Goal: Task Accomplishment & Management: Manage account settings

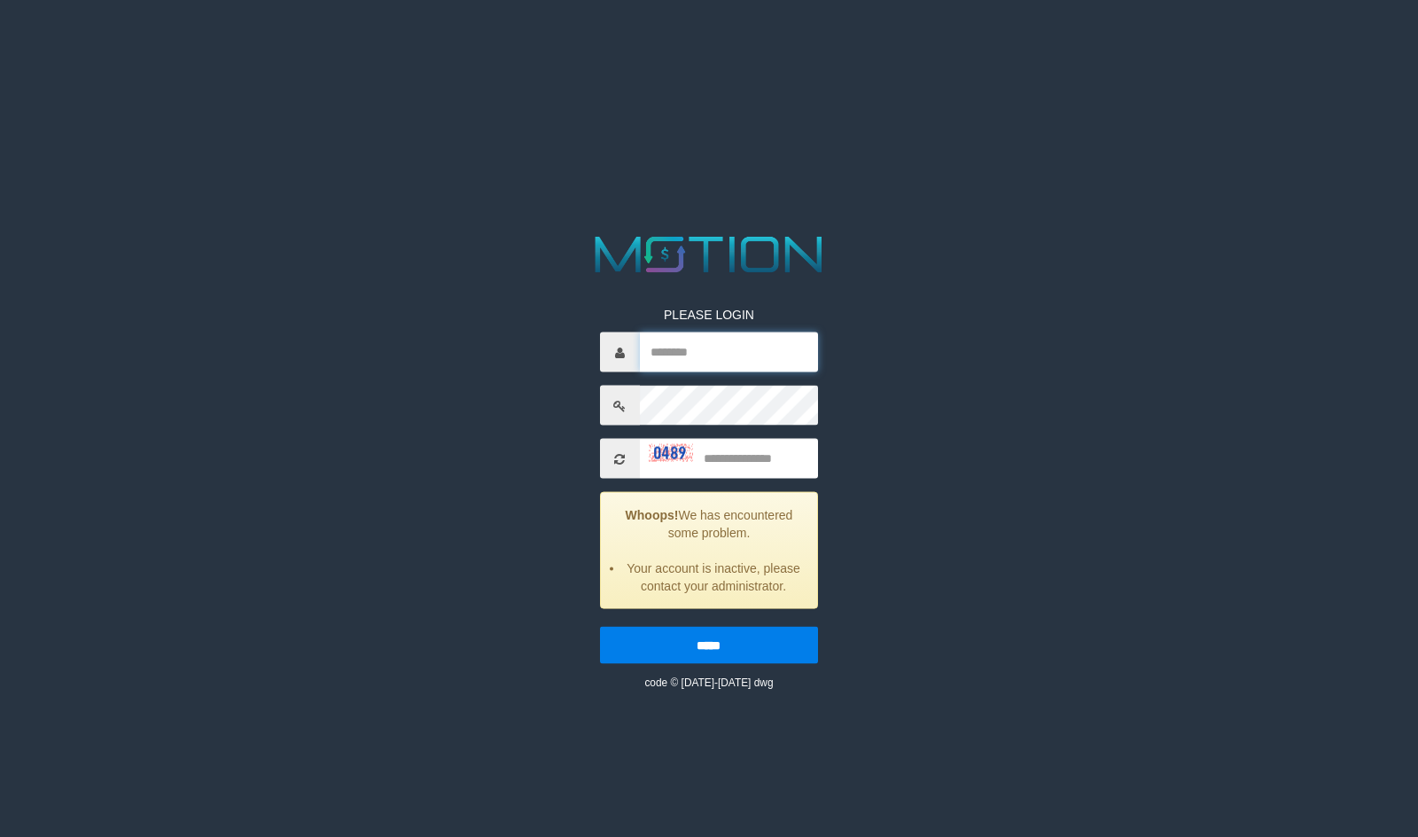
click at [698, 355] on input "text" at bounding box center [729, 352] width 179 height 40
type input "*"
type input "******"
type input "****"
click at [600, 627] on input "*****" at bounding box center [709, 645] width 219 height 37
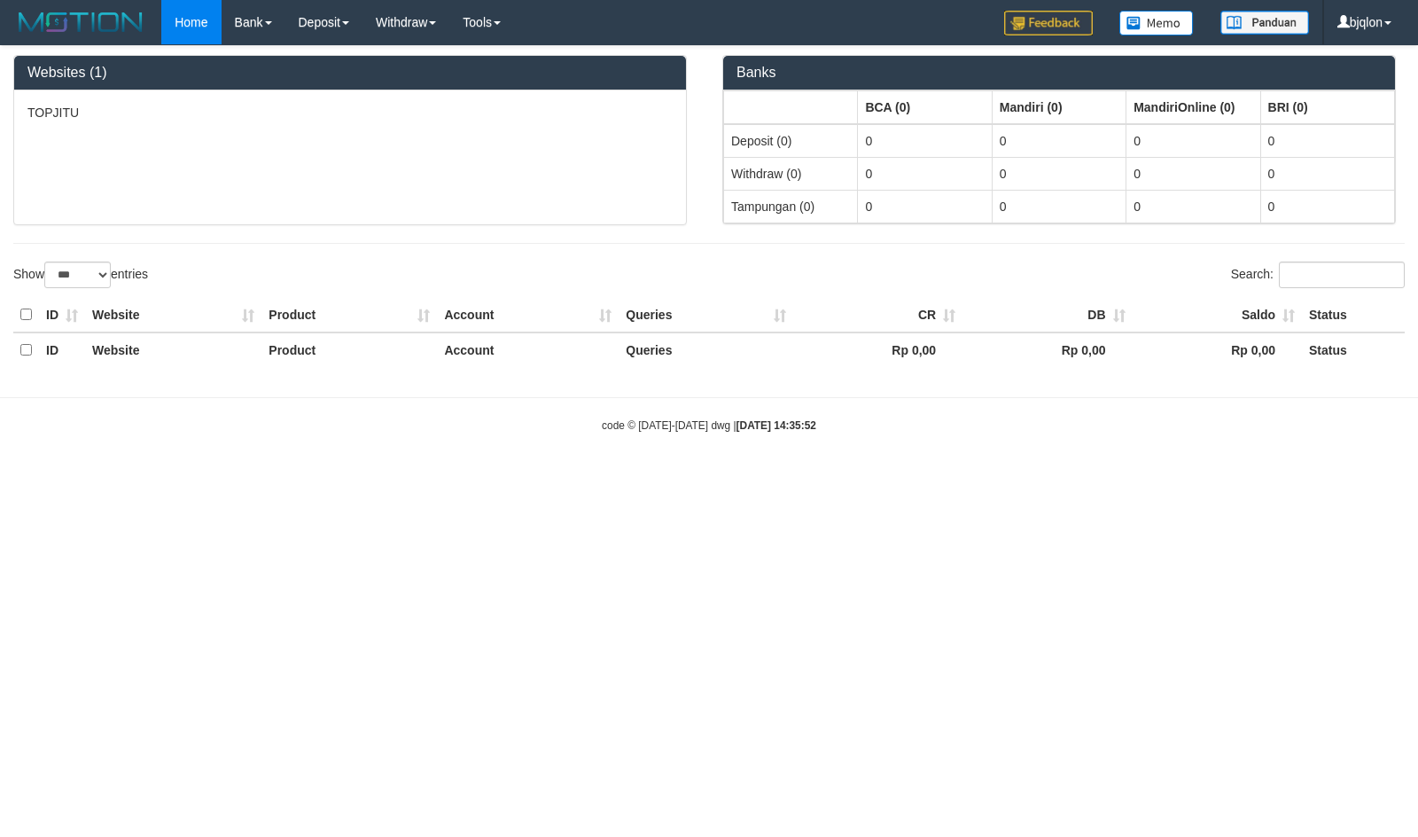
select select "***"
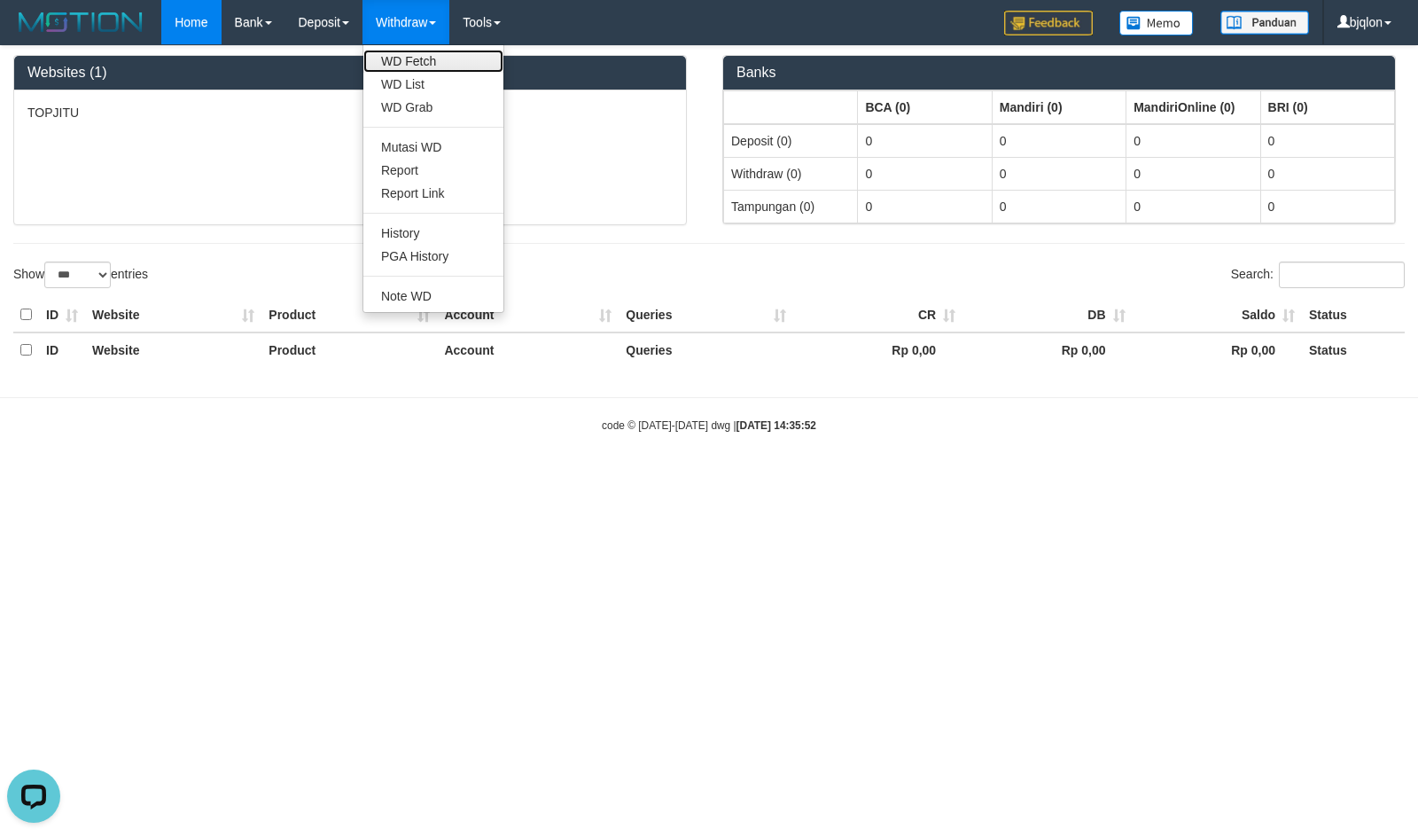
drag, startPoint x: 430, startPoint y: 67, endPoint x: 420, endPoint y: 60, distance: 12.1
click at [430, 67] on link "WD Fetch" at bounding box center [433, 61] width 140 height 23
drag, startPoint x: 417, startPoint y: 80, endPoint x: 447, endPoint y: 50, distance: 42.6
click at [418, 81] on link "WD List" at bounding box center [433, 84] width 140 height 23
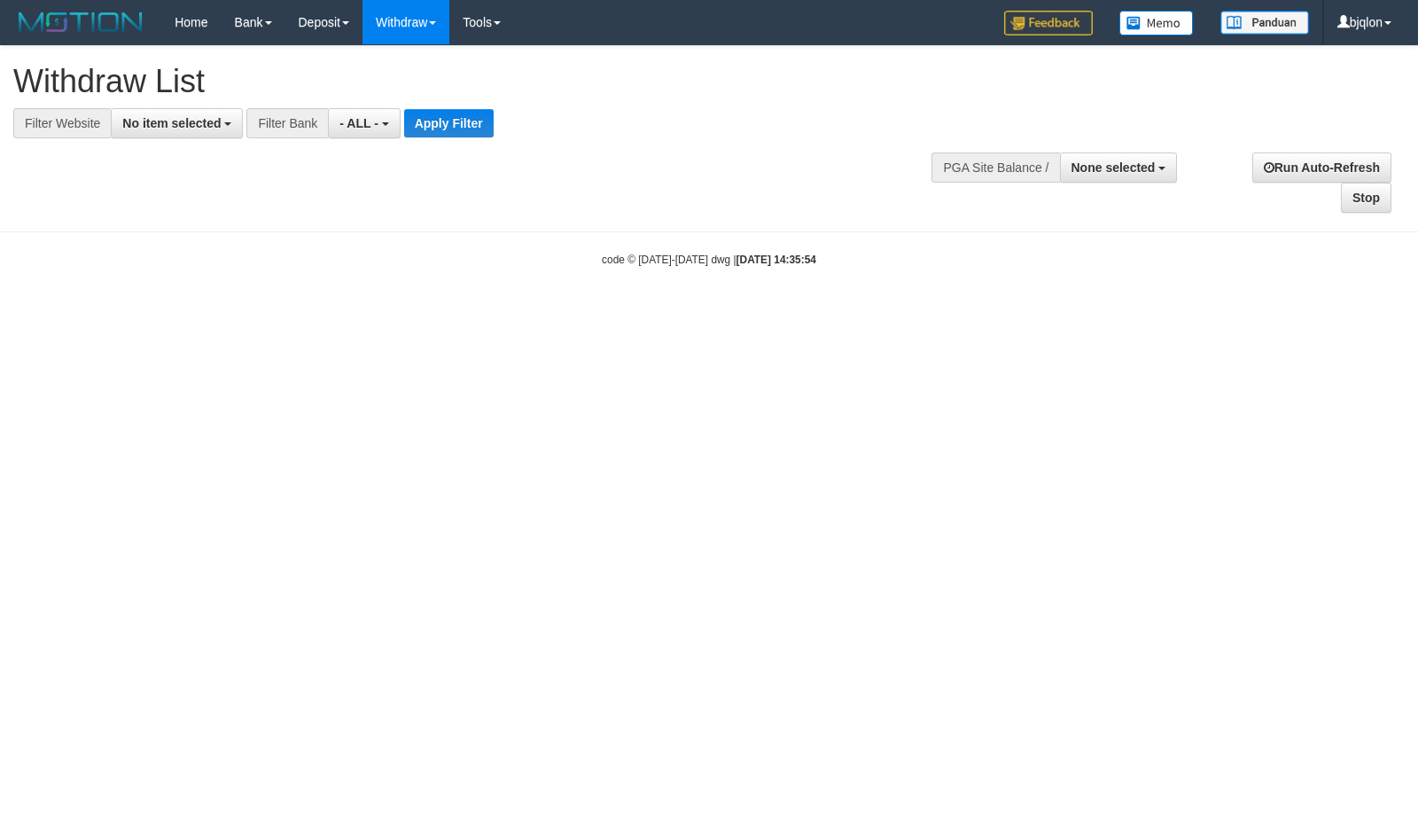
select select
click at [129, 129] on span "No item selected" at bounding box center [171, 123] width 98 height 14
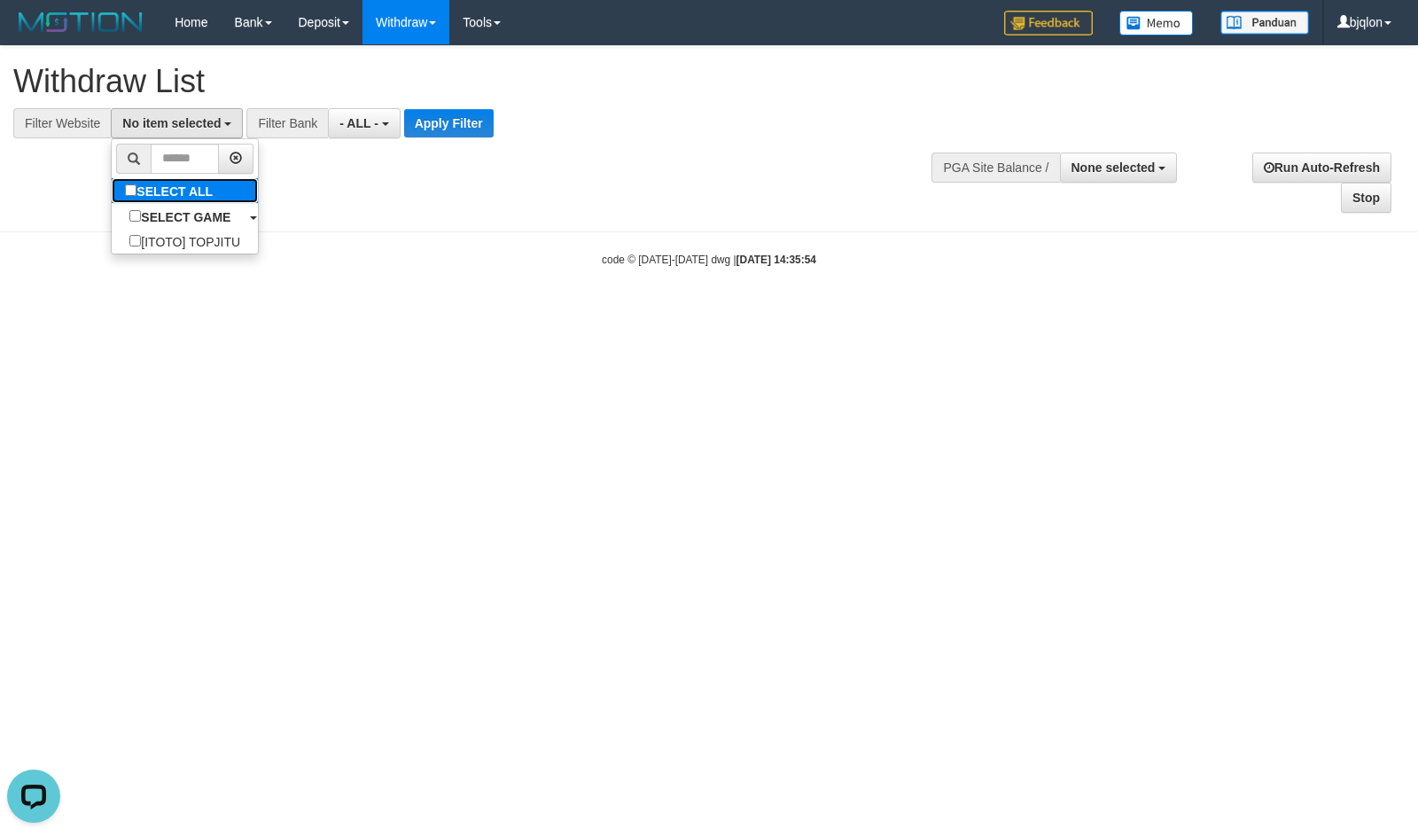
click at [165, 191] on label "SELECT ALL" at bounding box center [171, 190] width 119 height 25
select select "****"
click at [451, 138] on div at bounding box center [709, 138] width 1392 height 1
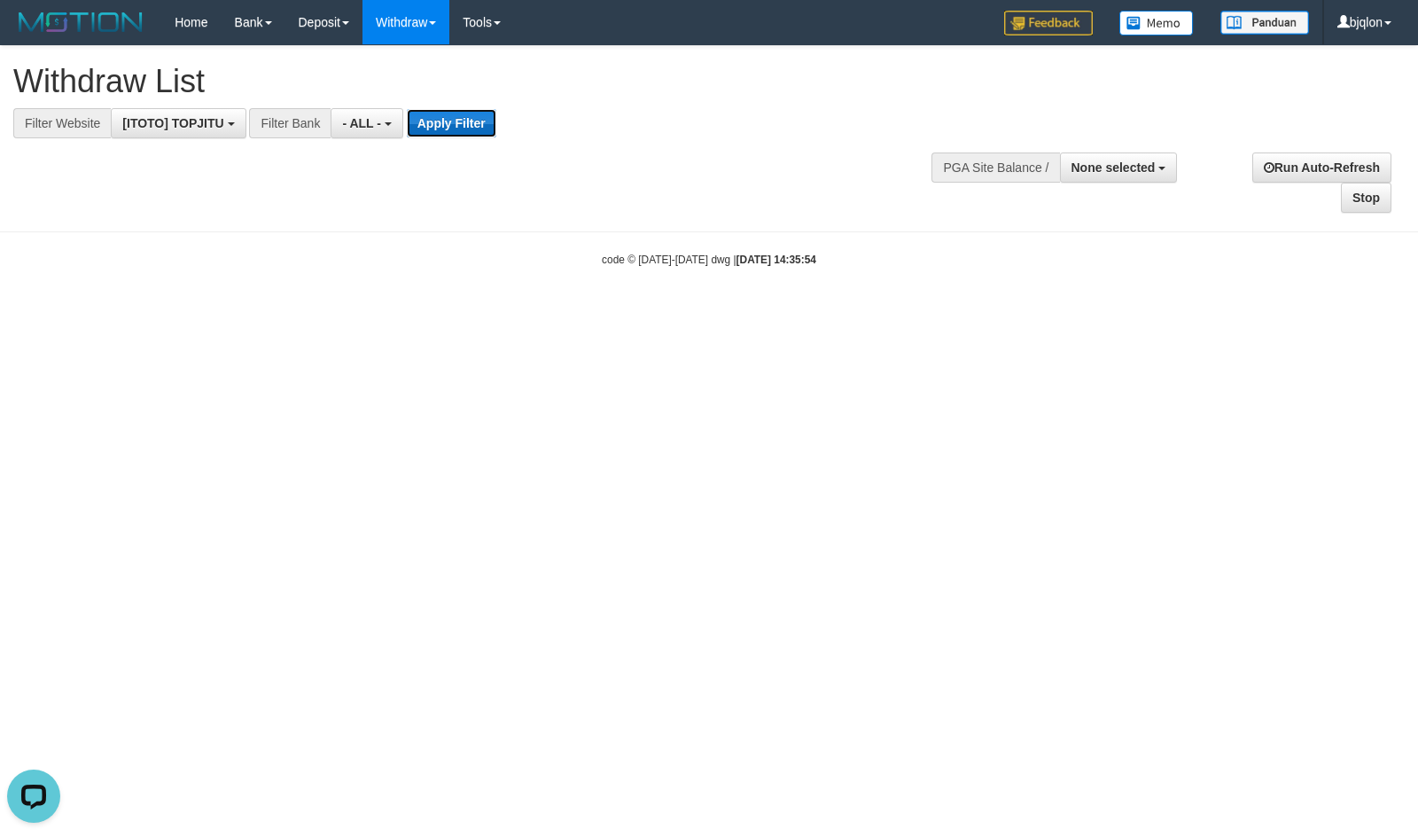
click at [471, 126] on button "Apply Filter" at bounding box center [452, 123] width 90 height 28
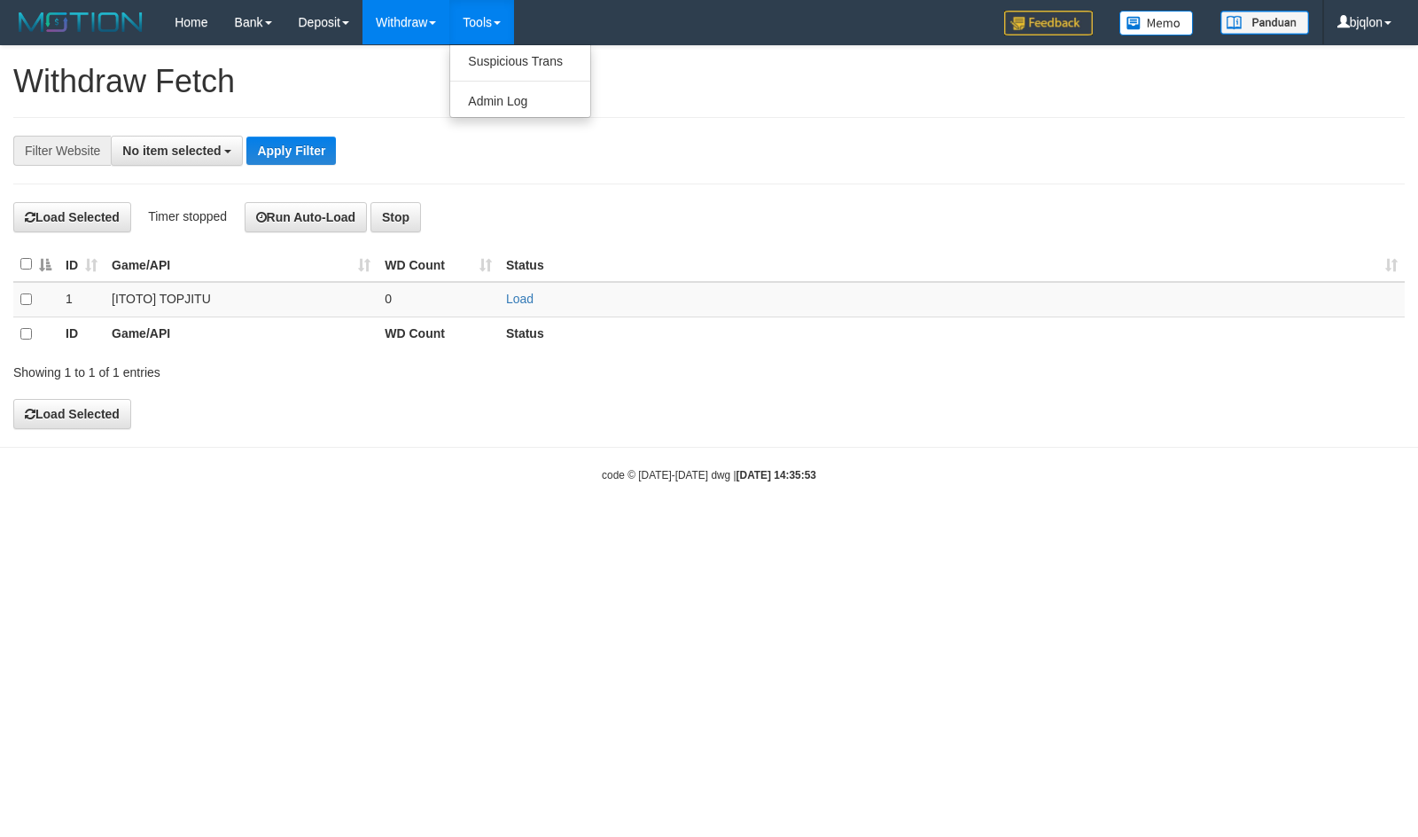
select select
click at [512, 303] on link "Load" at bounding box center [519, 299] width 27 height 14
click at [337, 303] on td "[ITOTO] TOPJITU" at bounding box center [241, 299] width 273 height 35
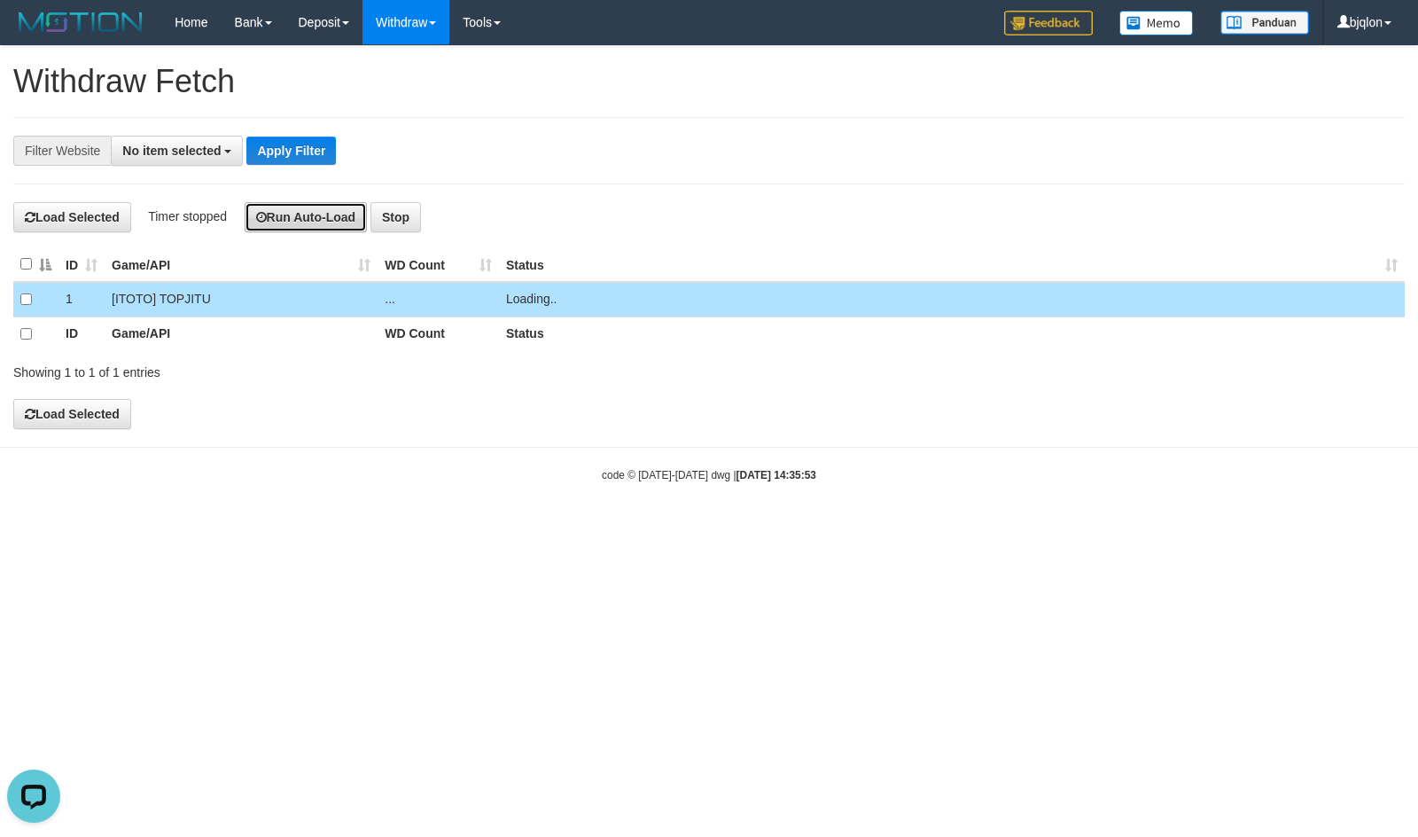
click at [316, 221] on button "Run Auto-Load" at bounding box center [306, 217] width 123 height 30
click at [316, 221] on button "Run Auto-Load" at bounding box center [308, 217] width 123 height 30
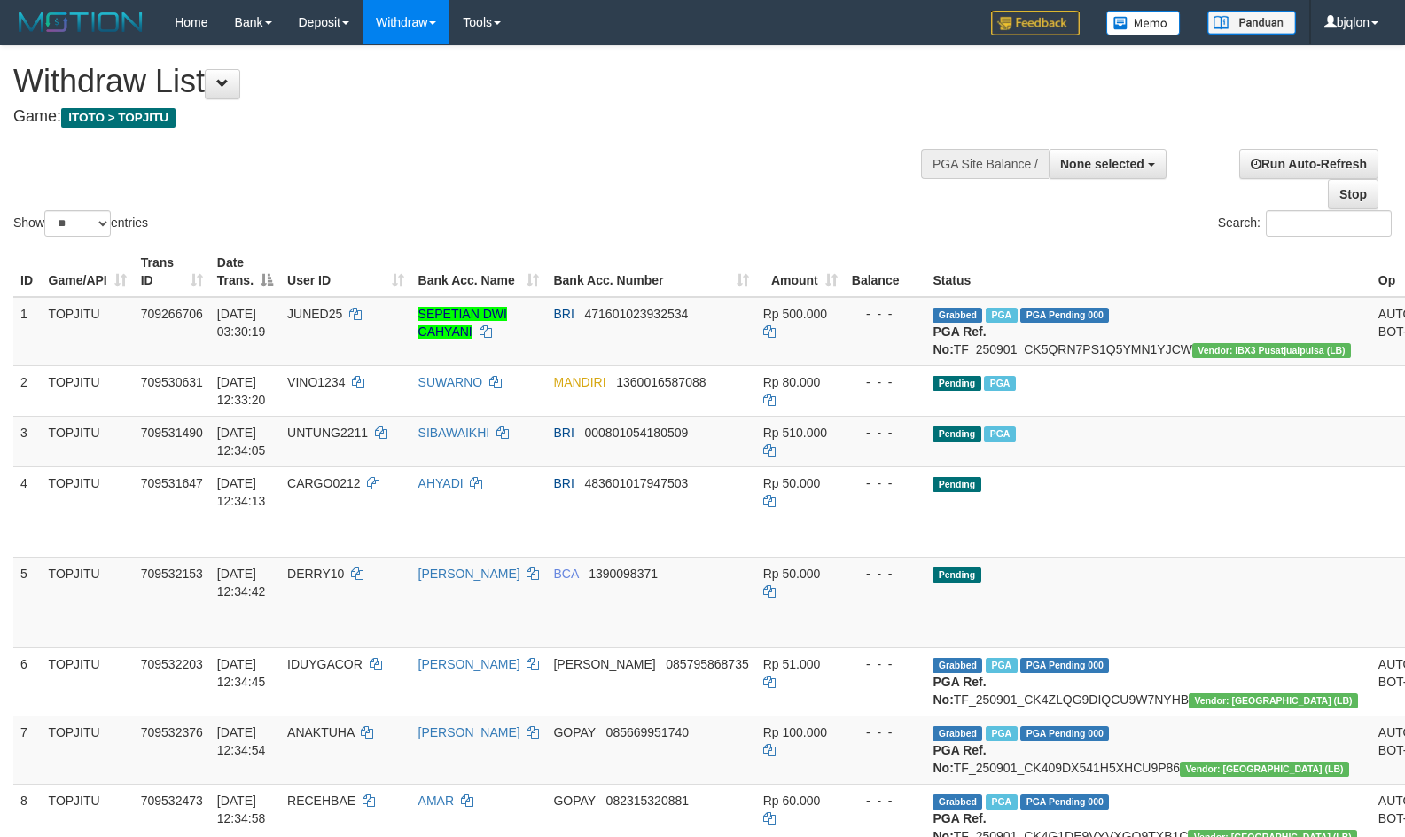
select select
select select "**"
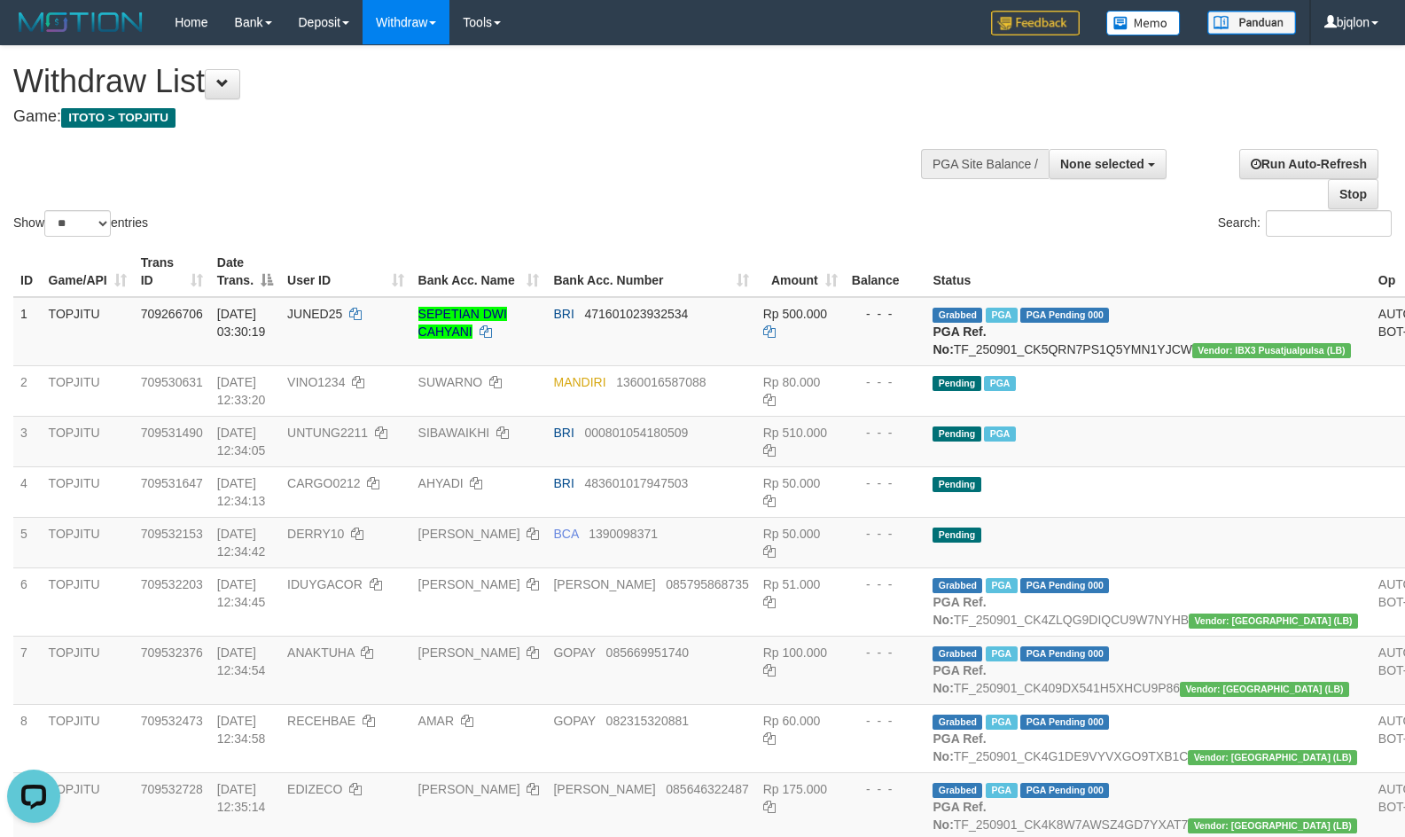
click at [640, 89] on h1 "Withdraw List" at bounding box center [466, 81] width 906 height 35
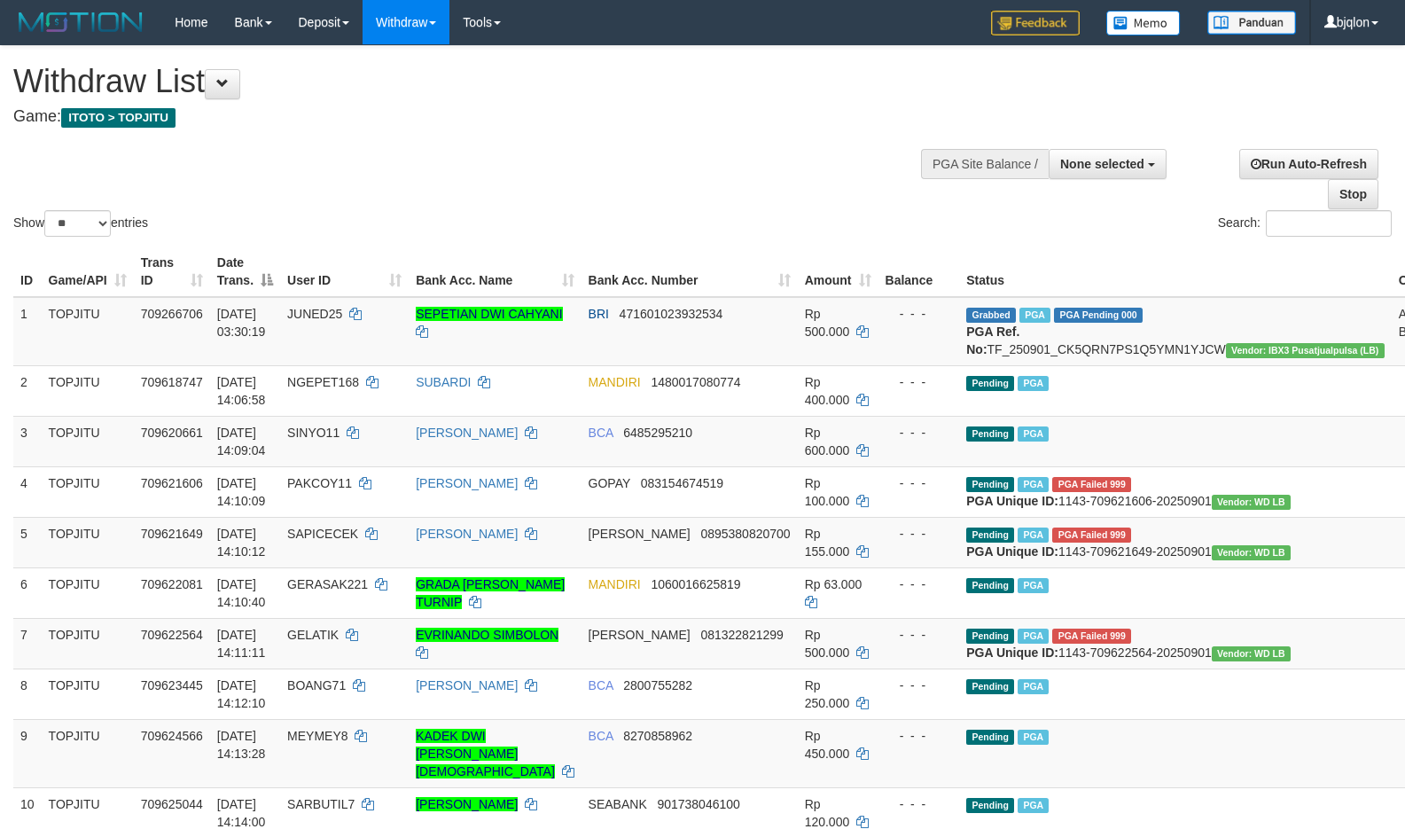
select select
select select "**"
click at [1100, 153] on button "None selected" at bounding box center [1108, 164] width 118 height 30
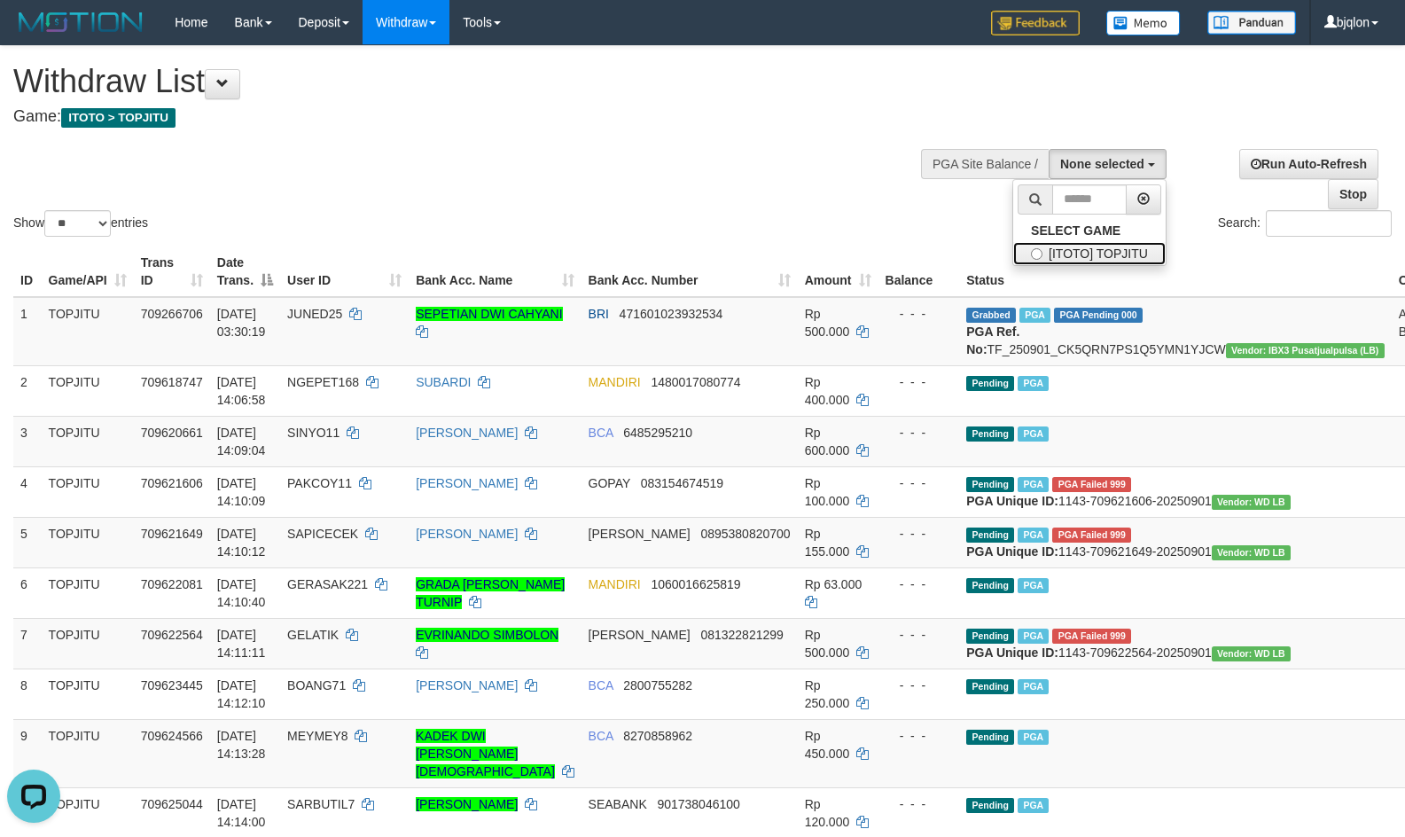
click at [1058, 248] on label "[ITOTO] TOPJITU" at bounding box center [1089, 253] width 152 height 23
select select "****"
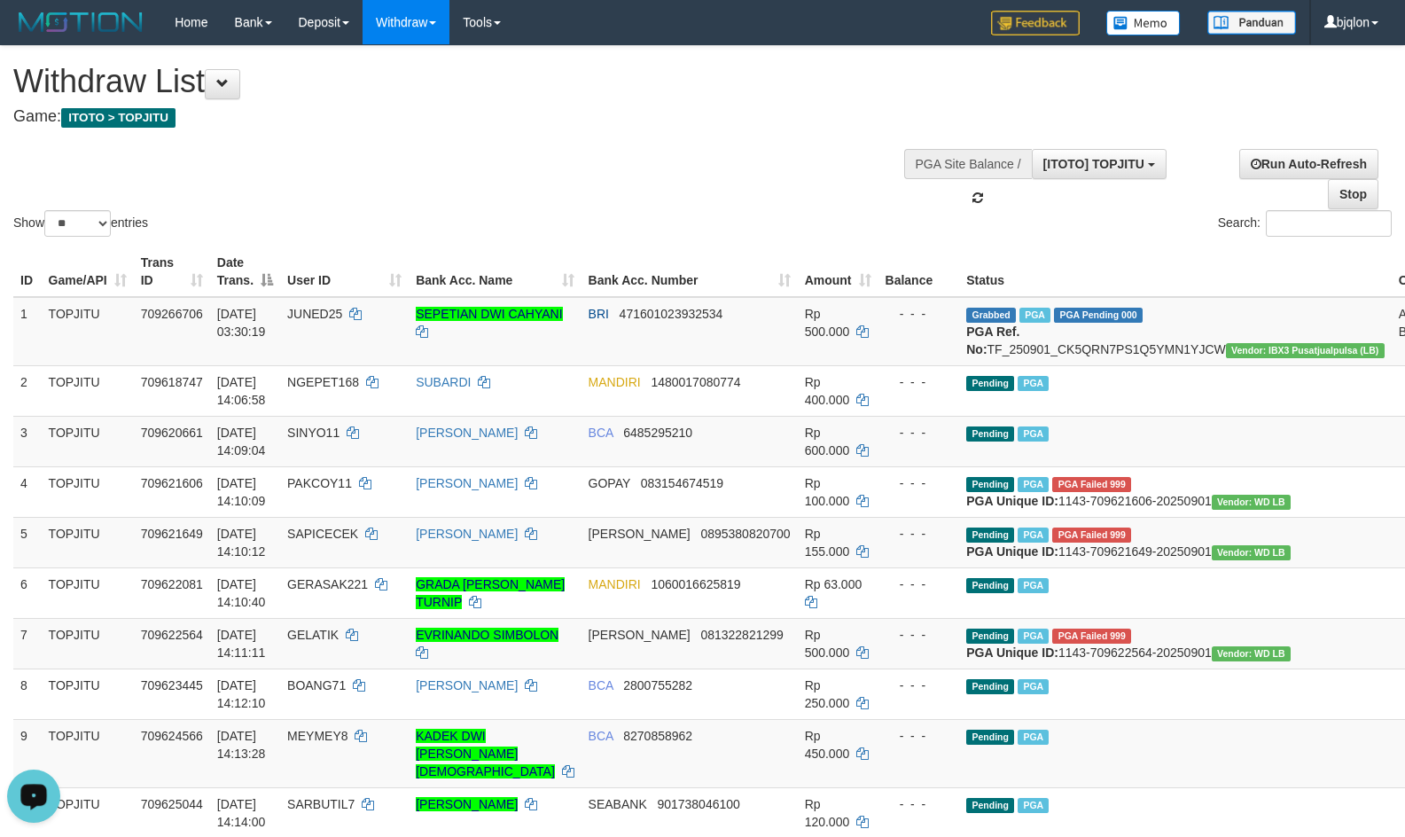
click at [35, 795] on circle "Open LiveChat chat widget" at bounding box center [34, 795] width 4 height 4
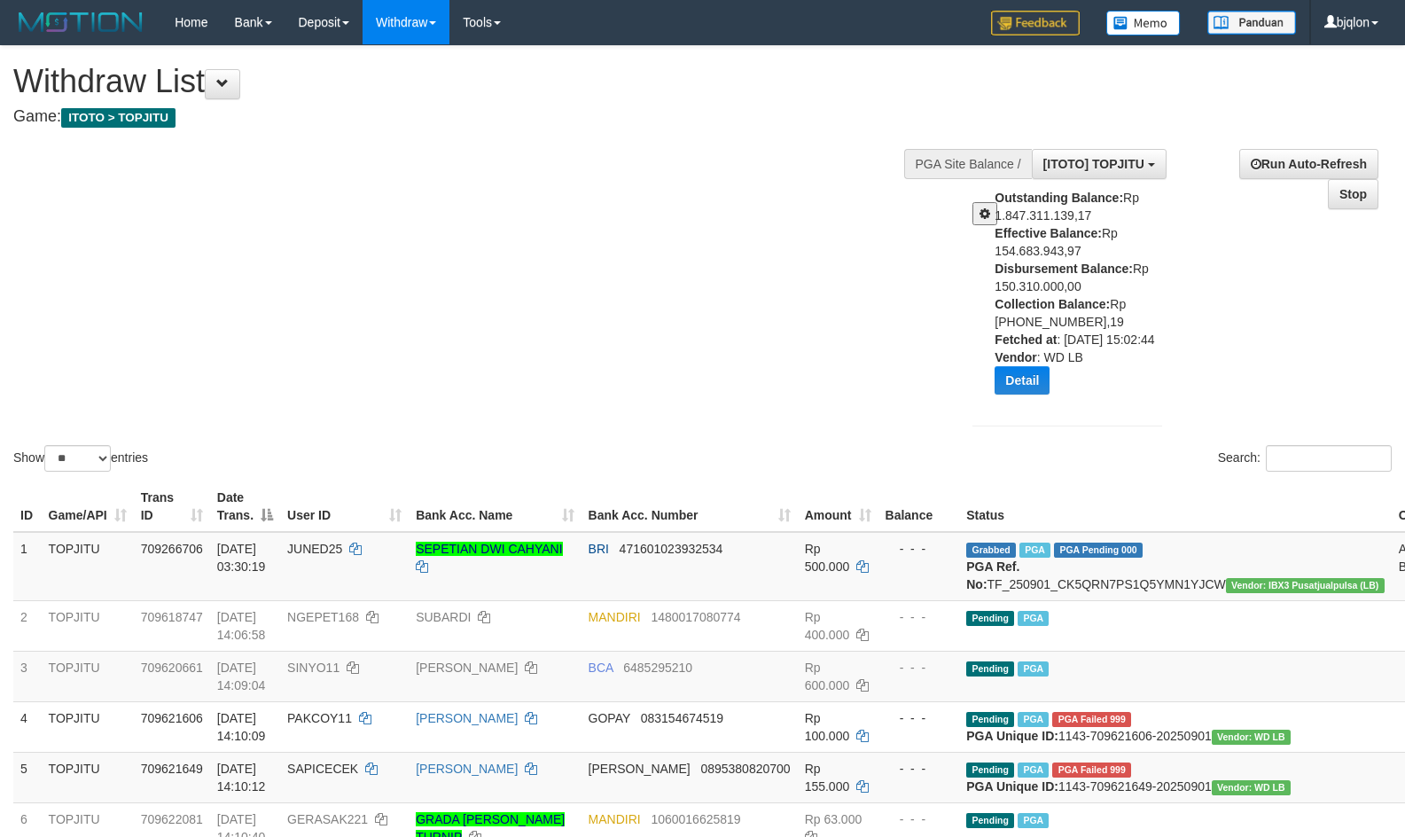
click at [267, 108] on h4 "Game: ITOTO > TOPJITU" at bounding box center [466, 117] width 906 height 18
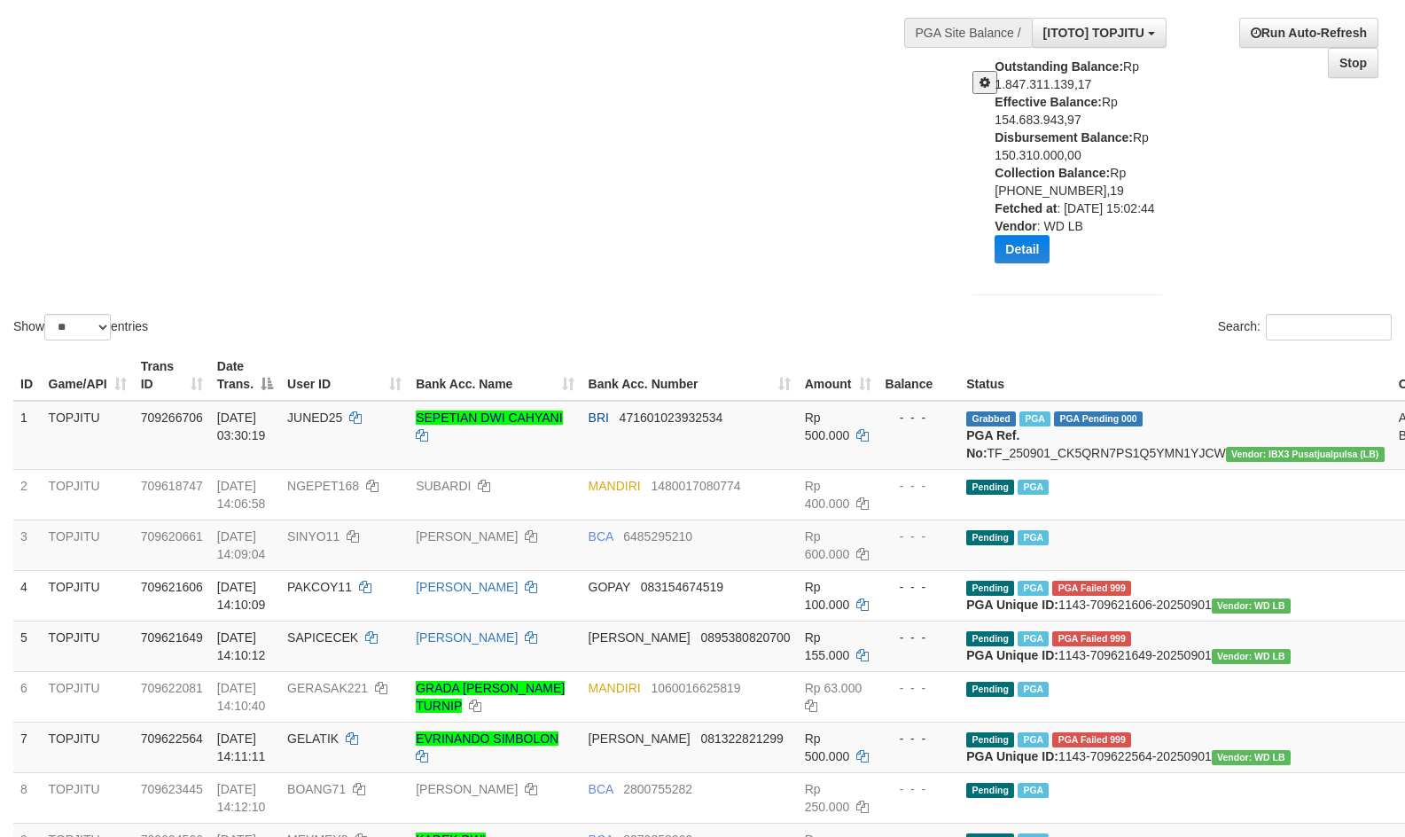
scroll to position [0, 0]
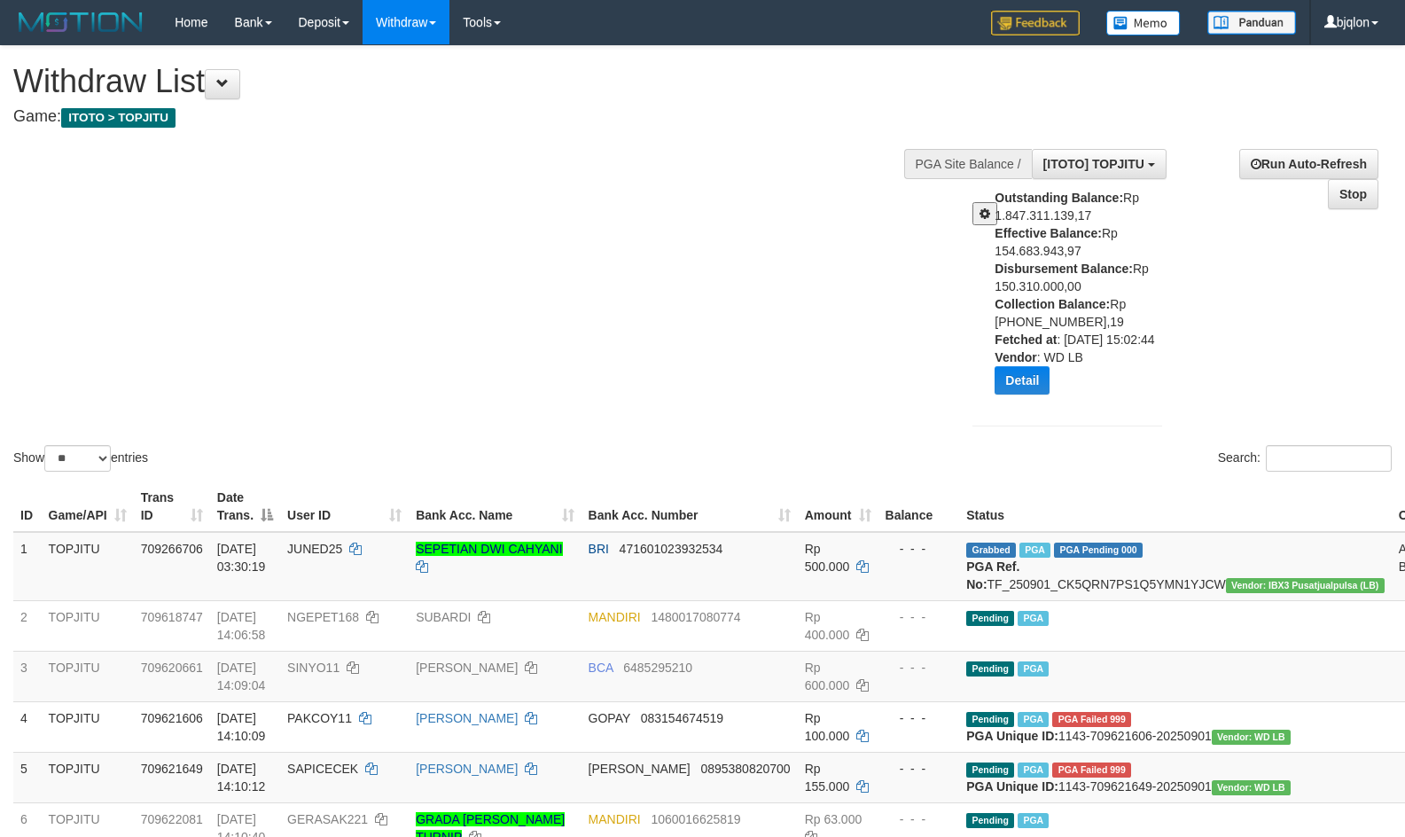
click at [811, 265] on div "Show ** ** ** *** entries Search:" at bounding box center [702, 260] width 1405 height 429
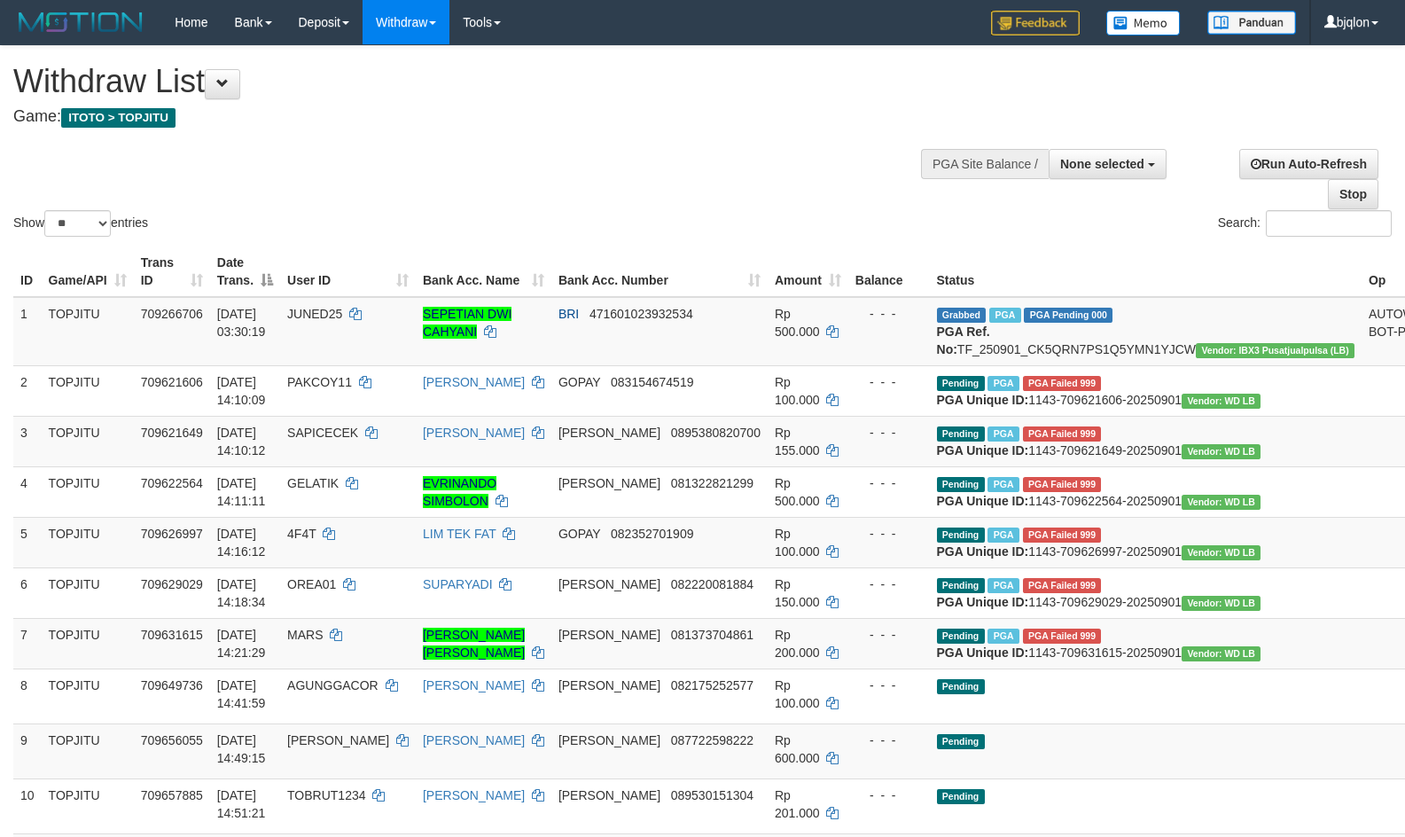
select select
select select "**"
click at [1088, 181] on div at bounding box center [1068, 162] width 190 height 53
click at [1116, 164] on span "None selected" at bounding box center [1102, 164] width 84 height 14
click at [1041, 258] on label "[ITOTO] TOPJITU" at bounding box center [1089, 253] width 152 height 23
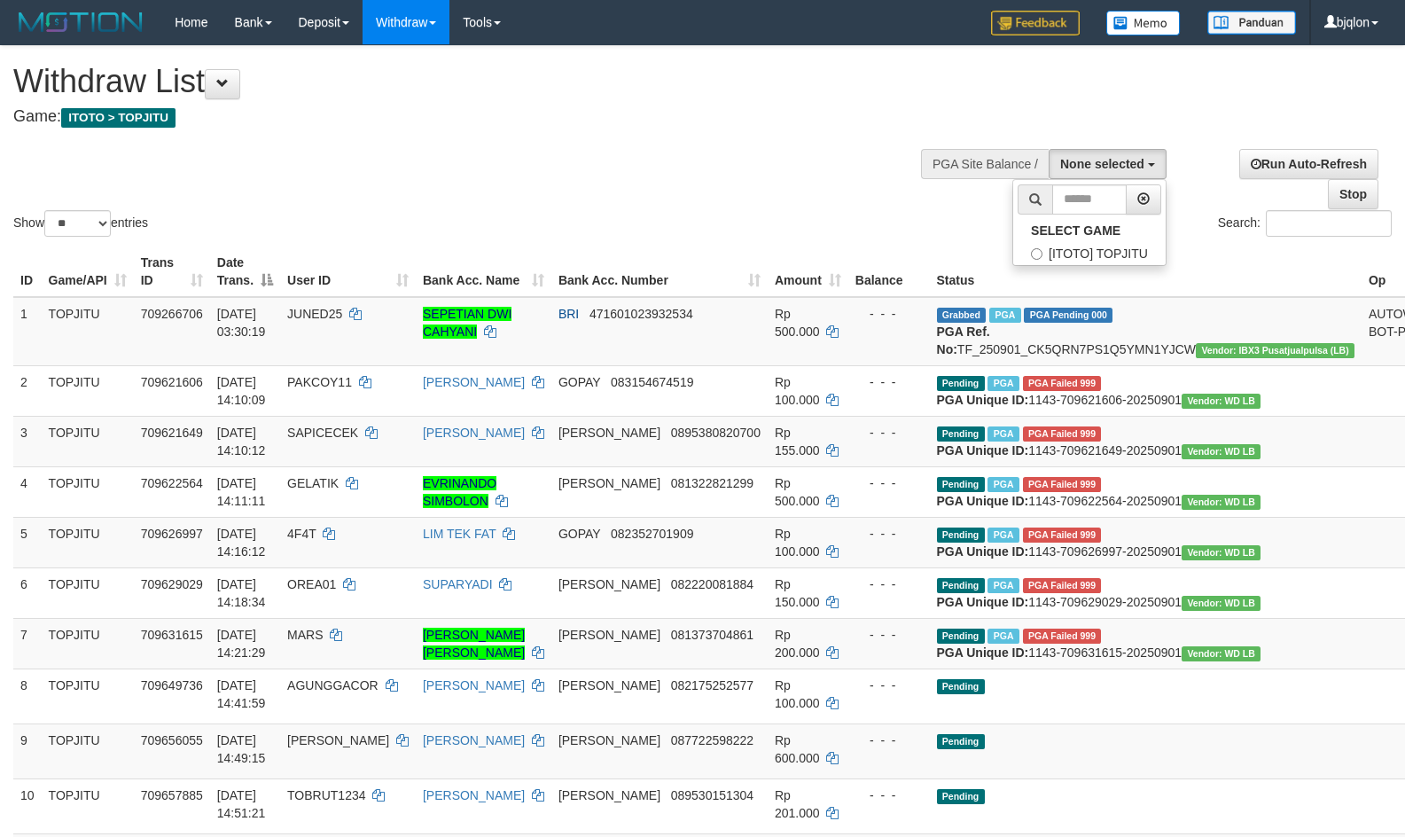
select select "****"
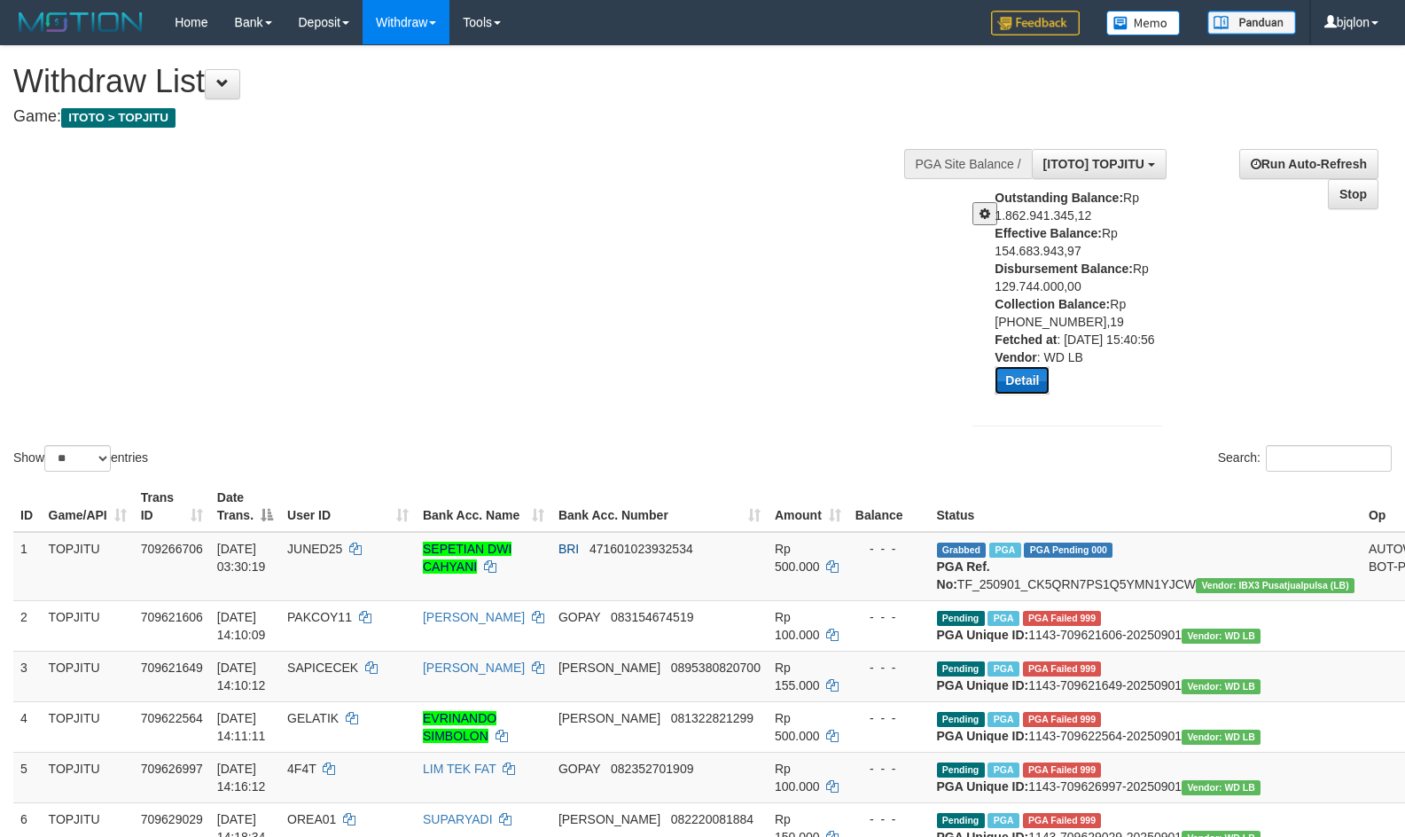
click at [1040, 394] on button "Detail" at bounding box center [1022, 380] width 55 height 28
click at [978, 215] on button at bounding box center [985, 213] width 25 height 23
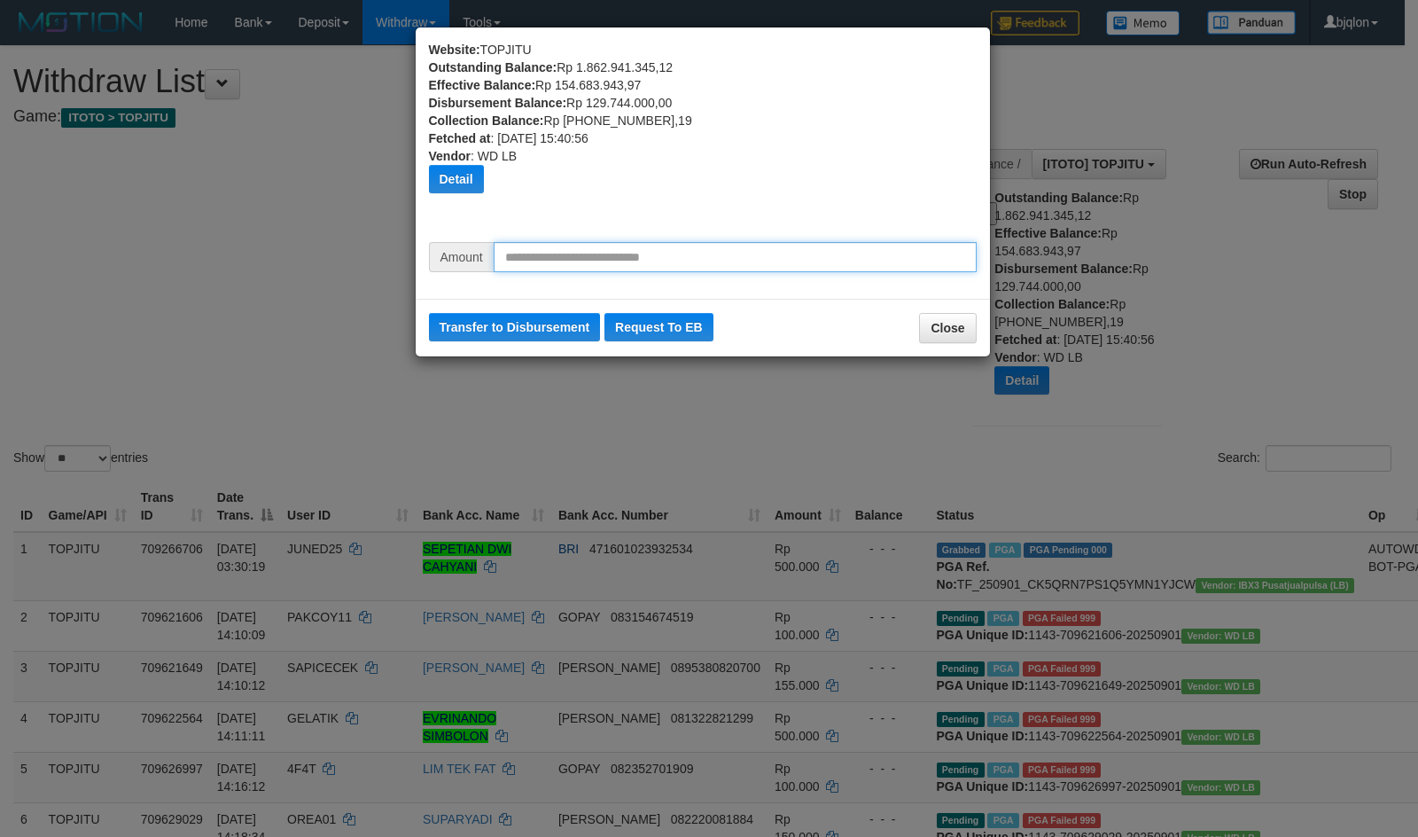
click at [674, 256] on input "text" at bounding box center [735, 257] width 483 height 30
type input "********"
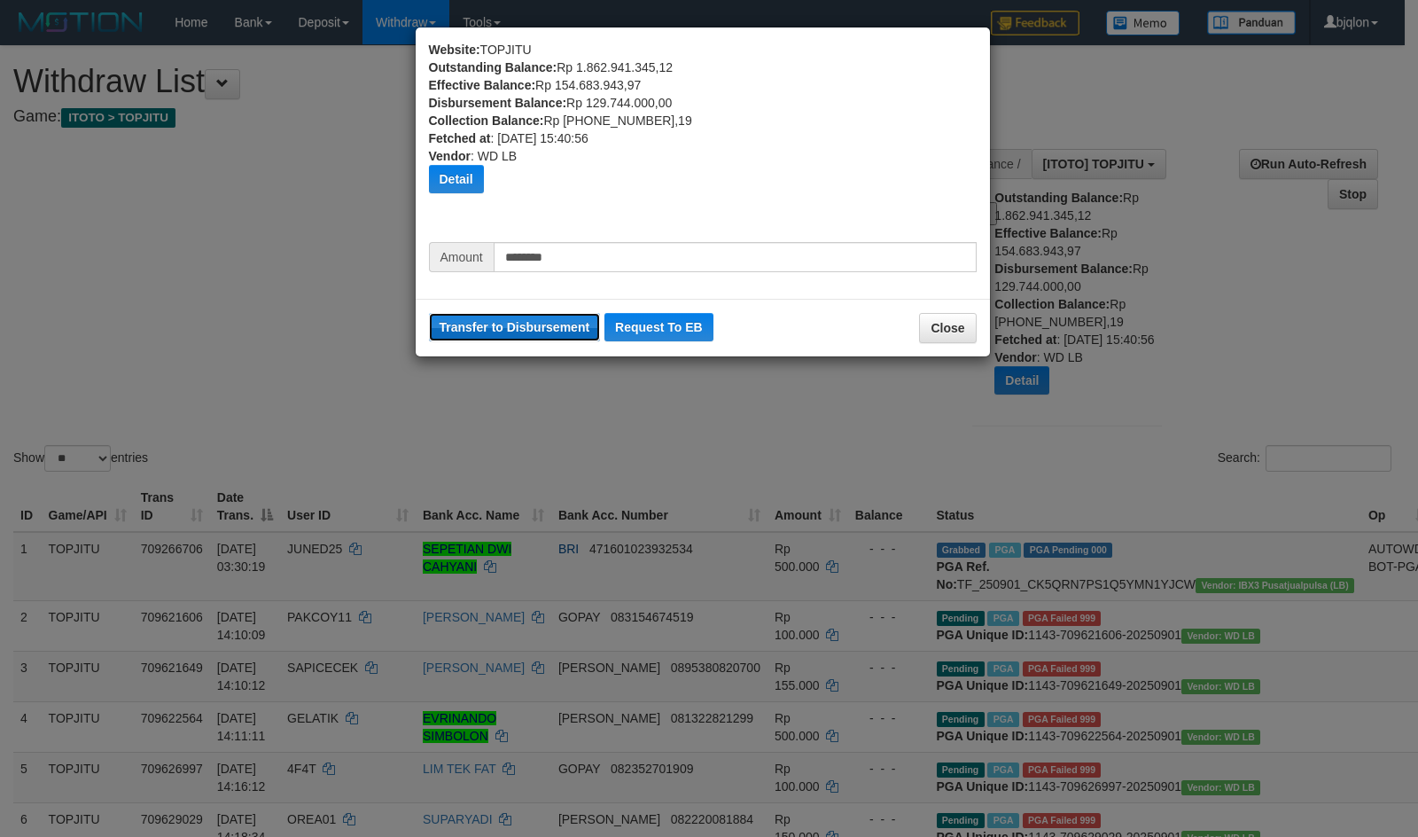
click at [512, 323] on button "Transfer to Disbursement" at bounding box center [515, 327] width 172 height 28
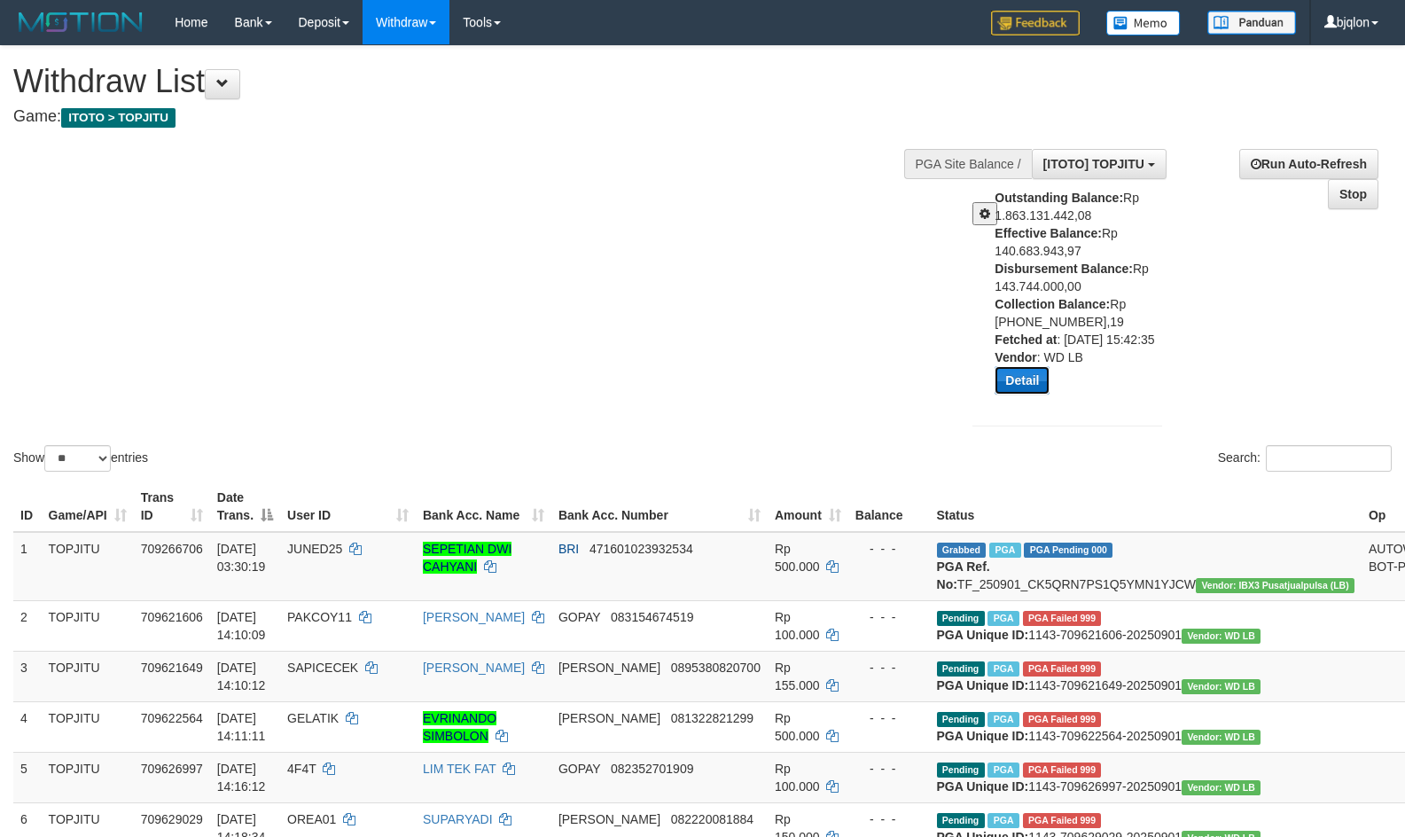
click at [1016, 387] on button "Detail" at bounding box center [1022, 380] width 55 height 28
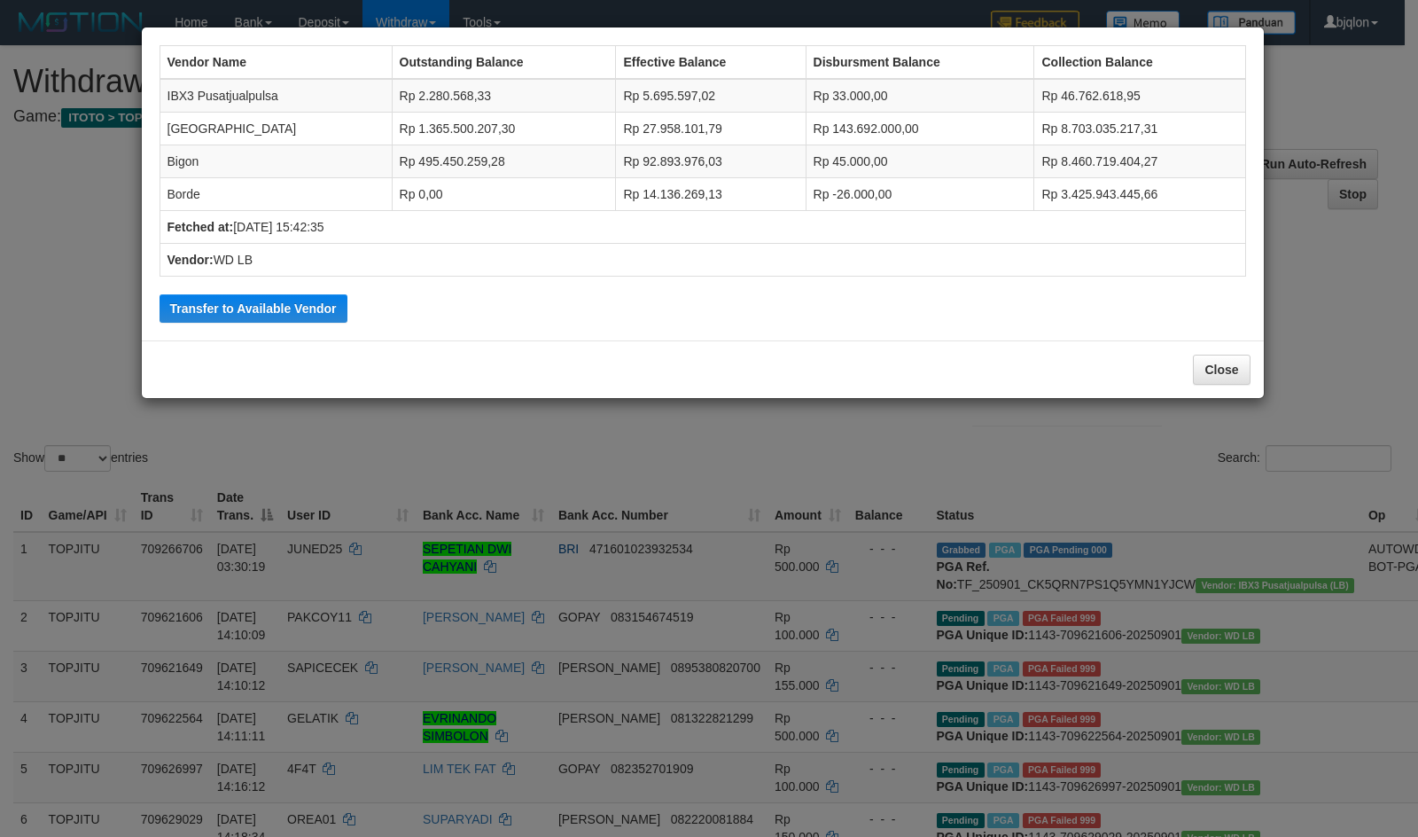
click at [375, 312] on div "Vendor Name Outstanding Balance Effective Balance Disbursment Balance Collectio…" at bounding box center [703, 183] width 1105 height 295
click at [267, 307] on button "Transfer to Available Vendor" at bounding box center [254, 308] width 188 height 28
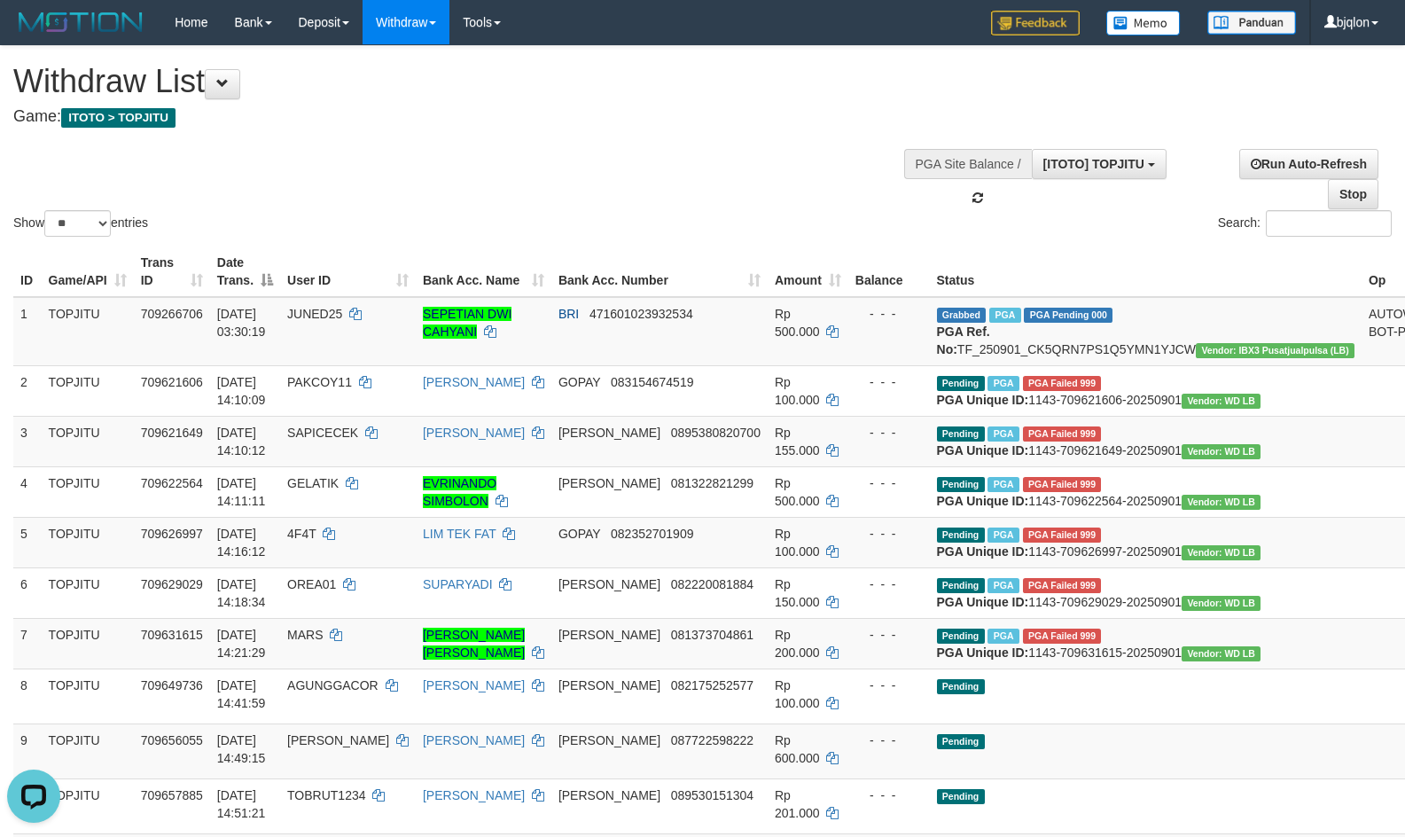
click at [575, 188] on div "Show ** ** ** *** entries Search:" at bounding box center [702, 143] width 1405 height 194
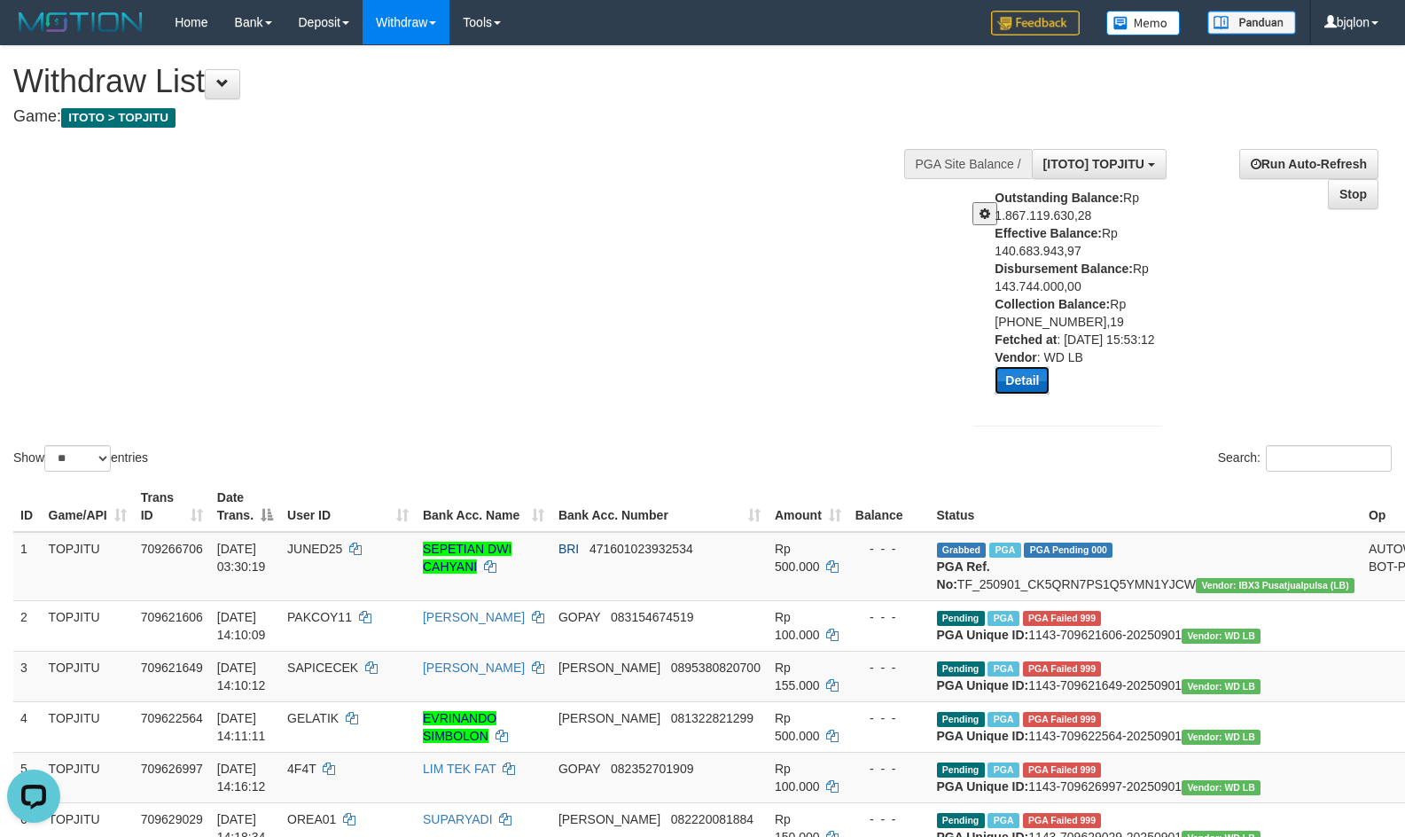
click at [1019, 394] on button "Detail" at bounding box center [1022, 380] width 55 height 28
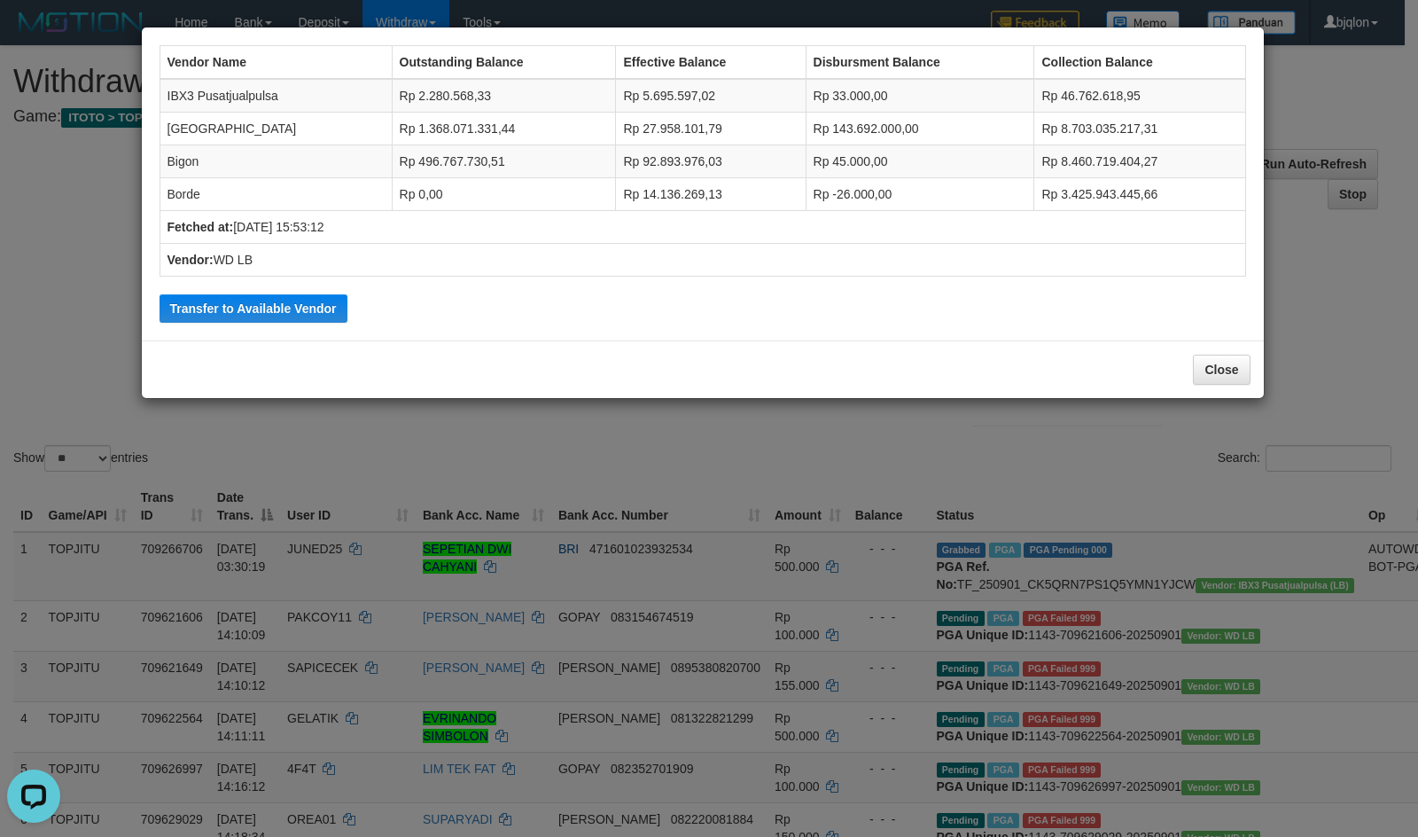
click at [478, 258] on td "Vendor: WD LB" at bounding box center [703, 260] width 1086 height 33
click at [1233, 366] on button "Close" at bounding box center [1221, 370] width 57 height 30
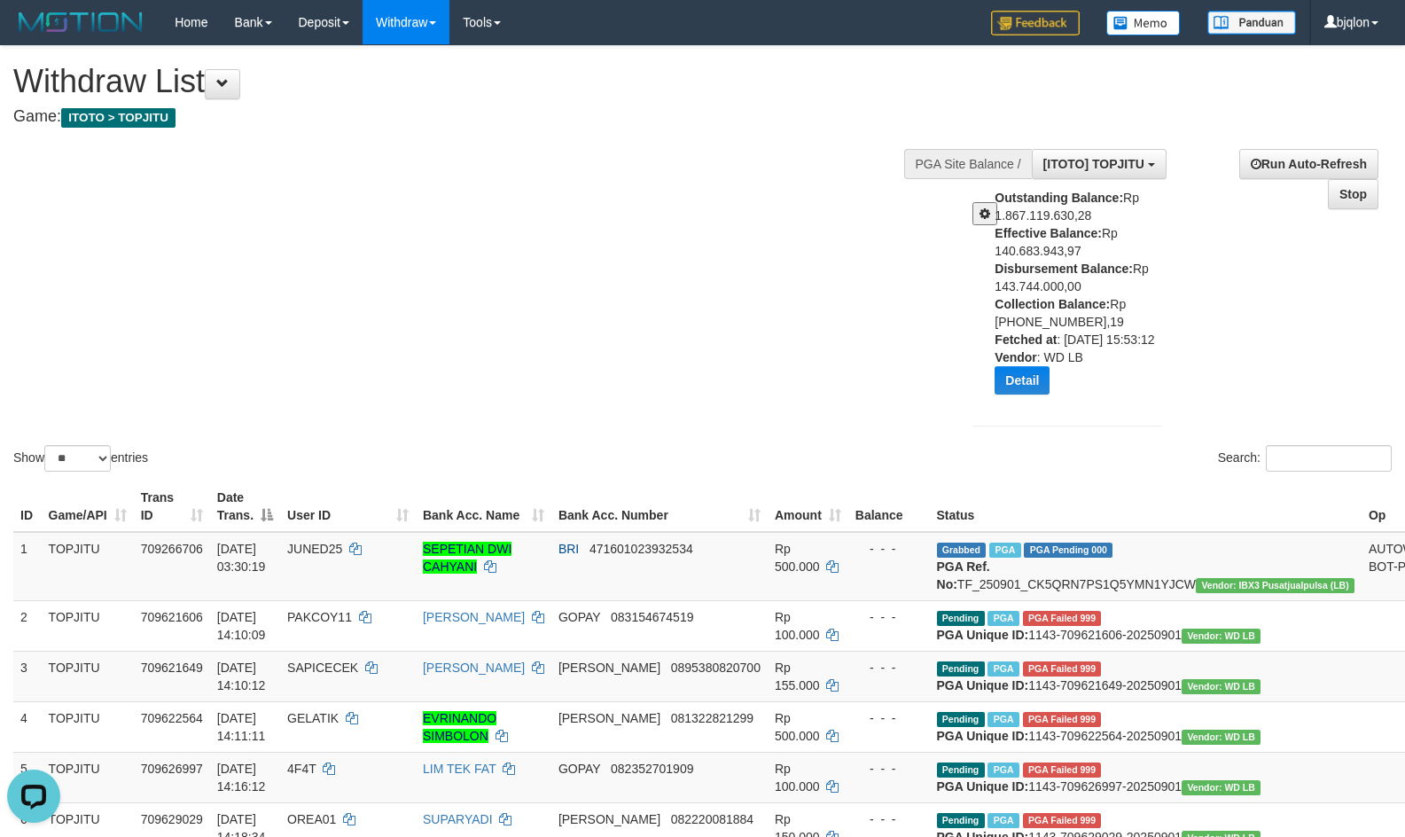
click at [982, 215] on span at bounding box center [985, 213] width 11 height 12
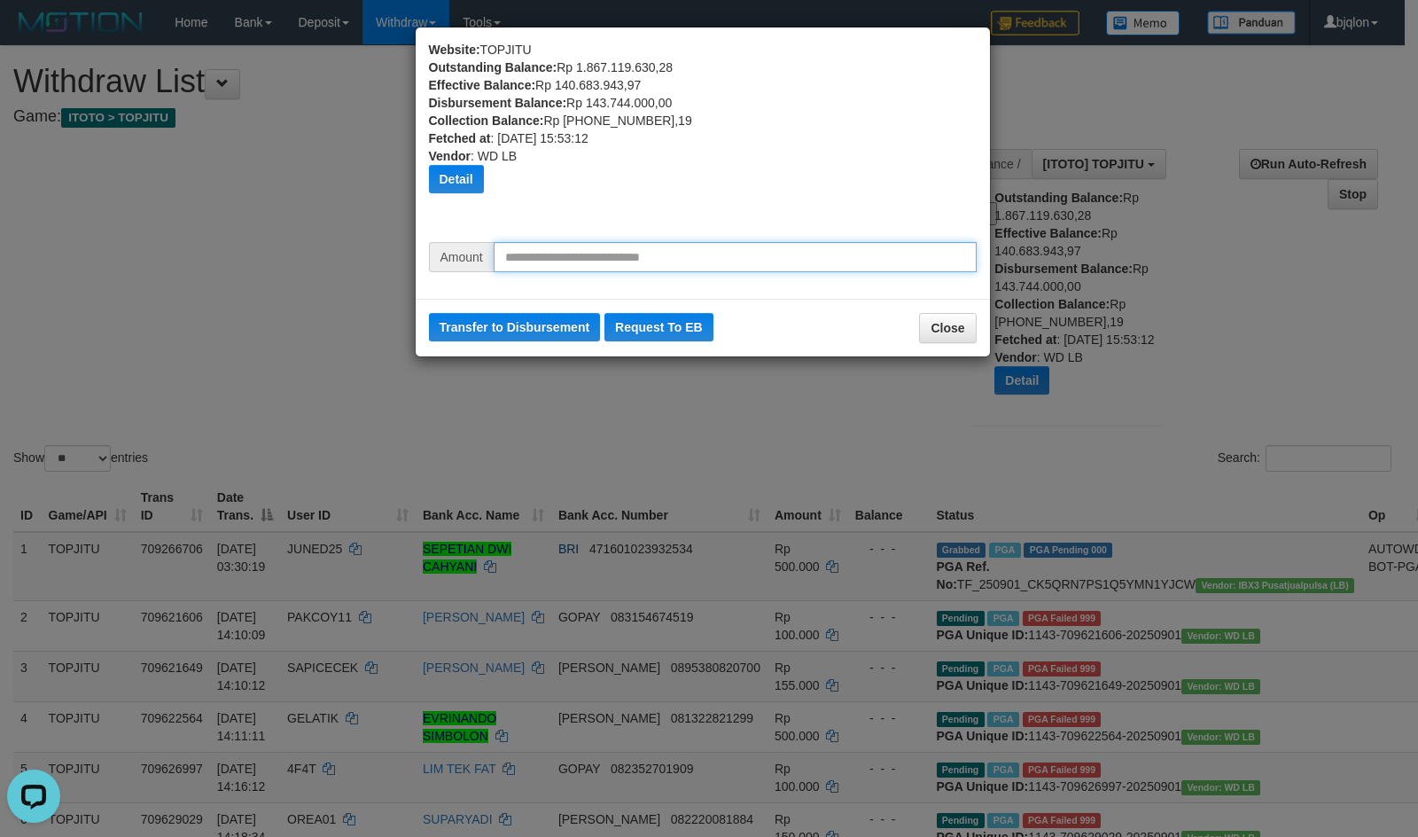
click at [615, 254] on input "text" at bounding box center [735, 257] width 483 height 30
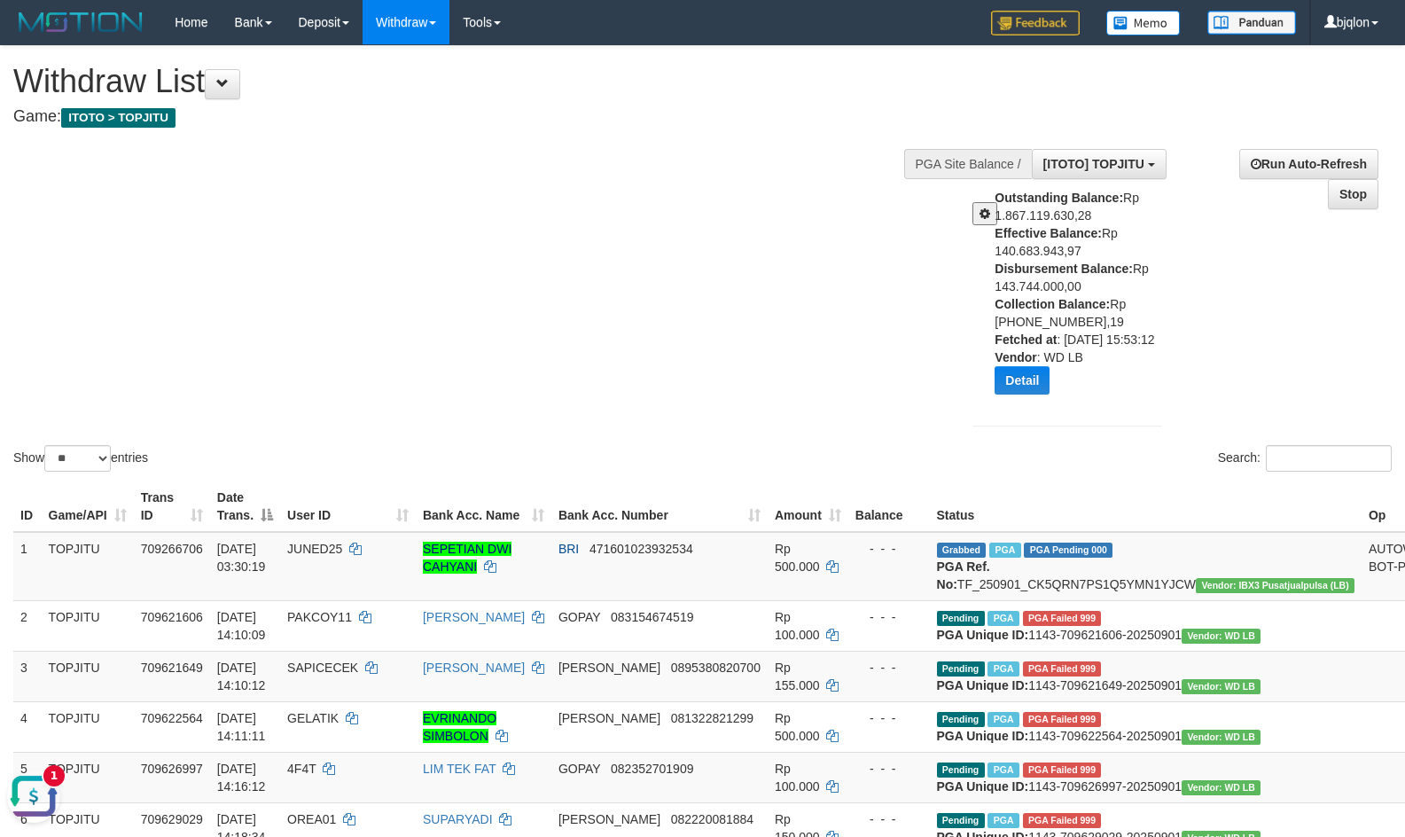
click at [777, 160] on div "Show ** ** ** *** entries Search:" at bounding box center [702, 260] width 1405 height 429
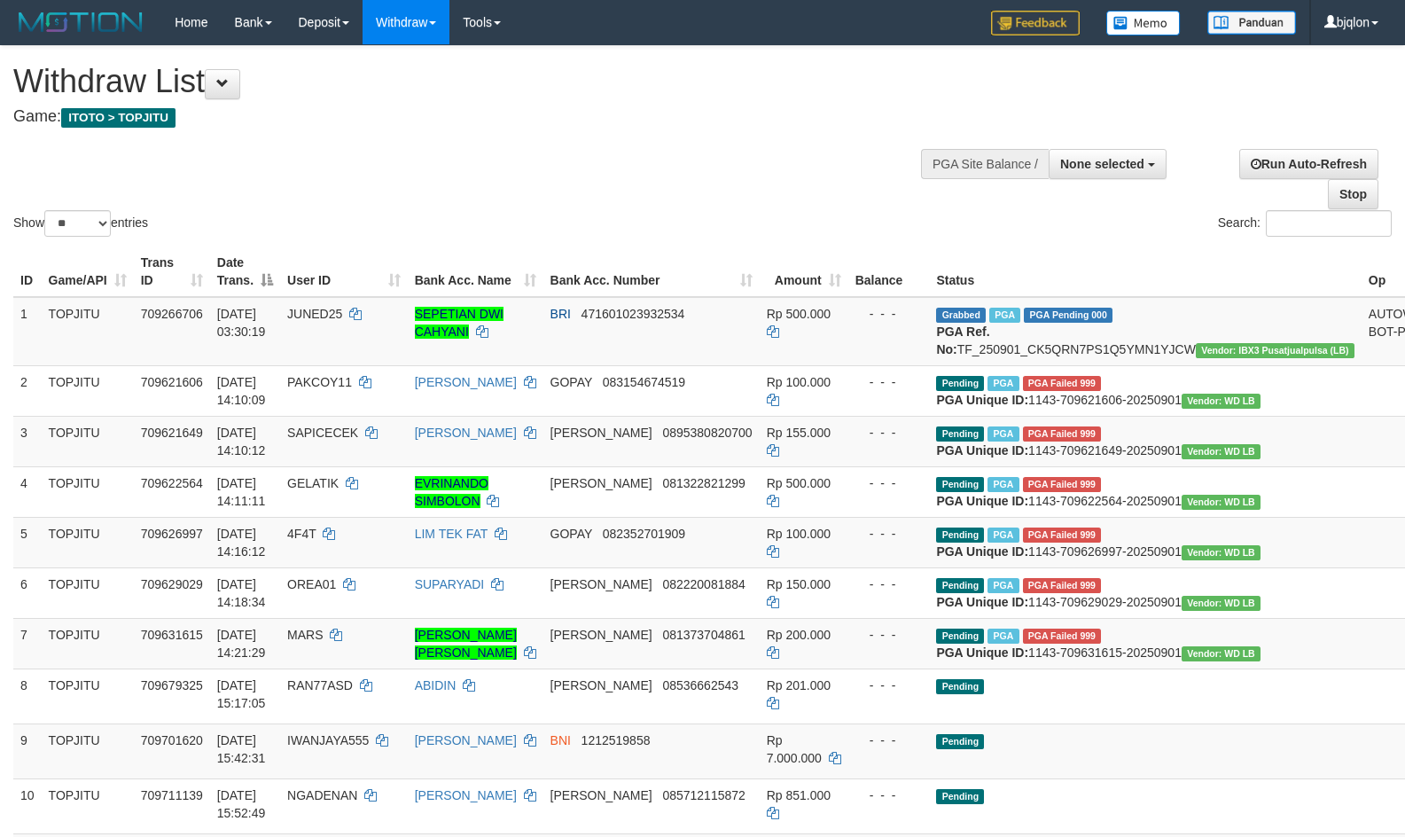
select select
select select "**"
drag, startPoint x: 1147, startPoint y: 183, endPoint x: 1143, endPoint y: 174, distance: 9.9
click at [1147, 182] on div at bounding box center [1068, 162] width 190 height 53
click at [1143, 174] on button "None selected" at bounding box center [1108, 164] width 118 height 30
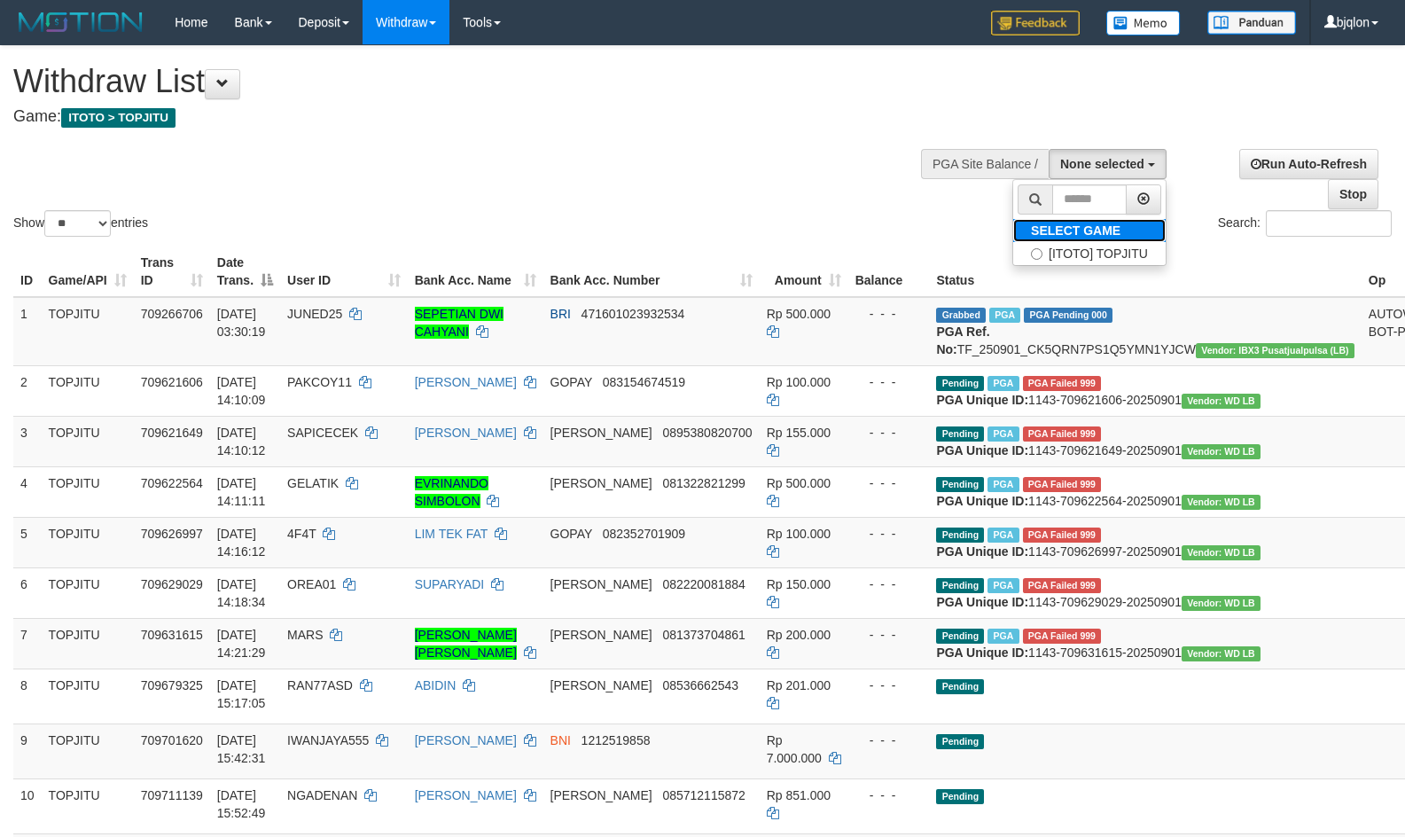
drag, startPoint x: 1081, startPoint y: 224, endPoint x: 1075, endPoint y: 234, distance: 11.1
click at [1081, 224] on b "SELECT GAME" at bounding box center [1076, 230] width 90 height 14
click at [1073, 252] on label "[ITOTO] TOPJITU" at bounding box center [1089, 253] width 152 height 23
select select "****"
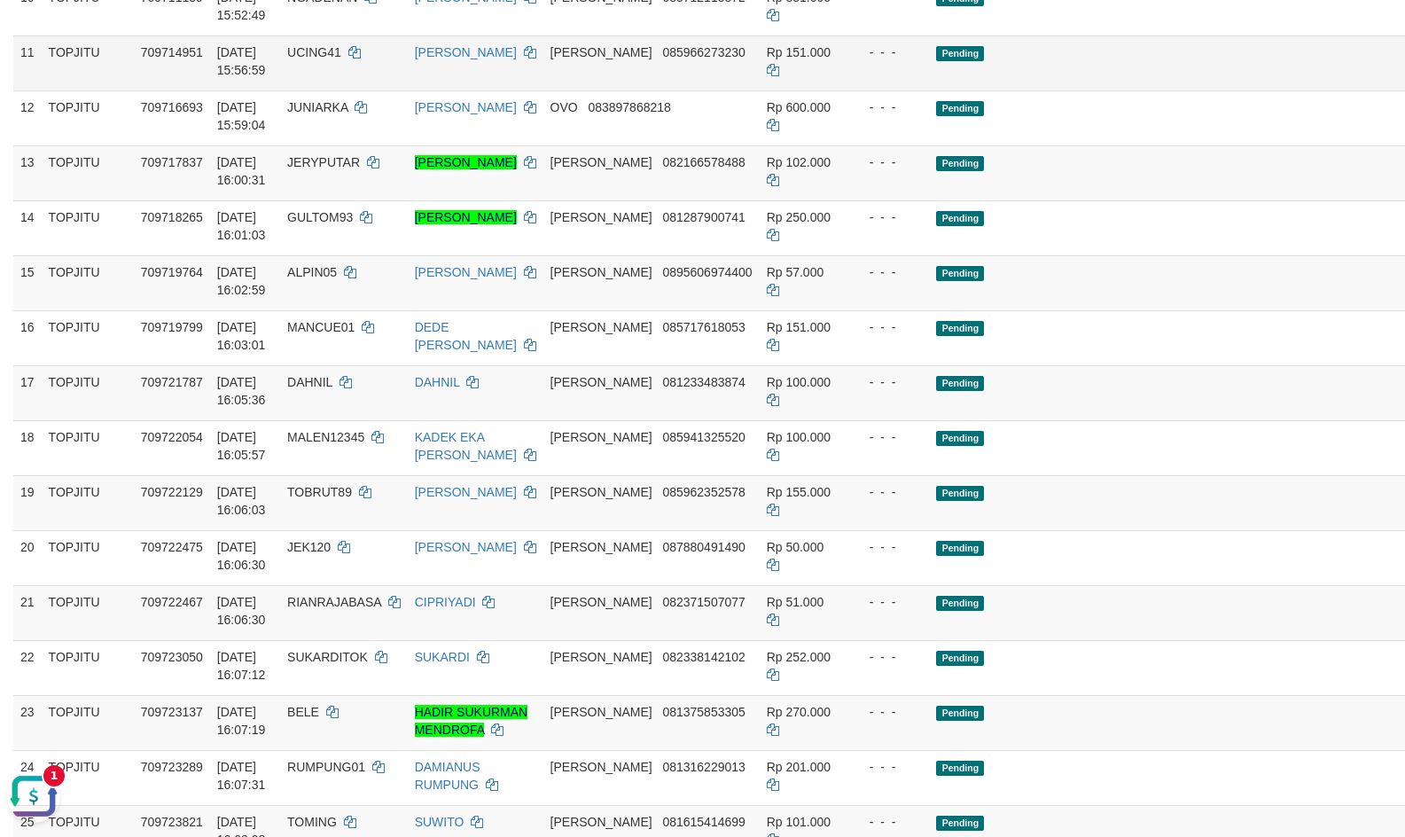
scroll to position [355, 0]
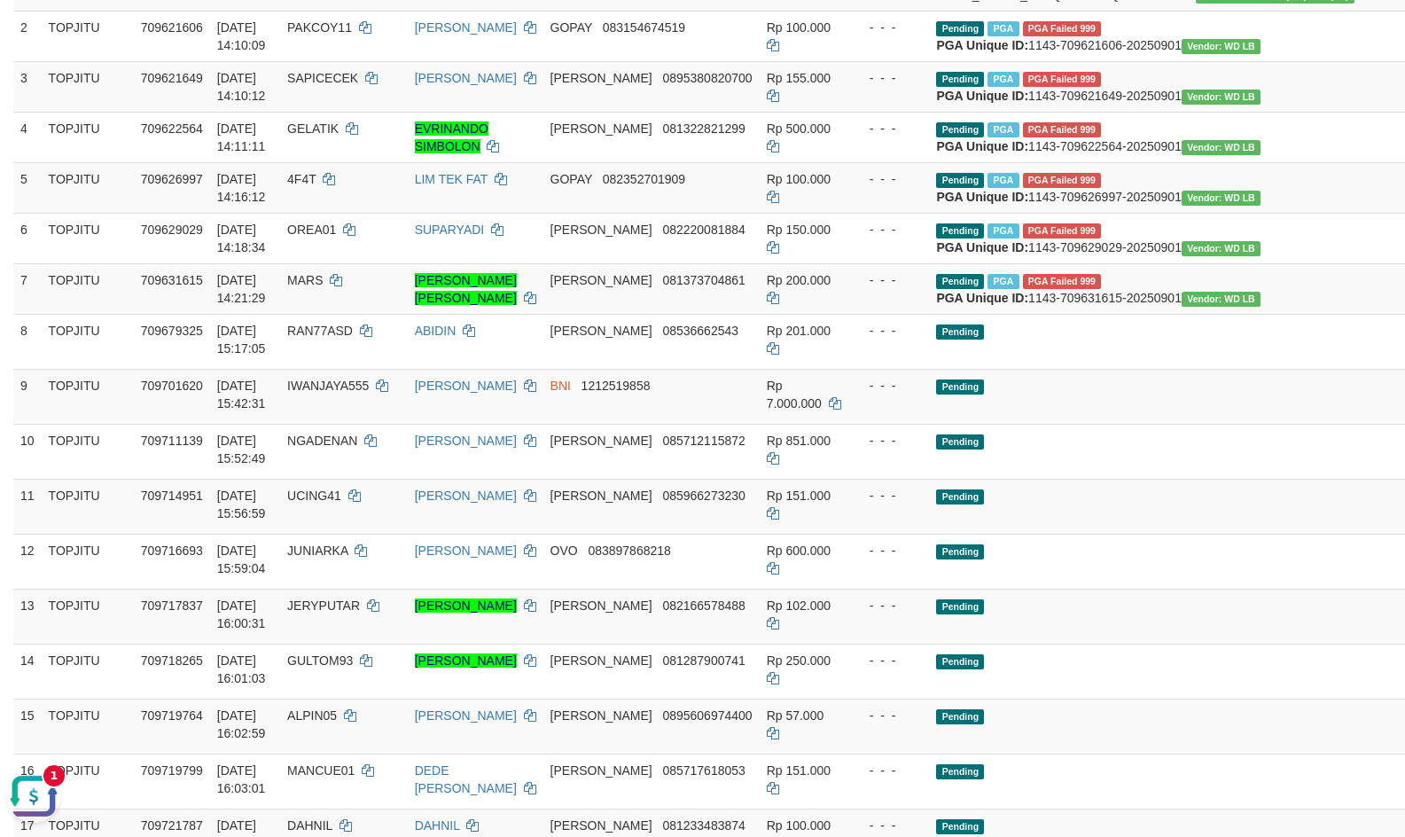
click at [35, 793] on button "Open LiveChat chat widget" at bounding box center [33, 795] width 53 height 53
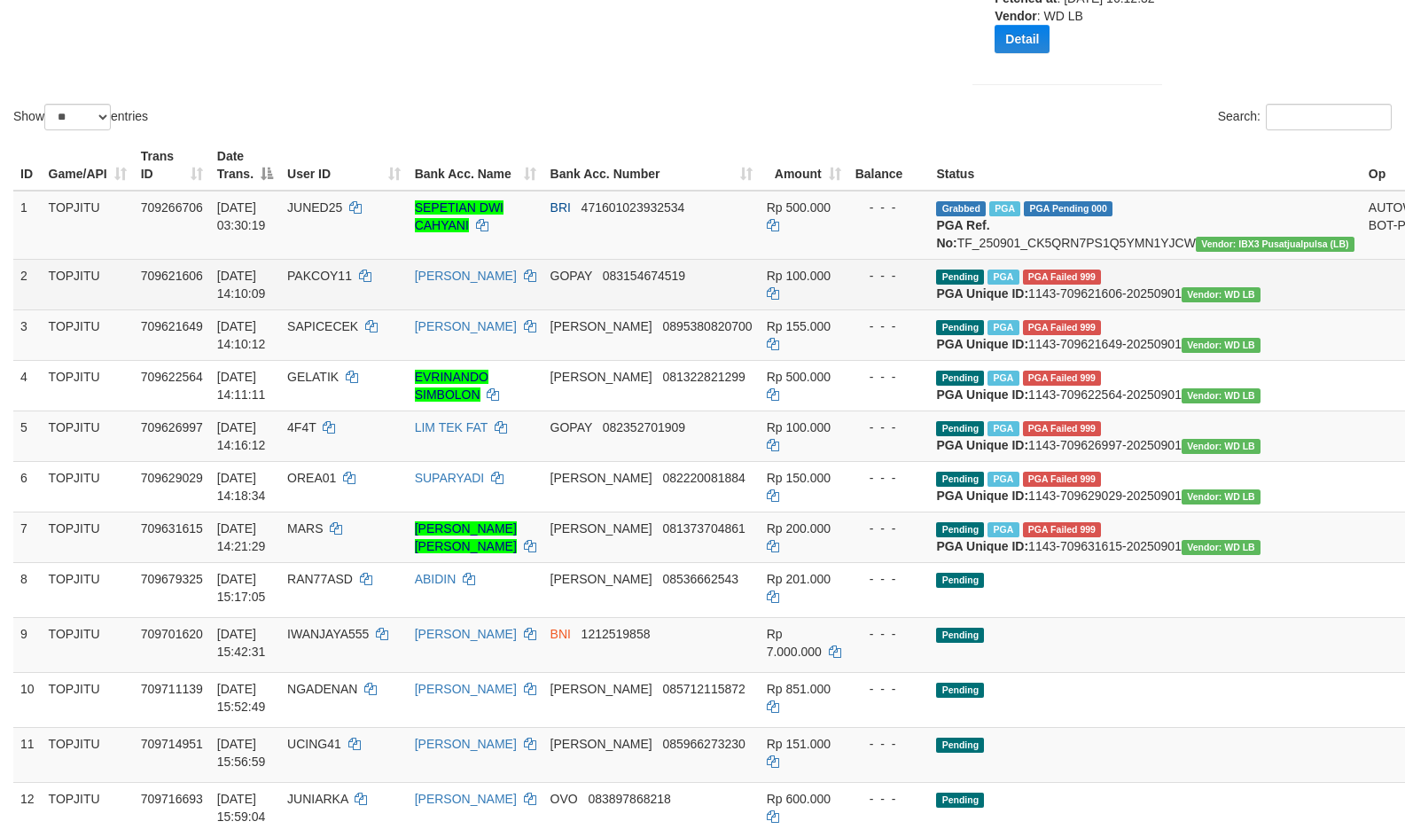
scroll to position [519, 0]
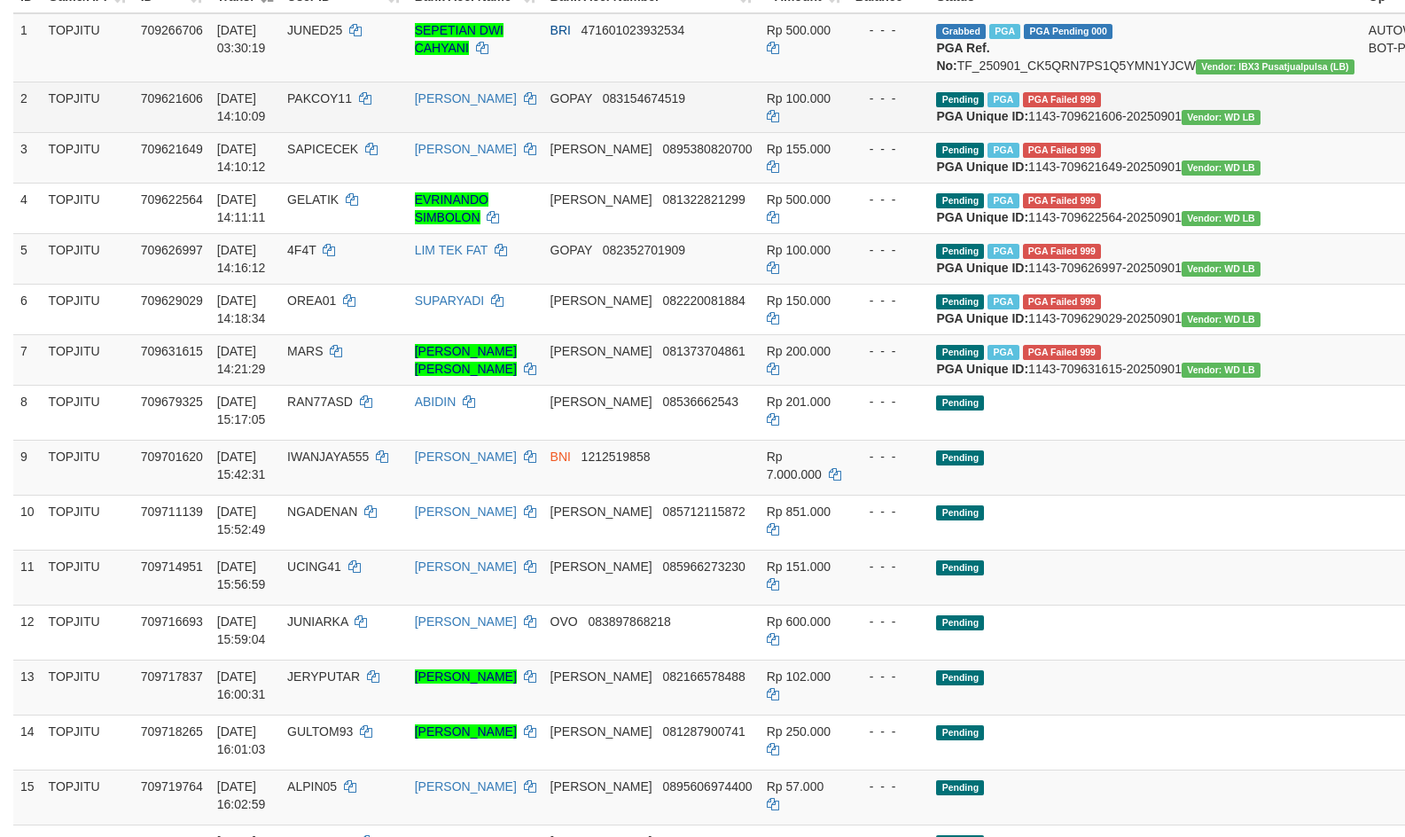
click at [347, 105] on span "PAKCOY11" at bounding box center [319, 98] width 65 height 14
drag, startPoint x: 347, startPoint y: 130, endPoint x: 372, endPoint y: 134, distance: 26.0
click at [352, 105] on span "PAKCOY11" at bounding box center [319, 98] width 65 height 14
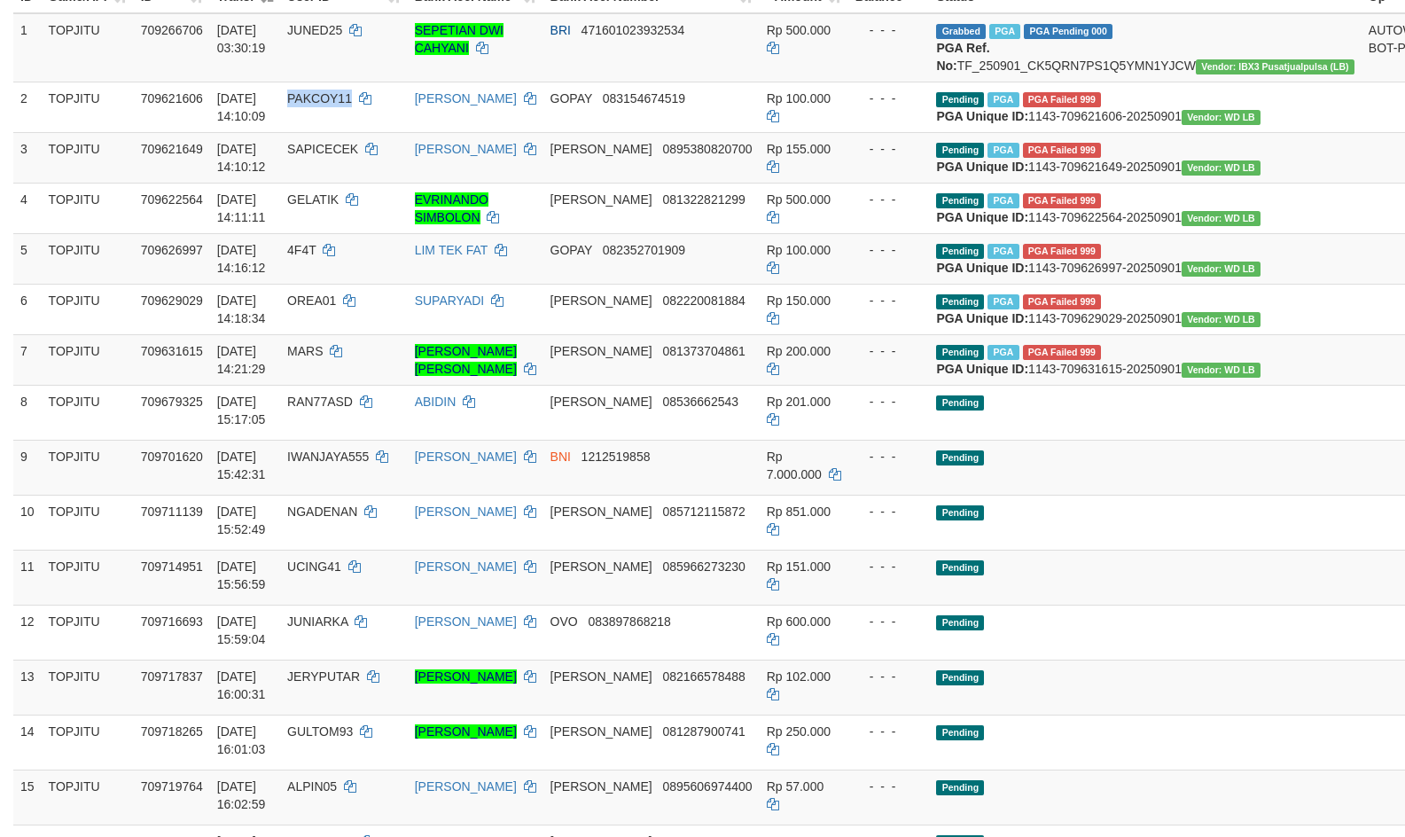
copy span "PAKCOY11"
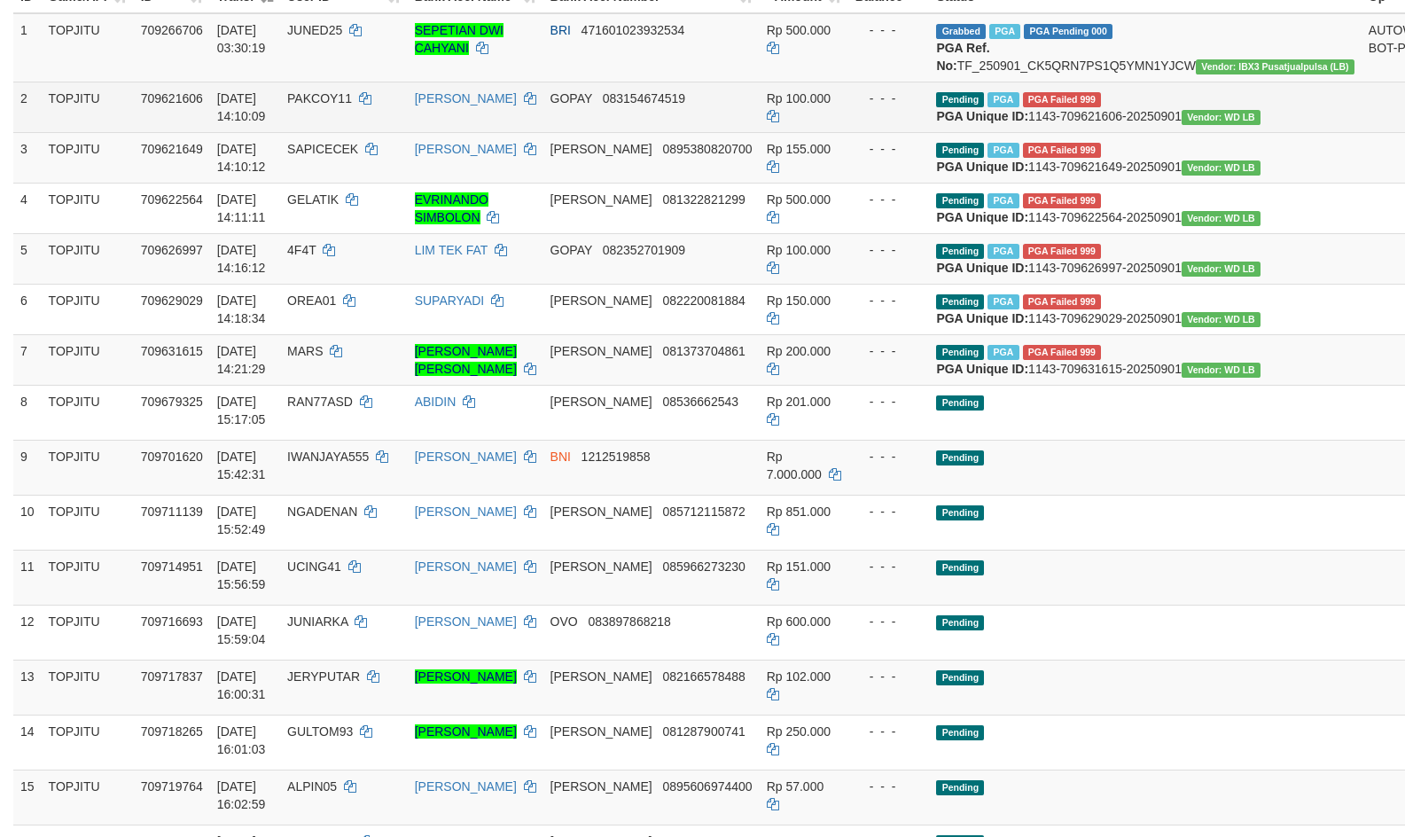
click at [167, 105] on span "709621606" at bounding box center [172, 98] width 62 height 14
drag, startPoint x: 167, startPoint y: 131, endPoint x: 198, endPoint y: 136, distance: 31.3
click at [198, 105] on span "709621606" at bounding box center [172, 98] width 62 height 14
copy span "709621606"
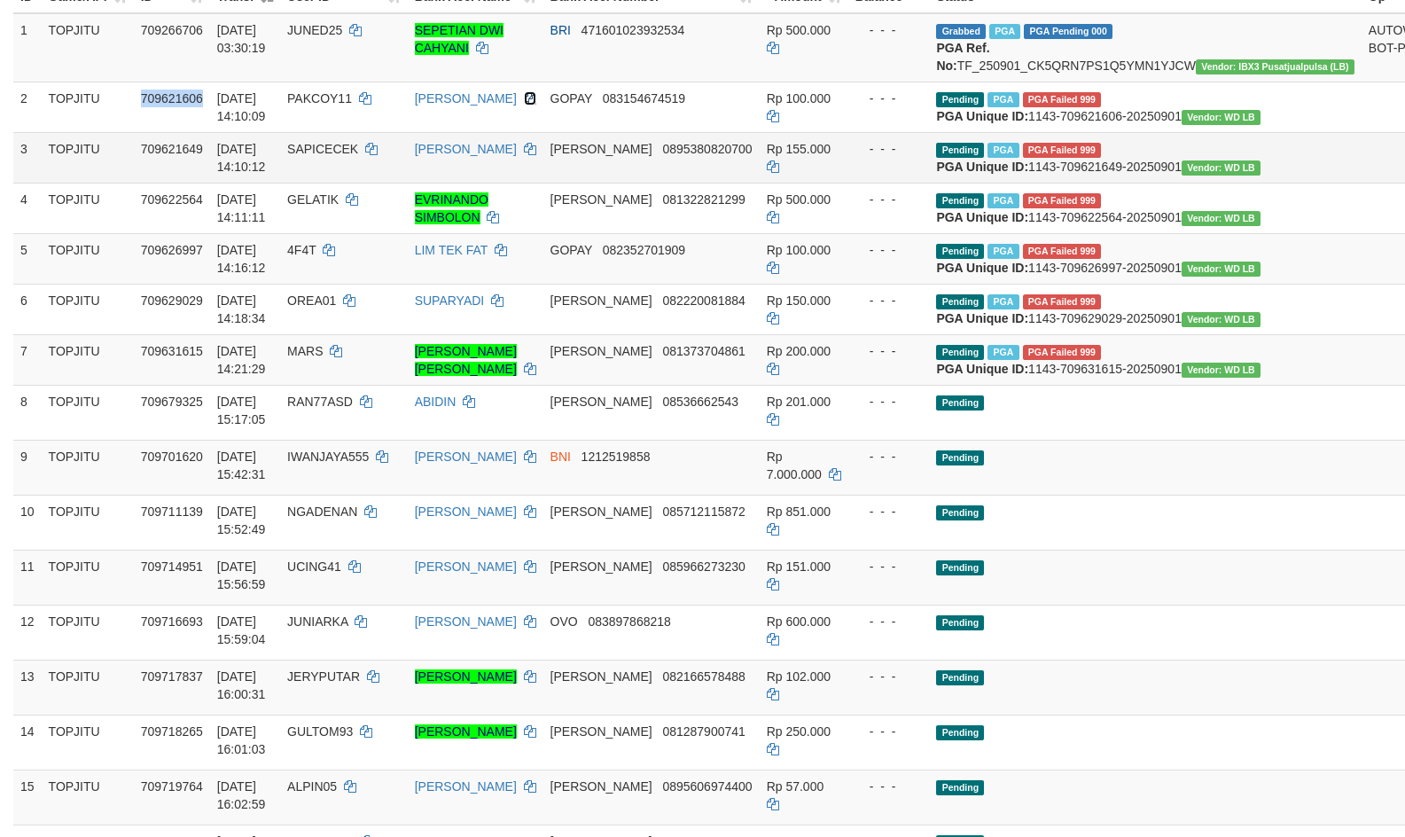
drag, startPoint x: 461, startPoint y: 152, endPoint x: 928, endPoint y: 241, distance: 475.7
click at [524, 105] on icon at bounding box center [530, 98] width 12 height 12
copy span "709621606"
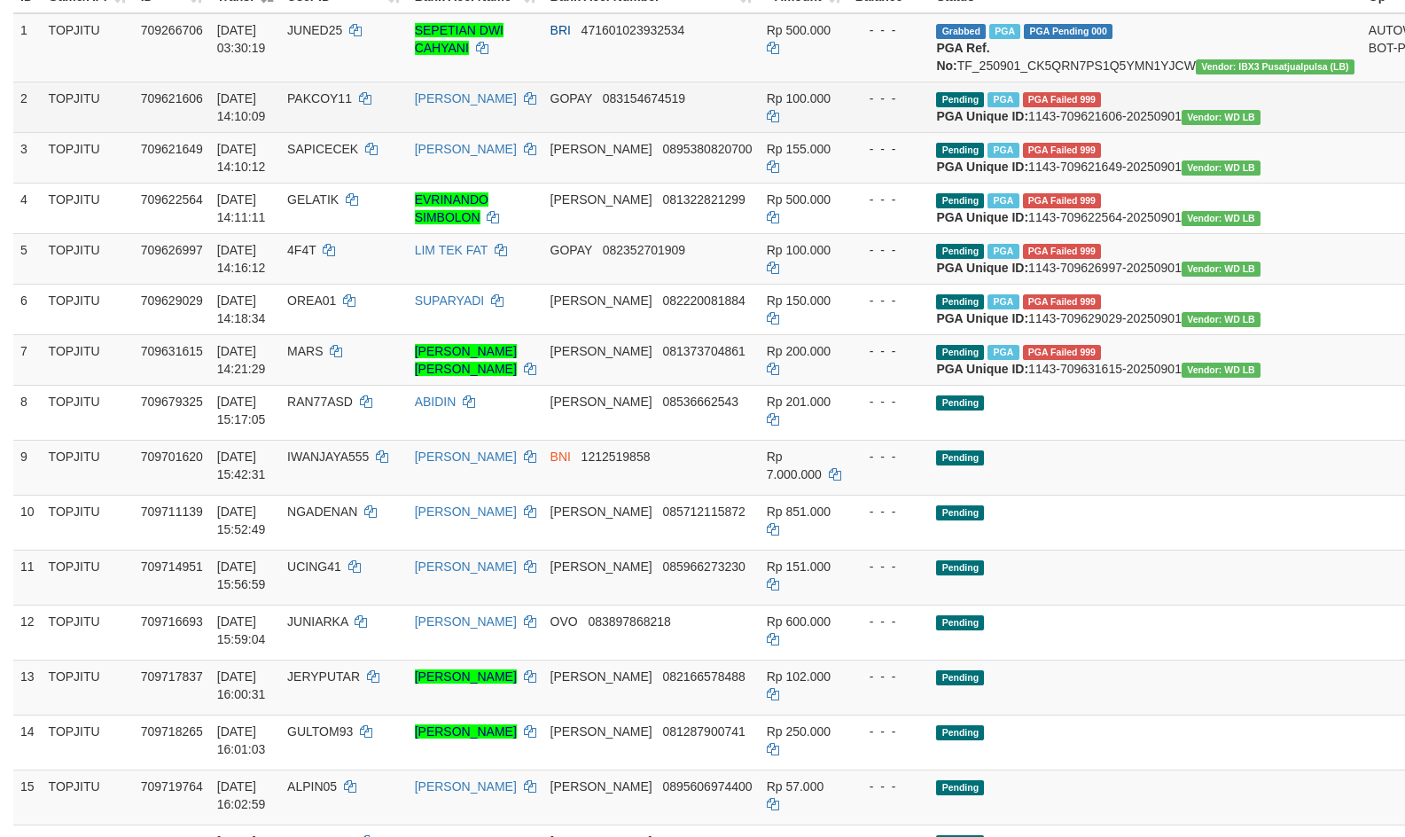
click at [682, 105] on span "083154674519" at bounding box center [644, 98] width 82 height 14
click at [685, 105] on span "083154674519" at bounding box center [644, 98] width 82 height 14
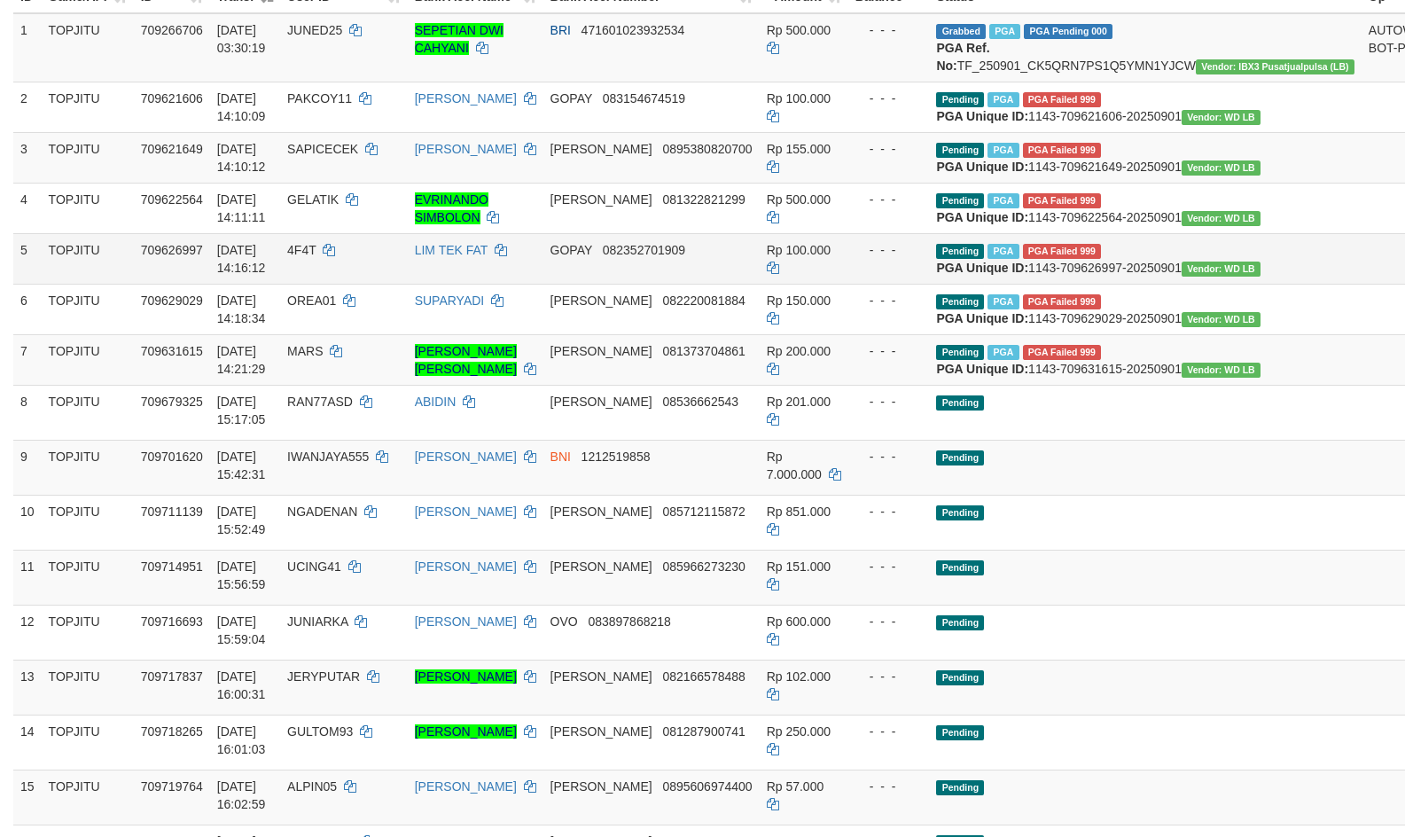
drag, startPoint x: 1092, startPoint y: 556, endPoint x: 783, endPoint y: 378, distance: 357.0
click at [1090, 440] on td "Pending" at bounding box center [1145, 412] width 432 height 55
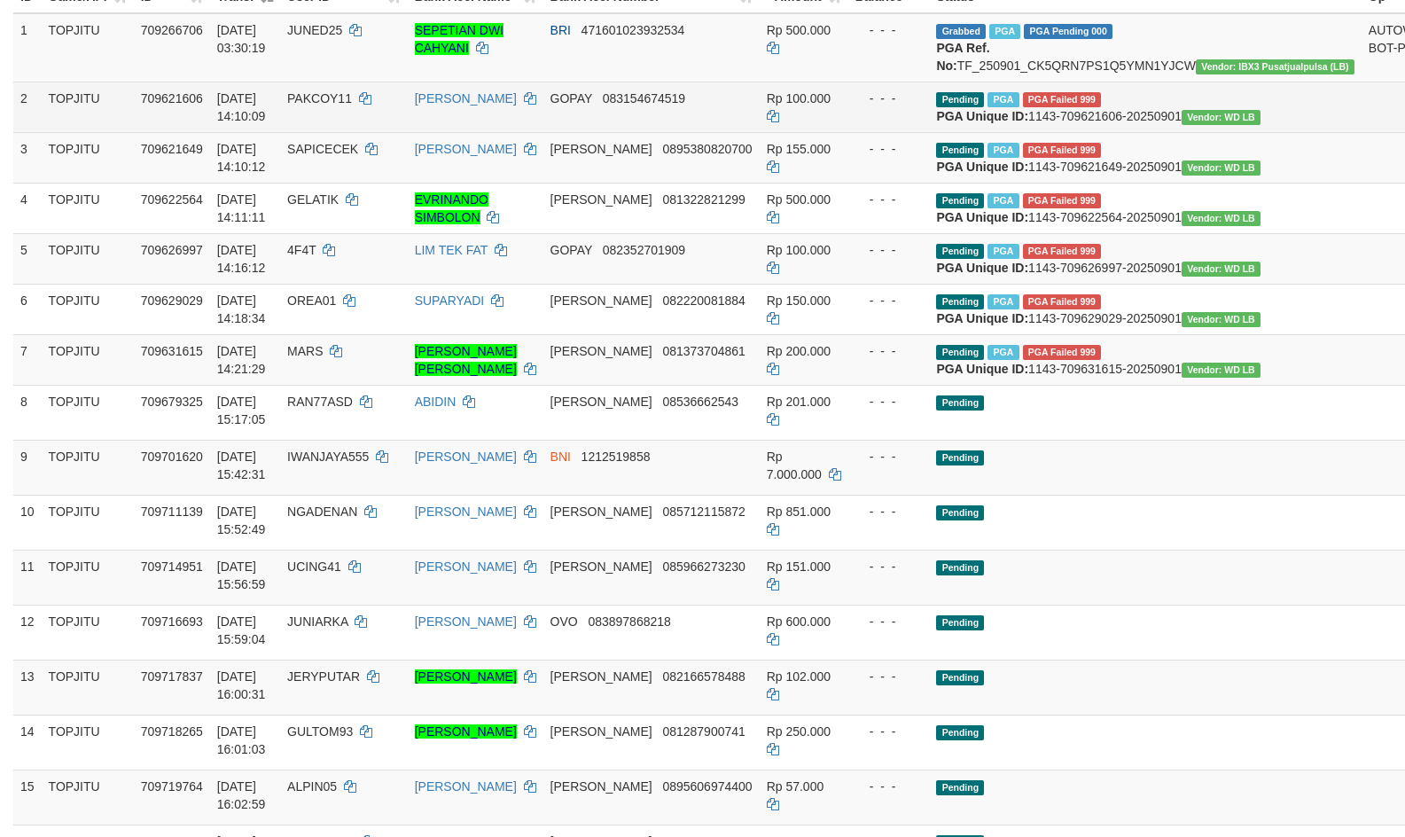
click at [239, 123] on span "[DATE] 14:10:09" at bounding box center [241, 107] width 49 height 32
click at [235, 123] on span "[DATE] 14:10:09" at bounding box center [241, 107] width 49 height 32
drag, startPoint x: 235, startPoint y: 134, endPoint x: 266, endPoint y: 149, distance: 34.5
click at [266, 123] on span "[DATE] 14:10:09" at bounding box center [241, 107] width 49 height 32
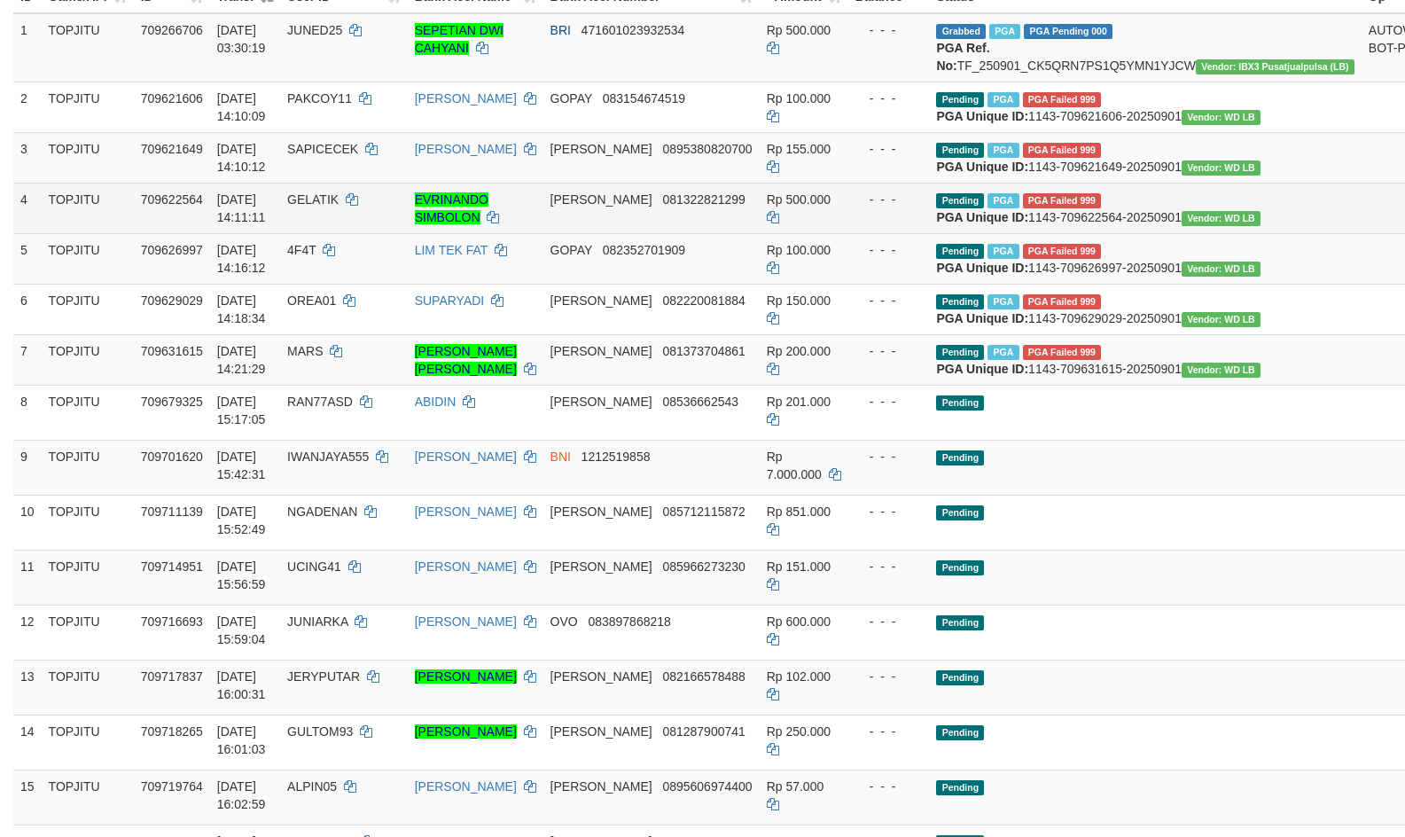
copy span "[DATE] 14:10:09"
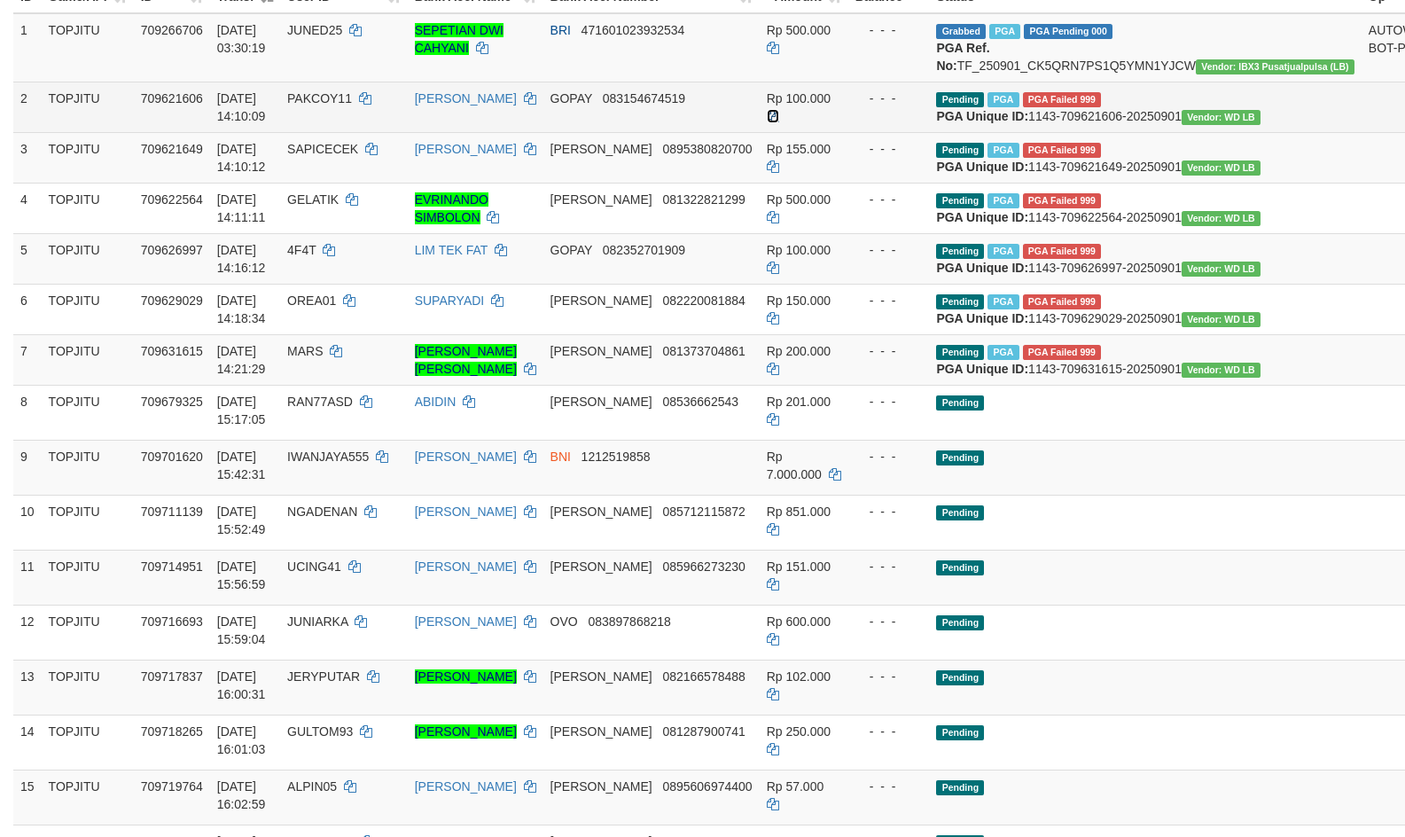
click at [779, 122] on icon at bounding box center [773, 116] width 12 height 12
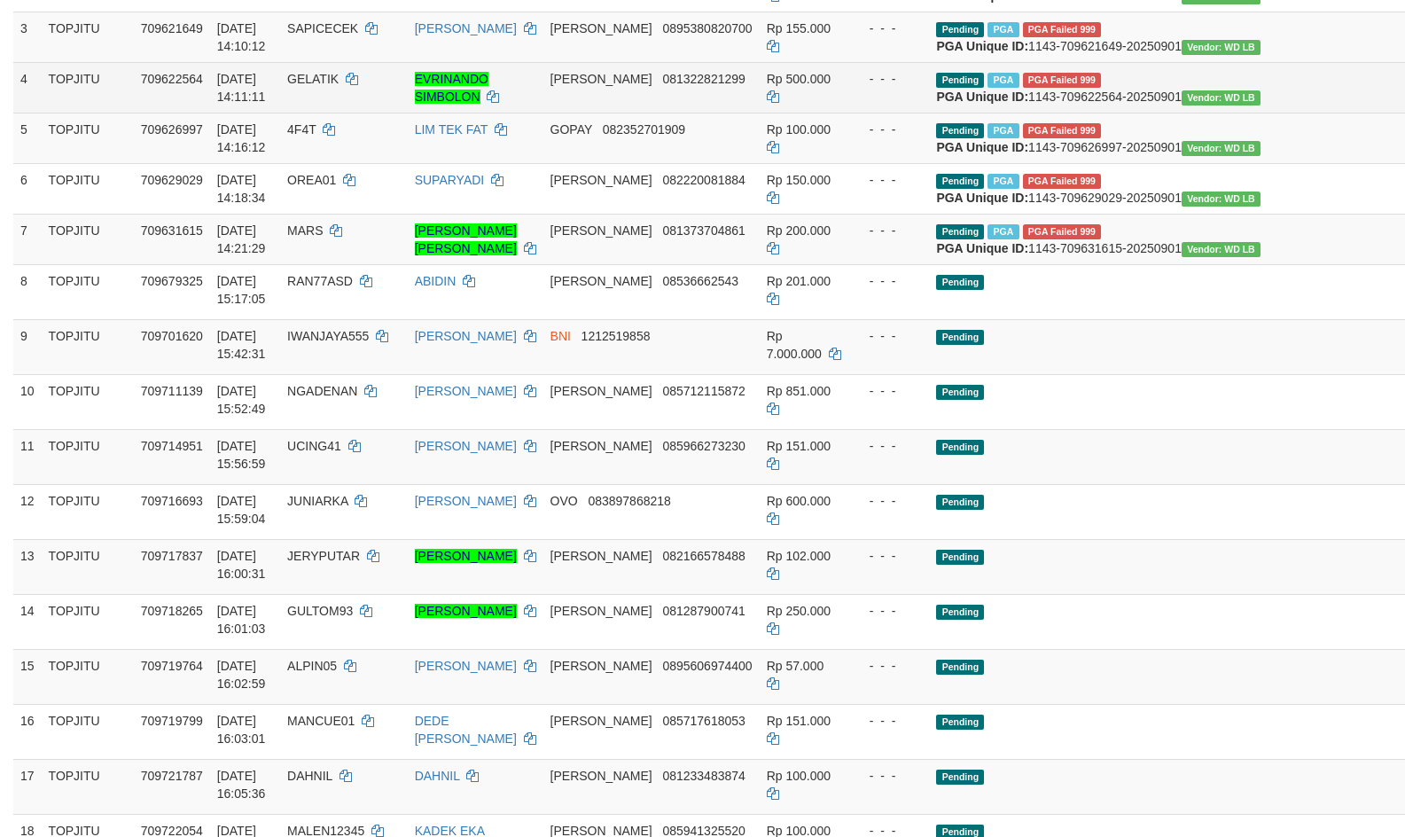
scroll to position [607, 0]
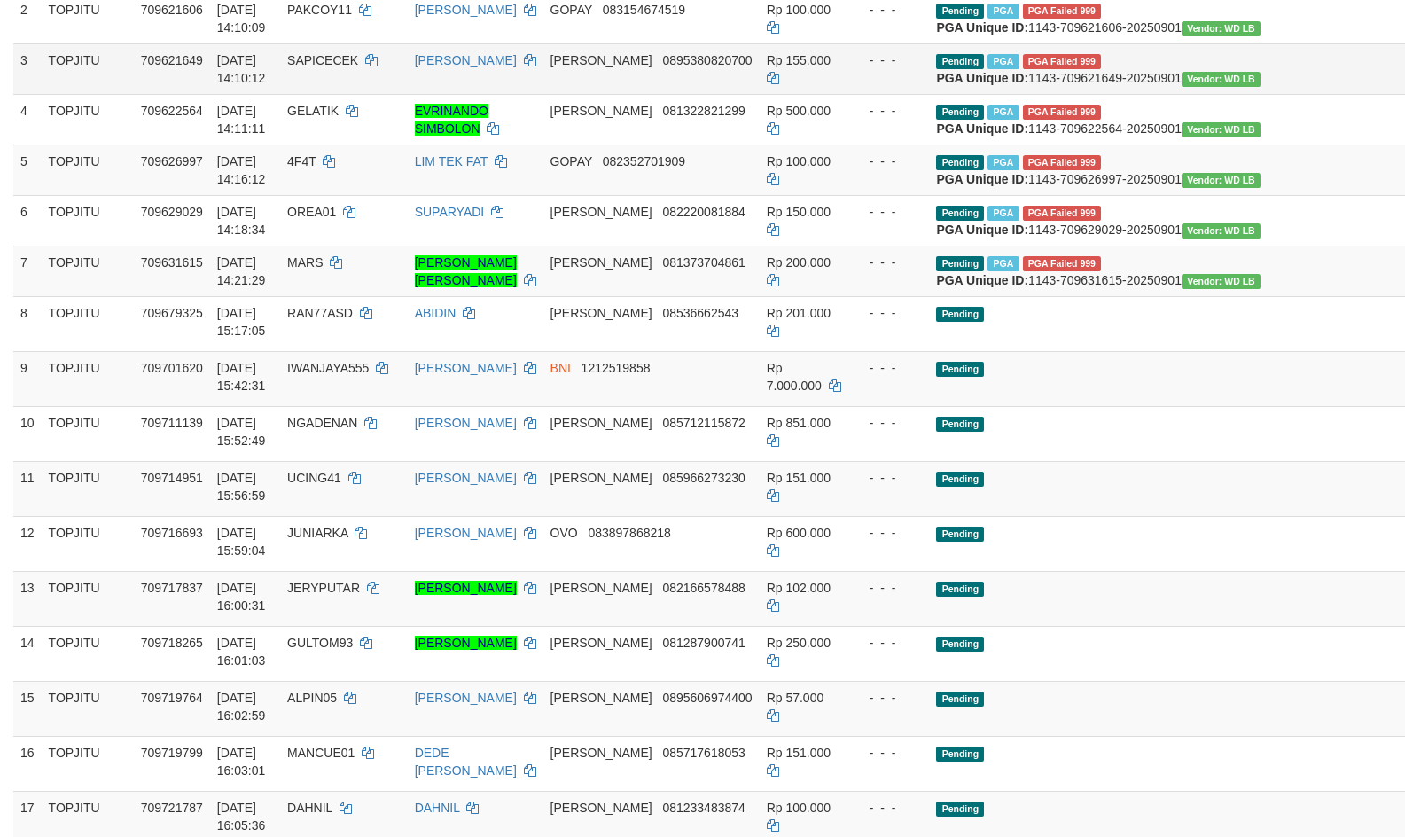
click at [332, 67] on span "SAPICECEK" at bounding box center [322, 60] width 71 height 14
drag, startPoint x: 332, startPoint y: 111, endPoint x: 350, endPoint y: 113, distance: 18.8
click at [350, 67] on span "SAPICECEK" at bounding box center [322, 60] width 71 height 14
click at [351, 94] on td "SAPICECEK" at bounding box center [344, 68] width 128 height 51
drag, startPoint x: 351, startPoint y: 105, endPoint x: 363, endPoint y: 108, distance: 12.9
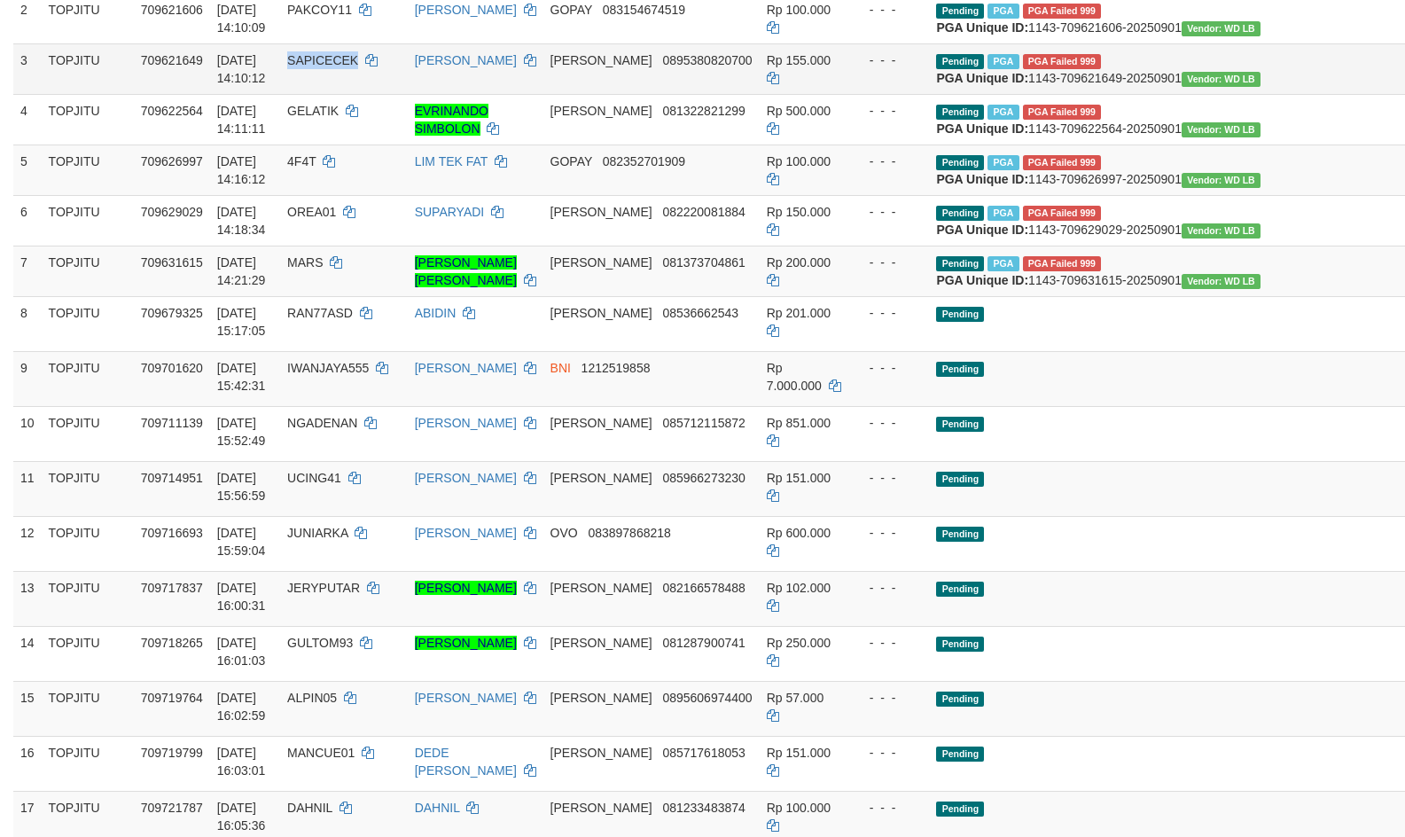
click at [363, 94] on td "SAPICECEK" at bounding box center [344, 68] width 128 height 51
click at [171, 67] on span "709621649" at bounding box center [172, 60] width 62 height 14
drag, startPoint x: 177, startPoint y: 110, endPoint x: 190, endPoint y: 110, distance: 12.4
click at [190, 67] on span "709621649" at bounding box center [172, 60] width 62 height 14
copy span "709621649"
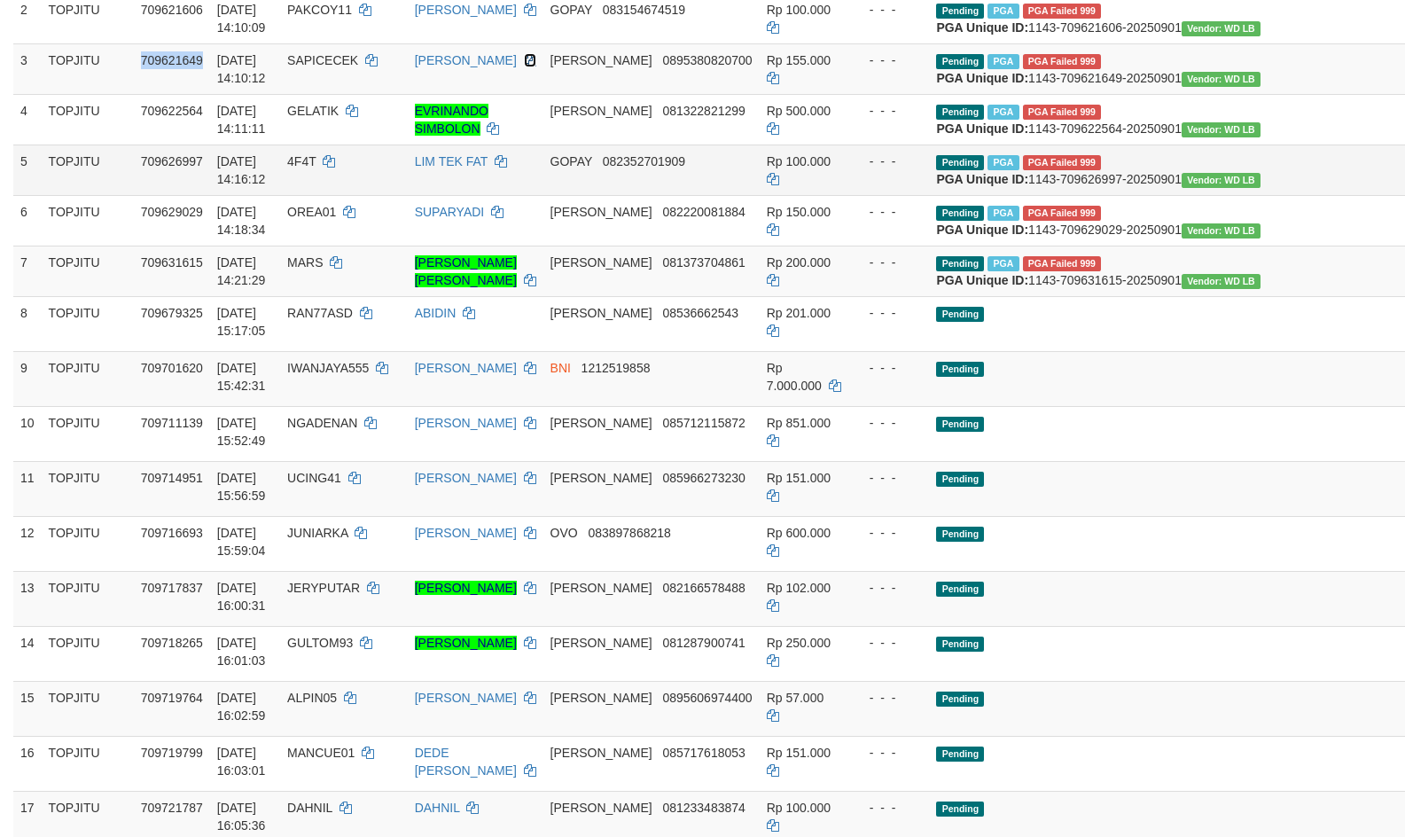
drag, startPoint x: 546, startPoint y: 116, endPoint x: 1021, endPoint y: 241, distance: 491.3
click at [536, 66] on icon at bounding box center [530, 60] width 12 height 12
copy span "709621649"
click at [662, 67] on span "0895380820700" at bounding box center [707, 60] width 90 height 14
drag, startPoint x: 655, startPoint y: 110, endPoint x: 680, endPoint y: 113, distance: 25.0
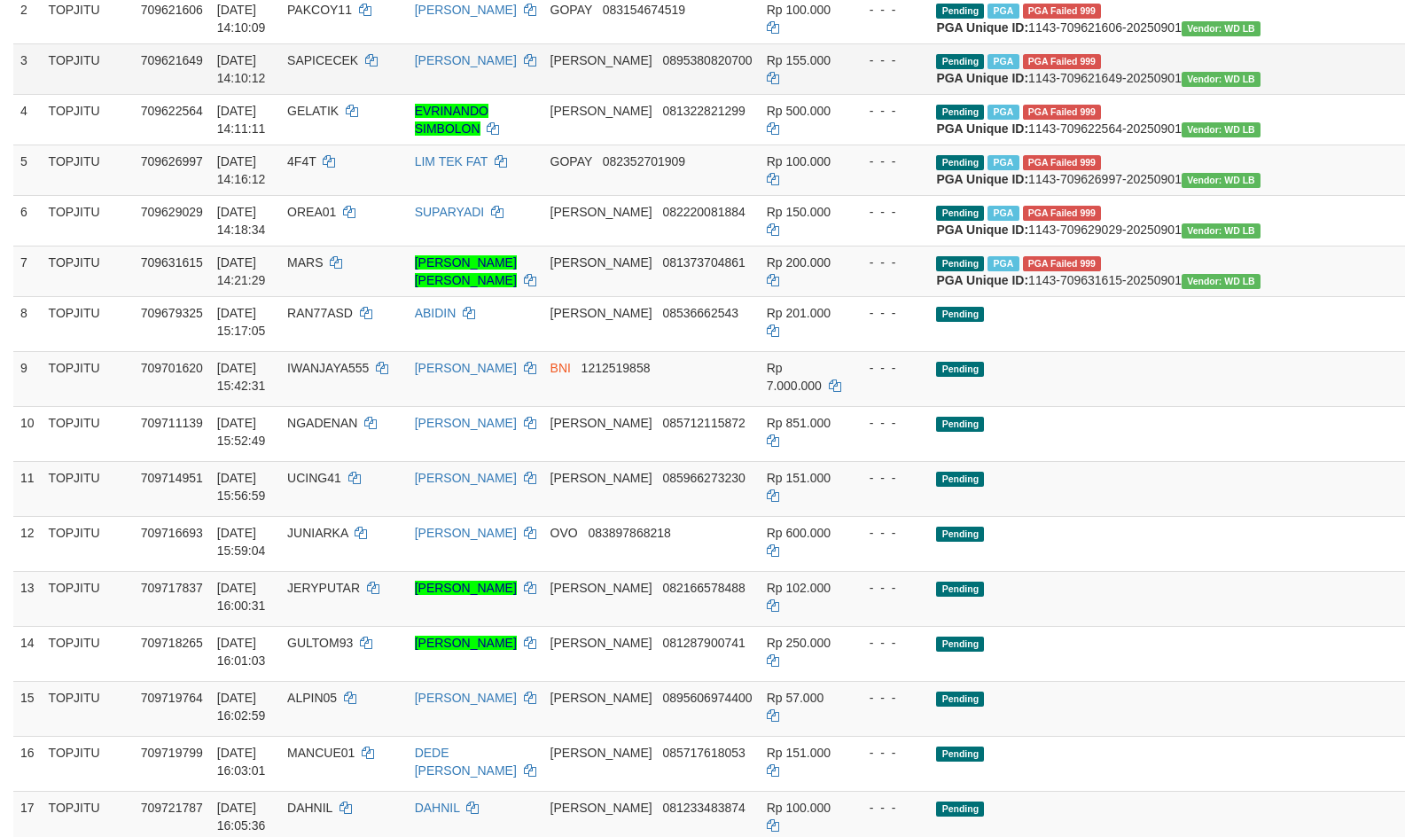
click at [680, 67] on span "0895380820700" at bounding box center [707, 60] width 90 height 14
click at [230, 85] on span "[DATE] 14:10:12" at bounding box center [241, 69] width 49 height 32
drag, startPoint x: 230, startPoint y: 113, endPoint x: 258, endPoint y: 143, distance: 40.8
click at [258, 94] on td "[DATE] 14:10:12" at bounding box center [245, 68] width 70 height 51
click at [228, 85] on span "[DATE] 14:10:12" at bounding box center [241, 69] width 49 height 32
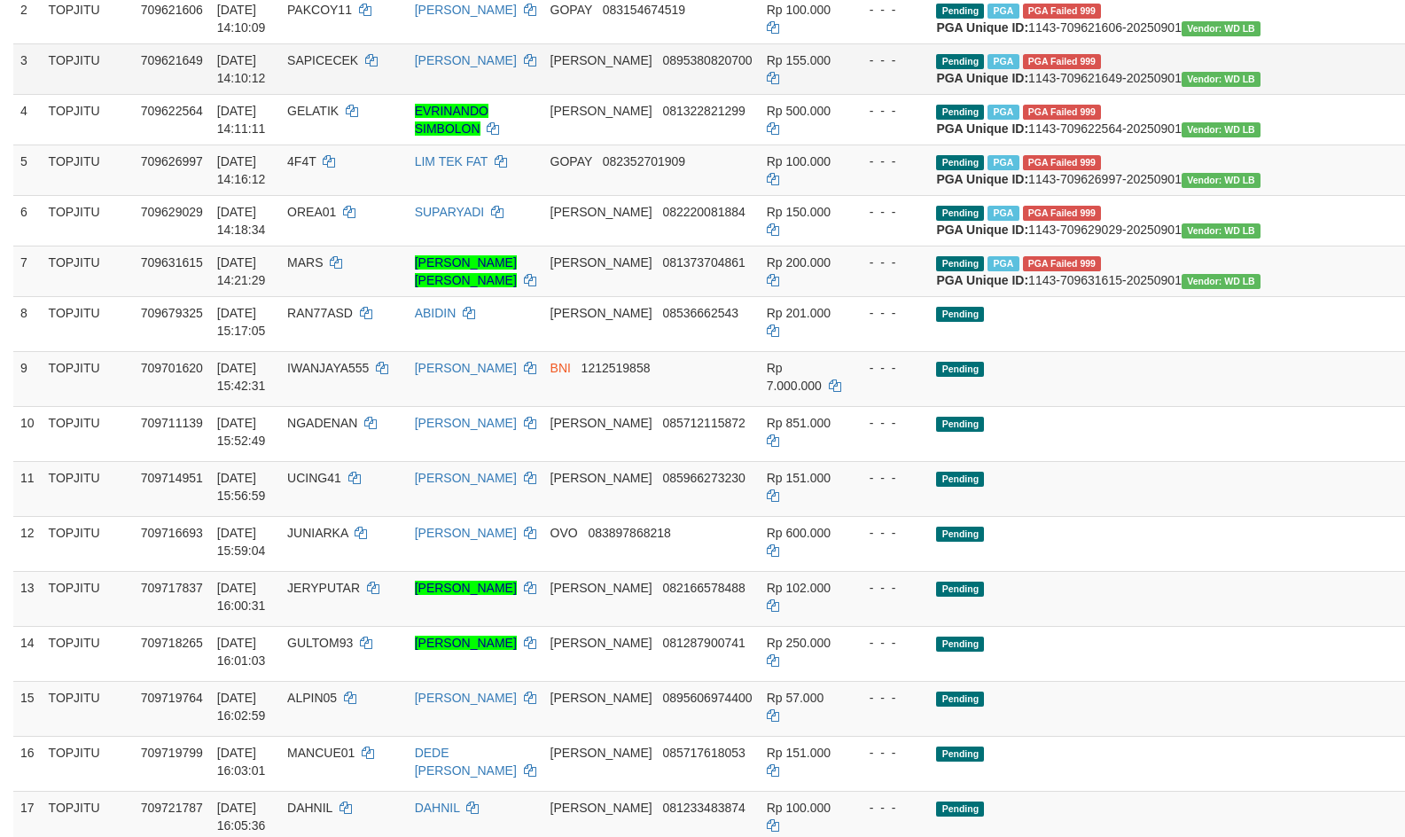
drag, startPoint x: 228, startPoint y: 115, endPoint x: 271, endPoint y: 132, distance: 46.6
click at [266, 85] on span "[DATE] 14:10:12" at bounding box center [241, 69] width 49 height 32
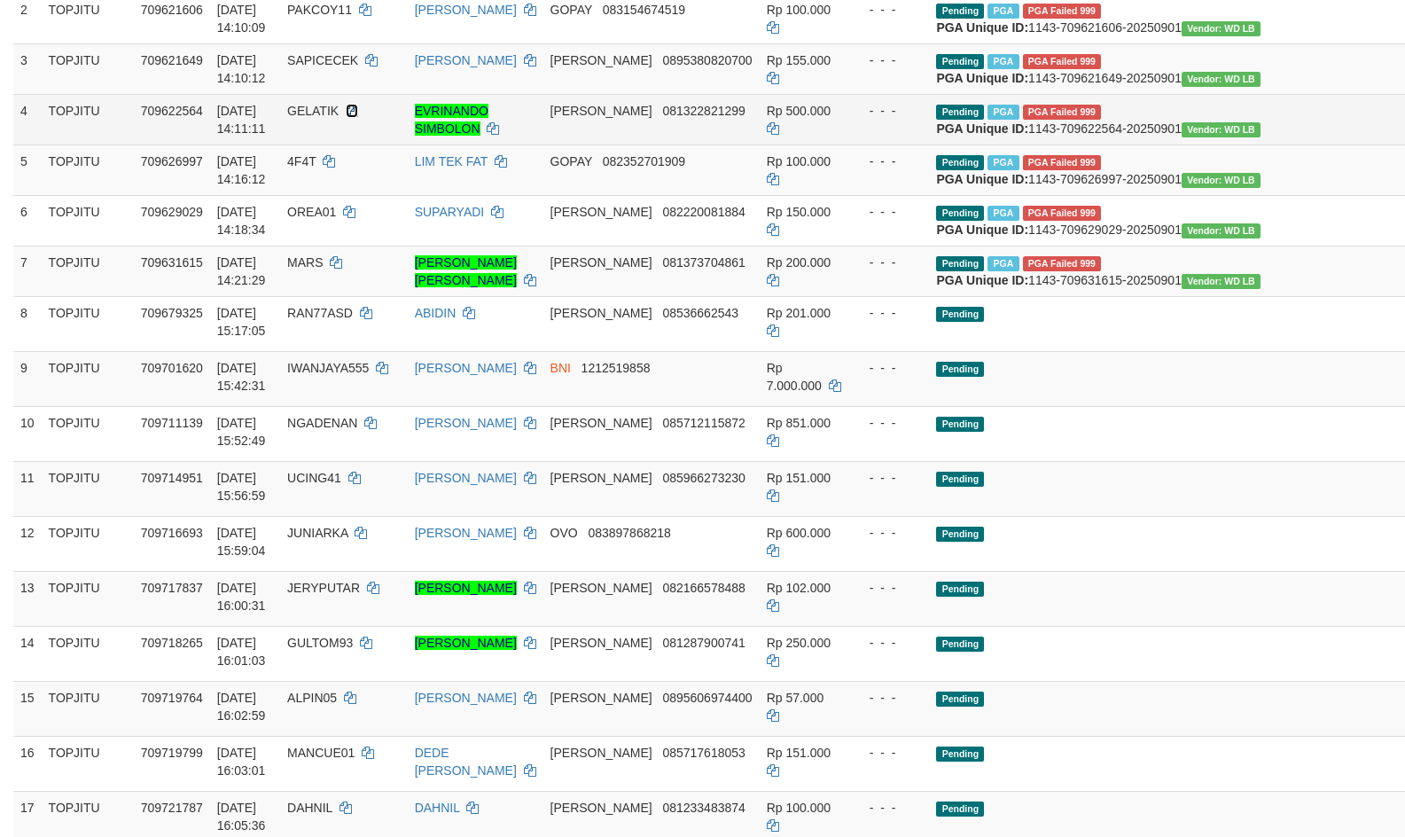
drag, startPoint x: 387, startPoint y: 180, endPoint x: 739, endPoint y: 227, distance: 355.1
click at [358, 117] on icon at bounding box center [352, 111] width 12 height 12
click at [168, 118] on span "709622564" at bounding box center [172, 111] width 62 height 14
drag, startPoint x: 168, startPoint y: 183, endPoint x: 185, endPoint y: 183, distance: 16.8
click at [185, 118] on span "709622564" at bounding box center [172, 111] width 62 height 14
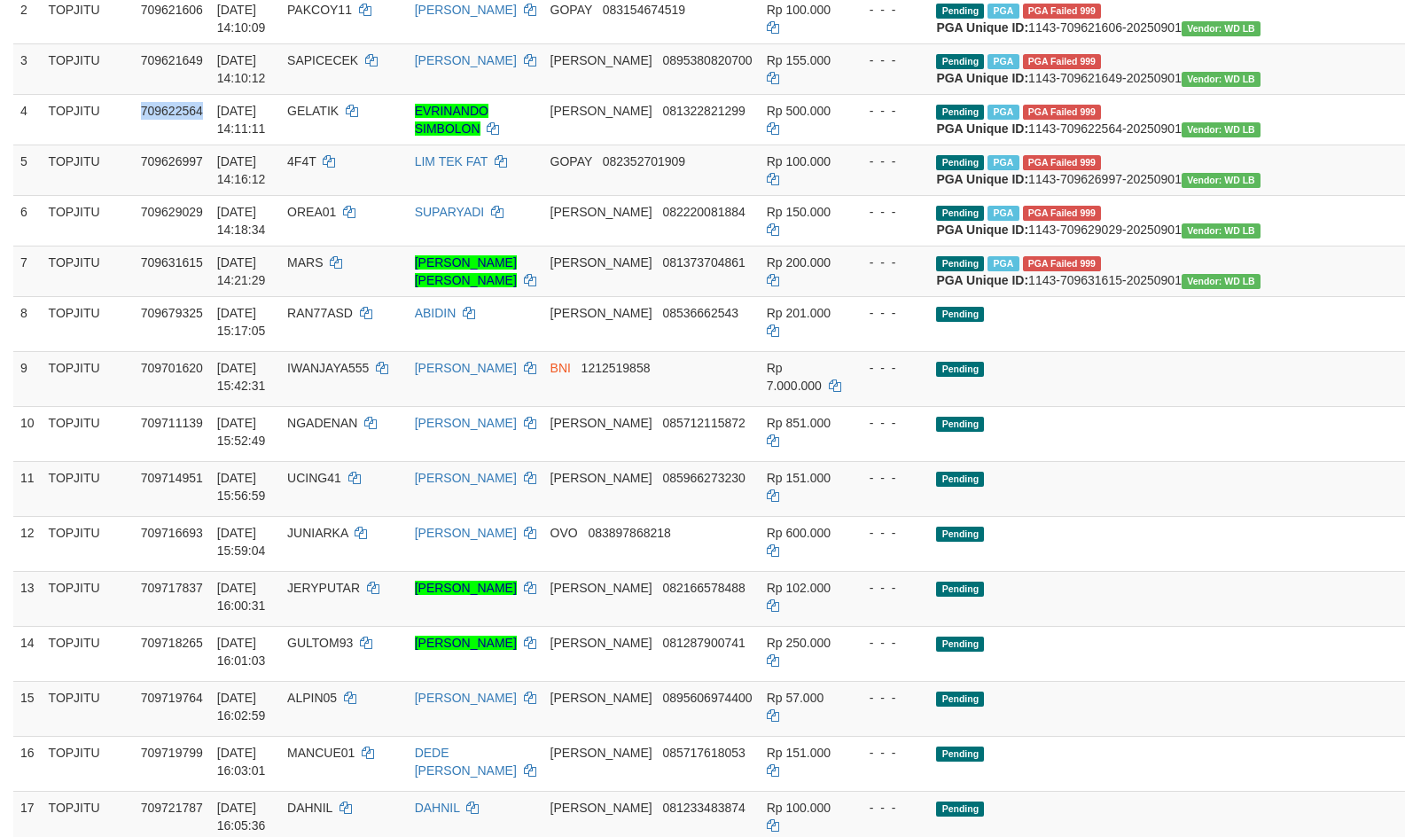
copy span "709622564"
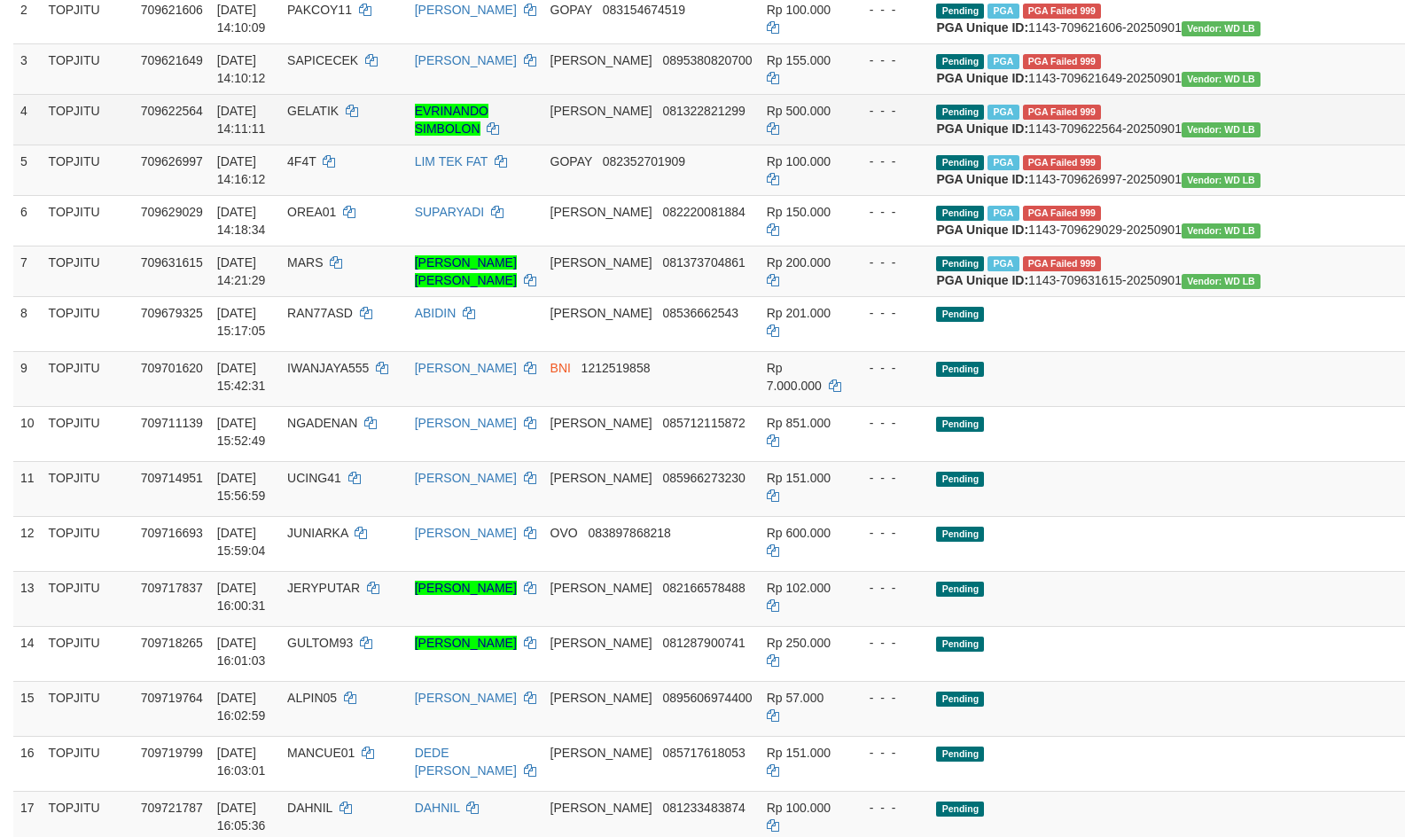
click at [697, 118] on span "081322821299" at bounding box center [703, 111] width 82 height 14
click at [227, 136] on span "[DATE] 14:11:11" at bounding box center [241, 120] width 49 height 32
drag, startPoint x: 227, startPoint y: 181, endPoint x: 269, endPoint y: 193, distance: 43.5
click at [266, 136] on span "[DATE] 14:11:11" at bounding box center [241, 120] width 49 height 32
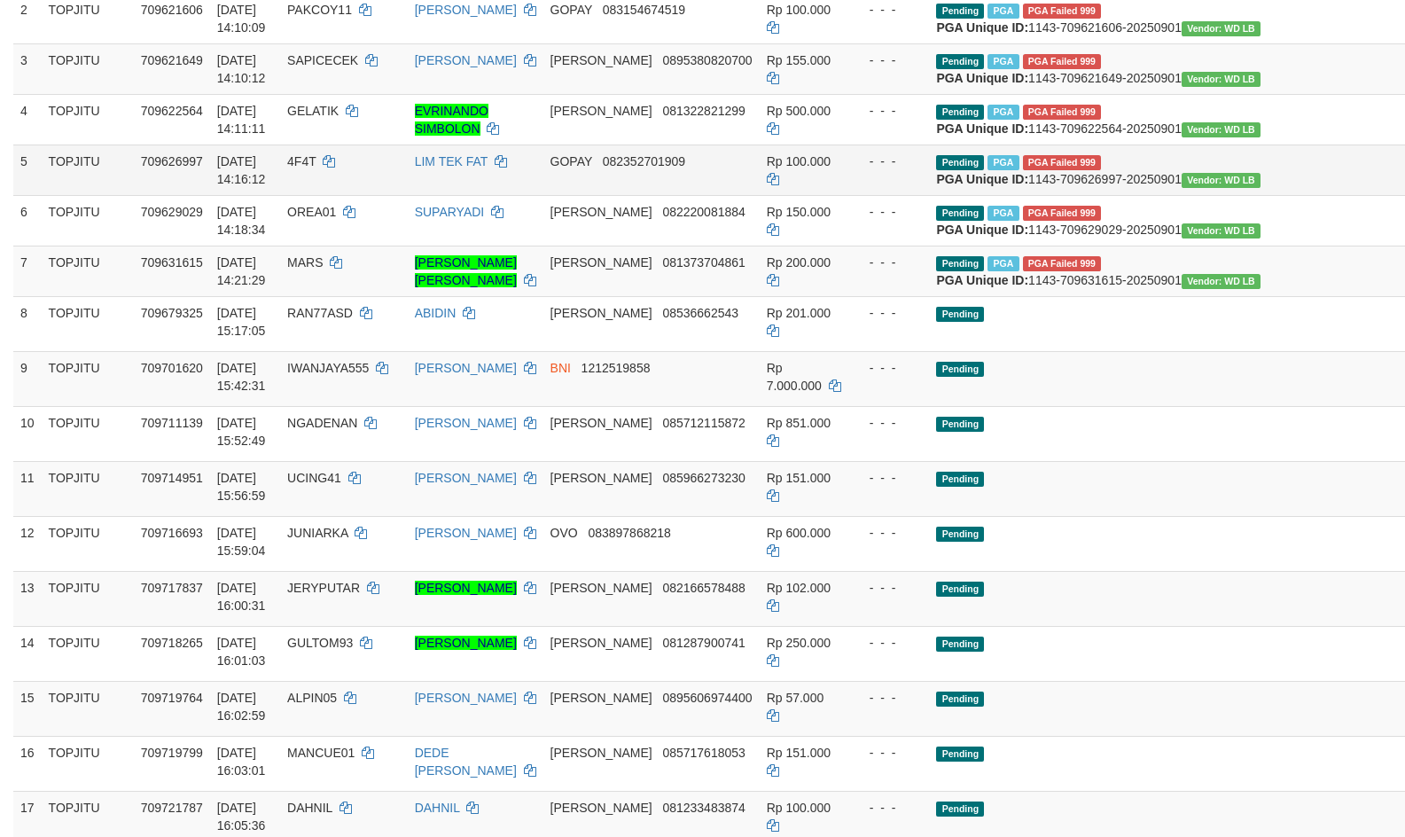
copy span "[DATE] 14:11:11"
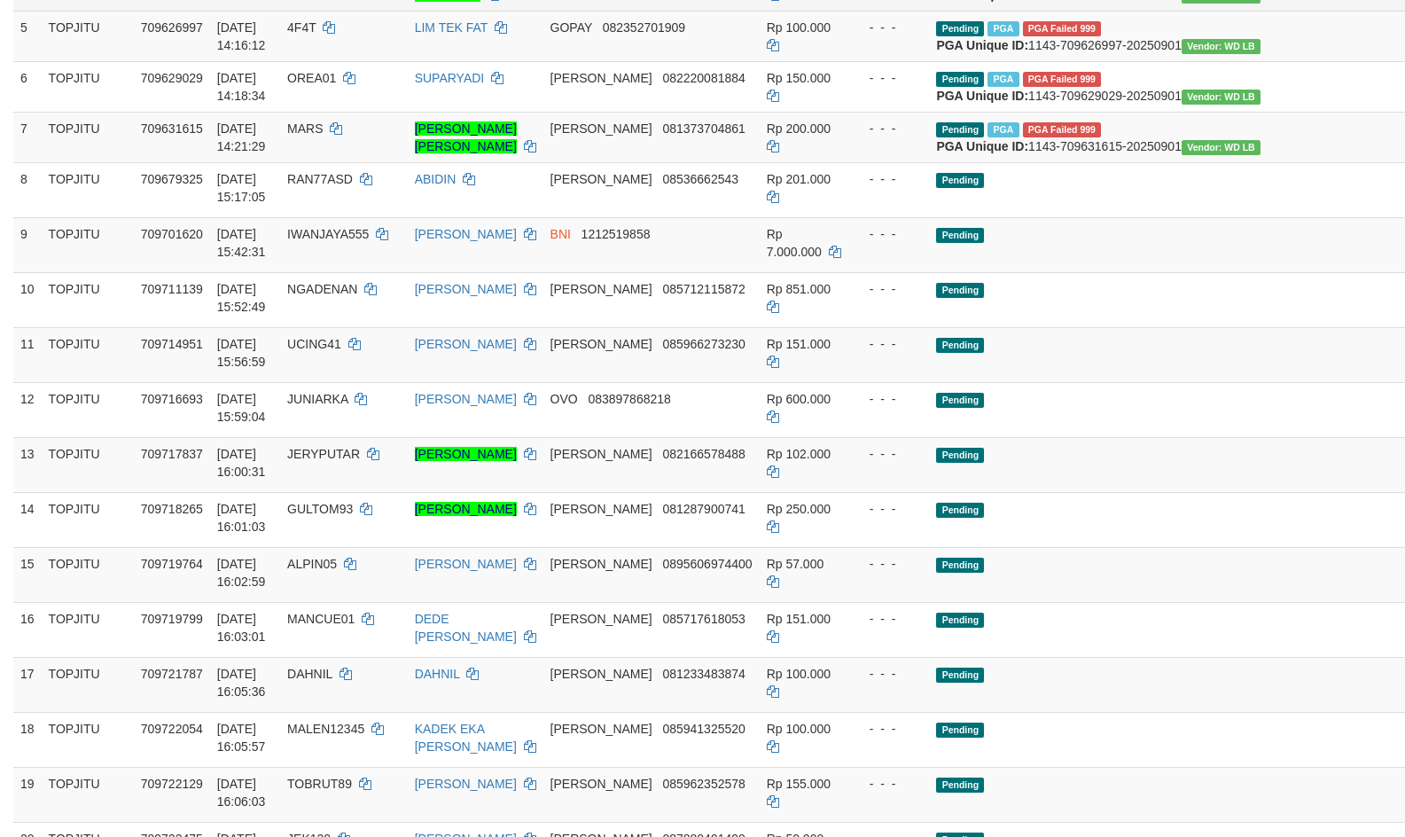
scroll to position [785, 0]
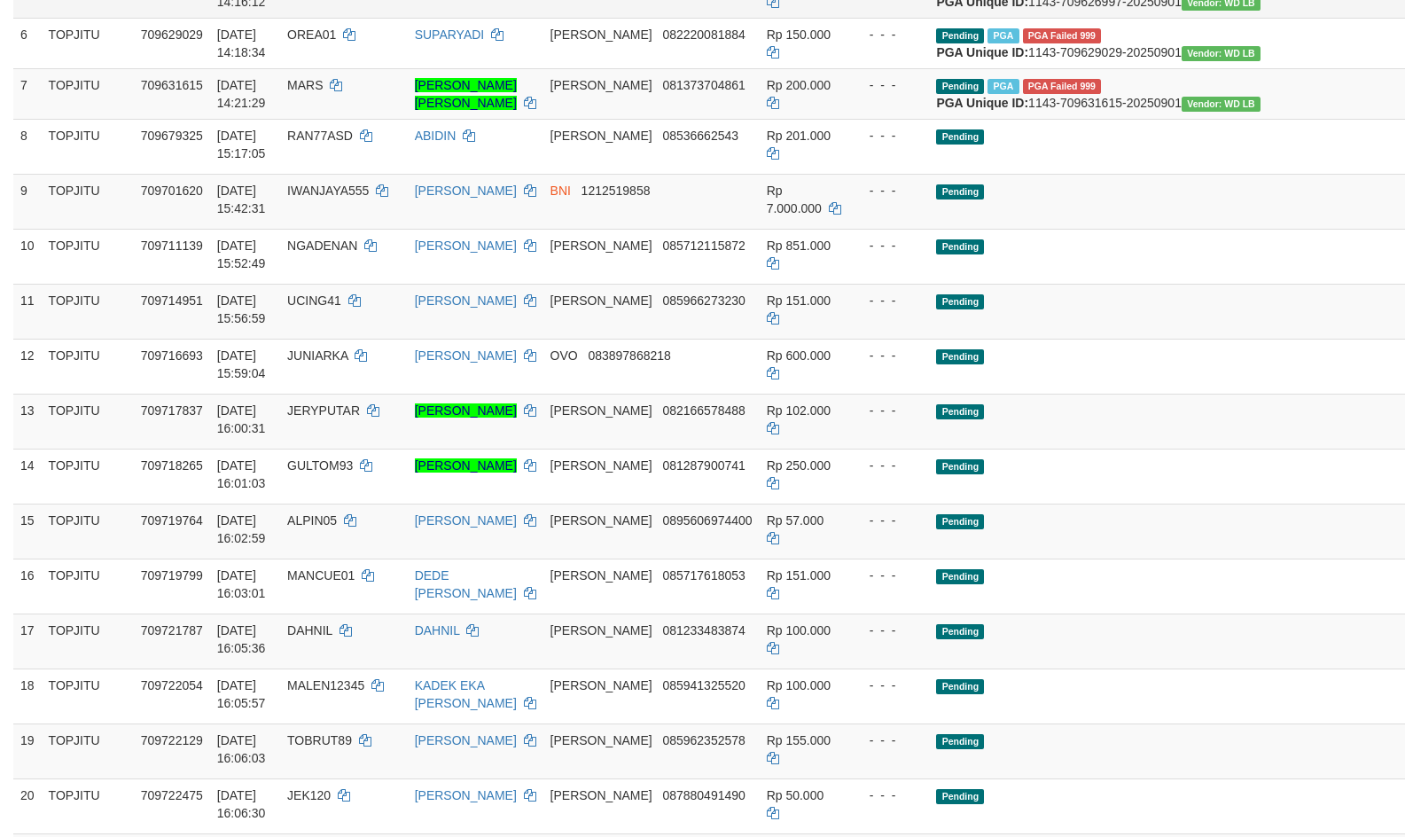
drag, startPoint x: 184, startPoint y: 88, endPoint x: 197, endPoint y: 88, distance: 13.3
copy span "709626997"
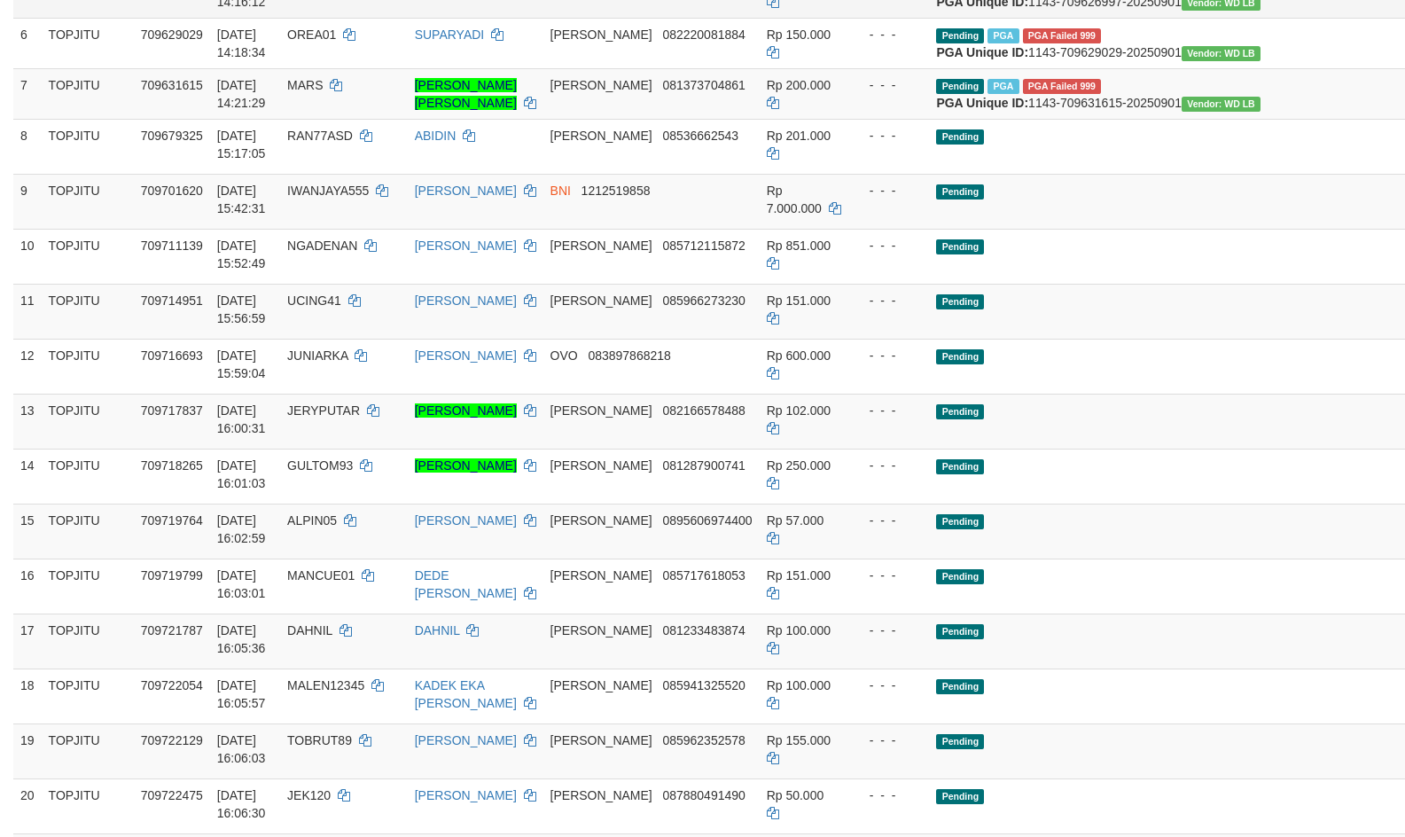
drag, startPoint x: 327, startPoint y: 74, endPoint x: 338, endPoint y: 74, distance: 10.6
copy span "4F4T"
drag, startPoint x: 457, startPoint y: 94, endPoint x: 488, endPoint y: 92, distance: 31.1
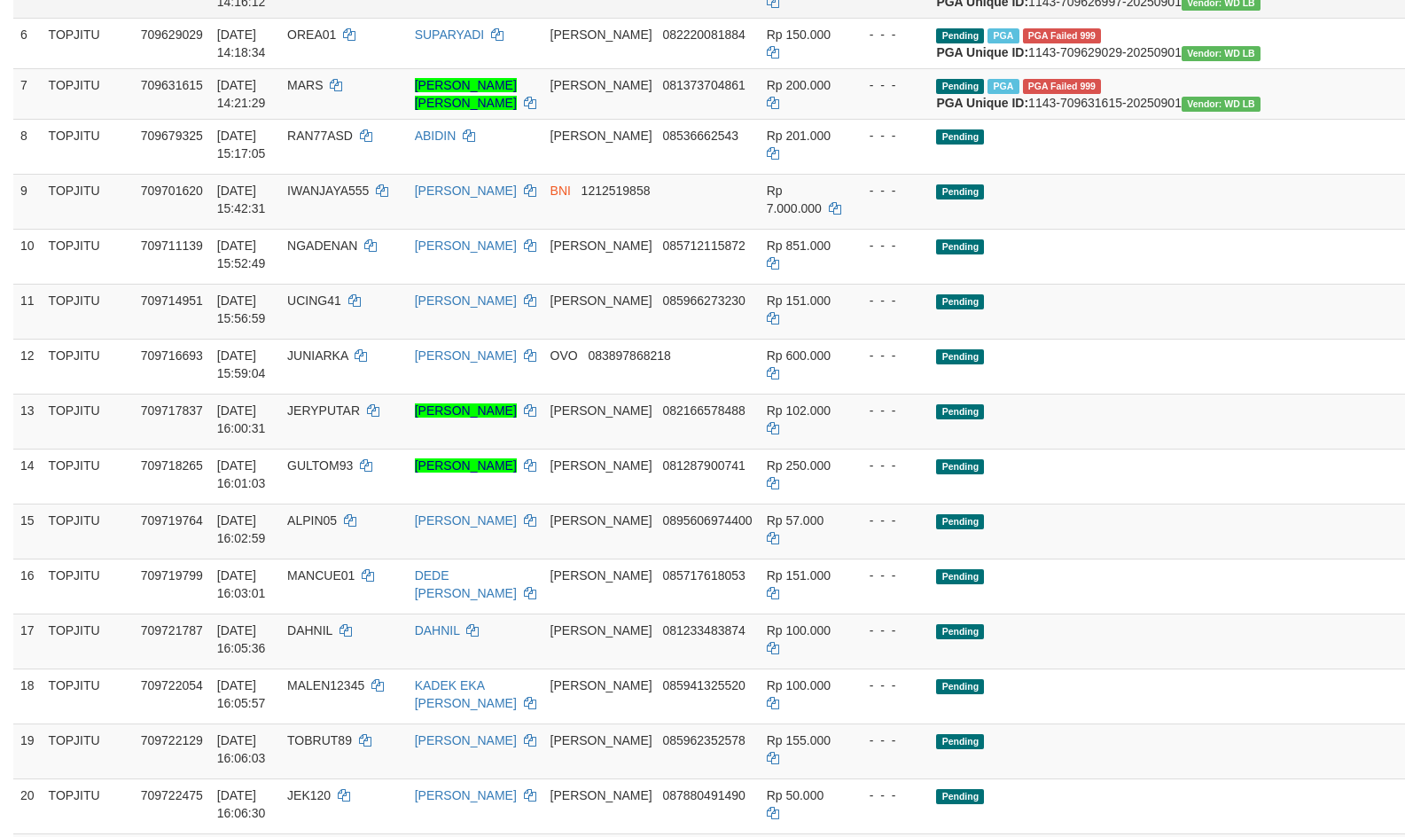
drag, startPoint x: 539, startPoint y: 74, endPoint x: 724, endPoint y: 119, distance: 190.5
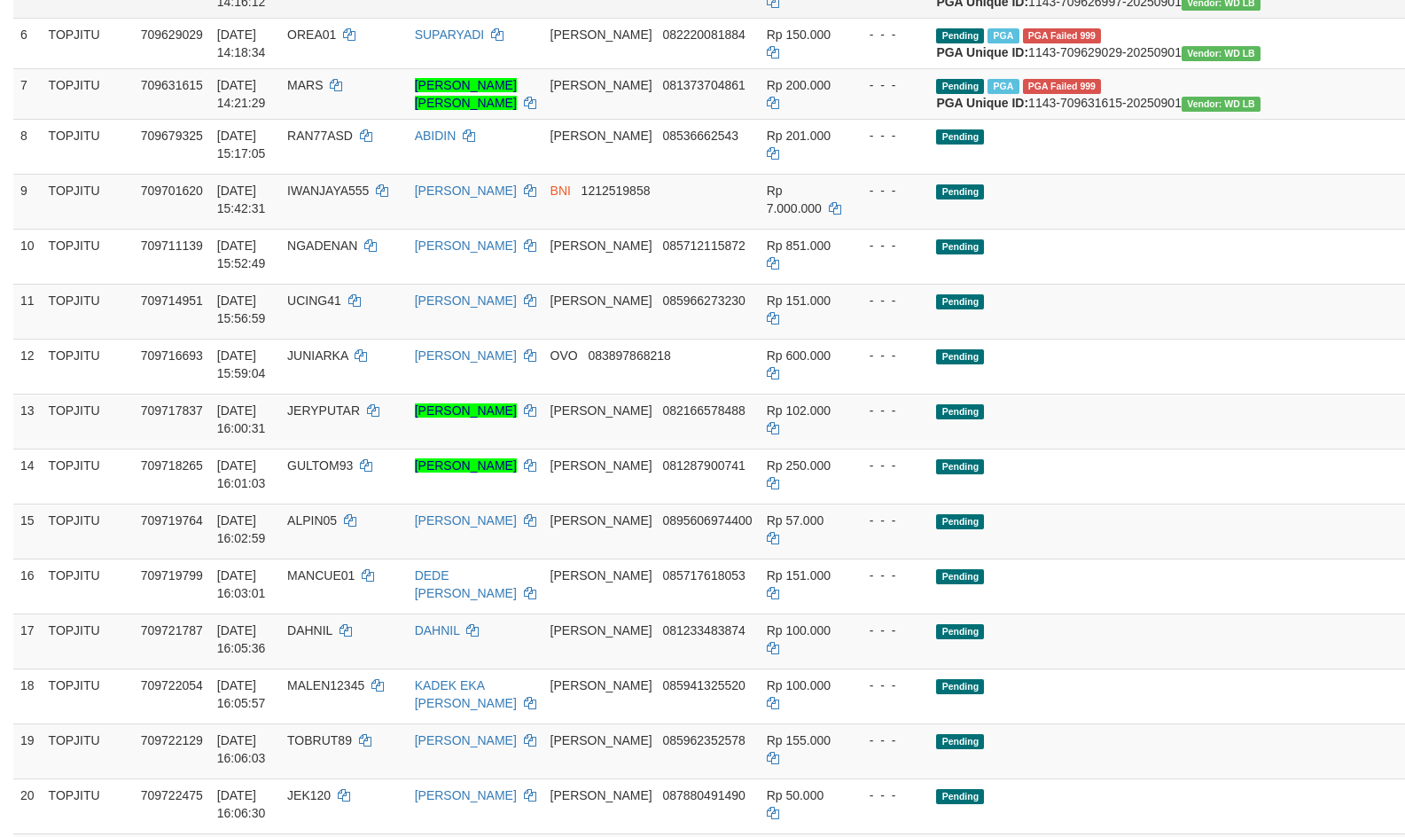
drag, startPoint x: 232, startPoint y: 78, endPoint x: 270, endPoint y: 93, distance: 41.0
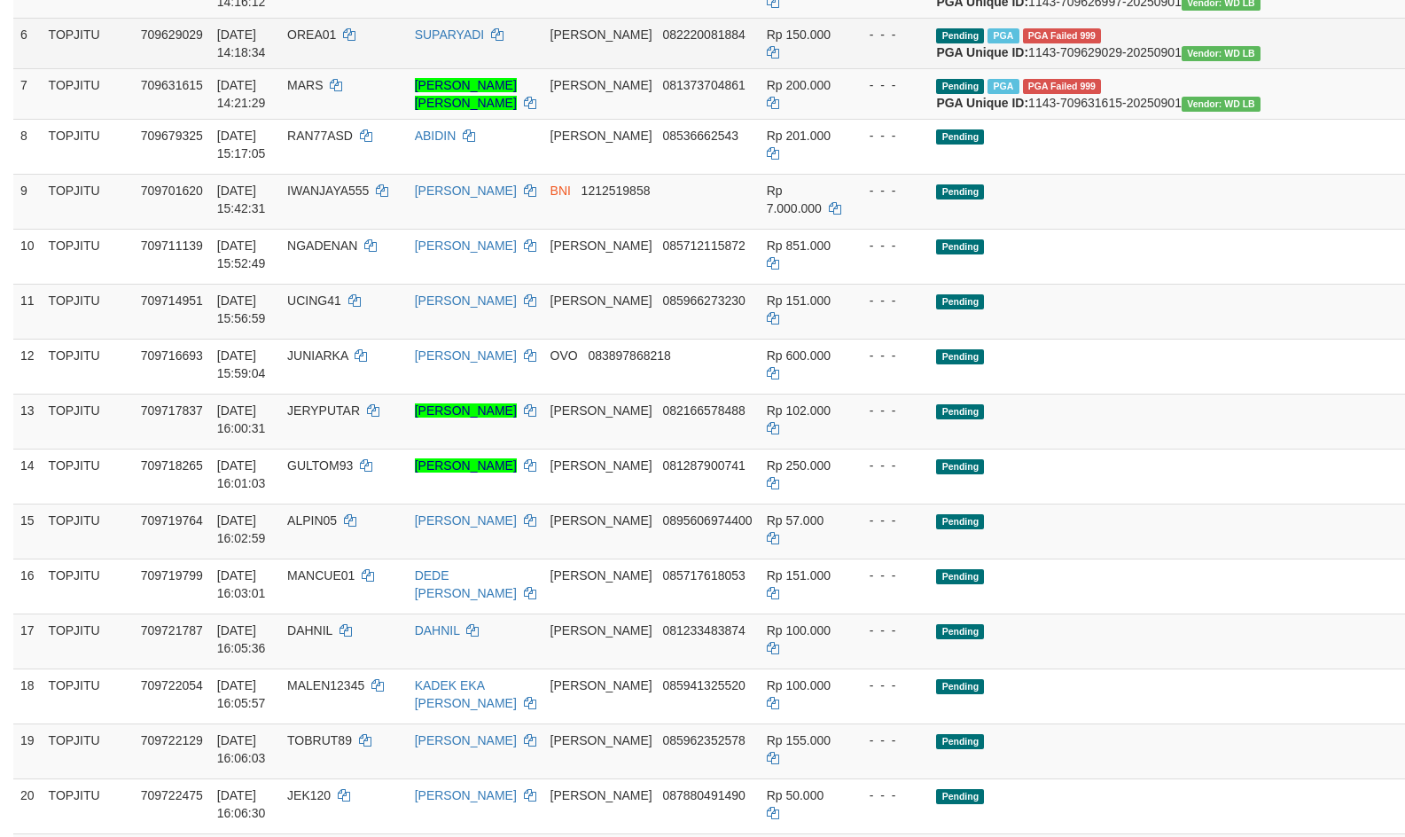
click at [164, 68] on td "709629029" at bounding box center [172, 43] width 76 height 51
drag, startPoint x: 164, startPoint y: 158, endPoint x: 178, endPoint y: 156, distance: 14.3
click at [177, 68] on td "709629029" at bounding box center [172, 43] width 76 height 51
click at [231, 59] on span "[DATE] 14:18:34" at bounding box center [241, 43] width 49 height 32
drag, startPoint x: 231, startPoint y: 142, endPoint x: 270, endPoint y: 163, distance: 44.4
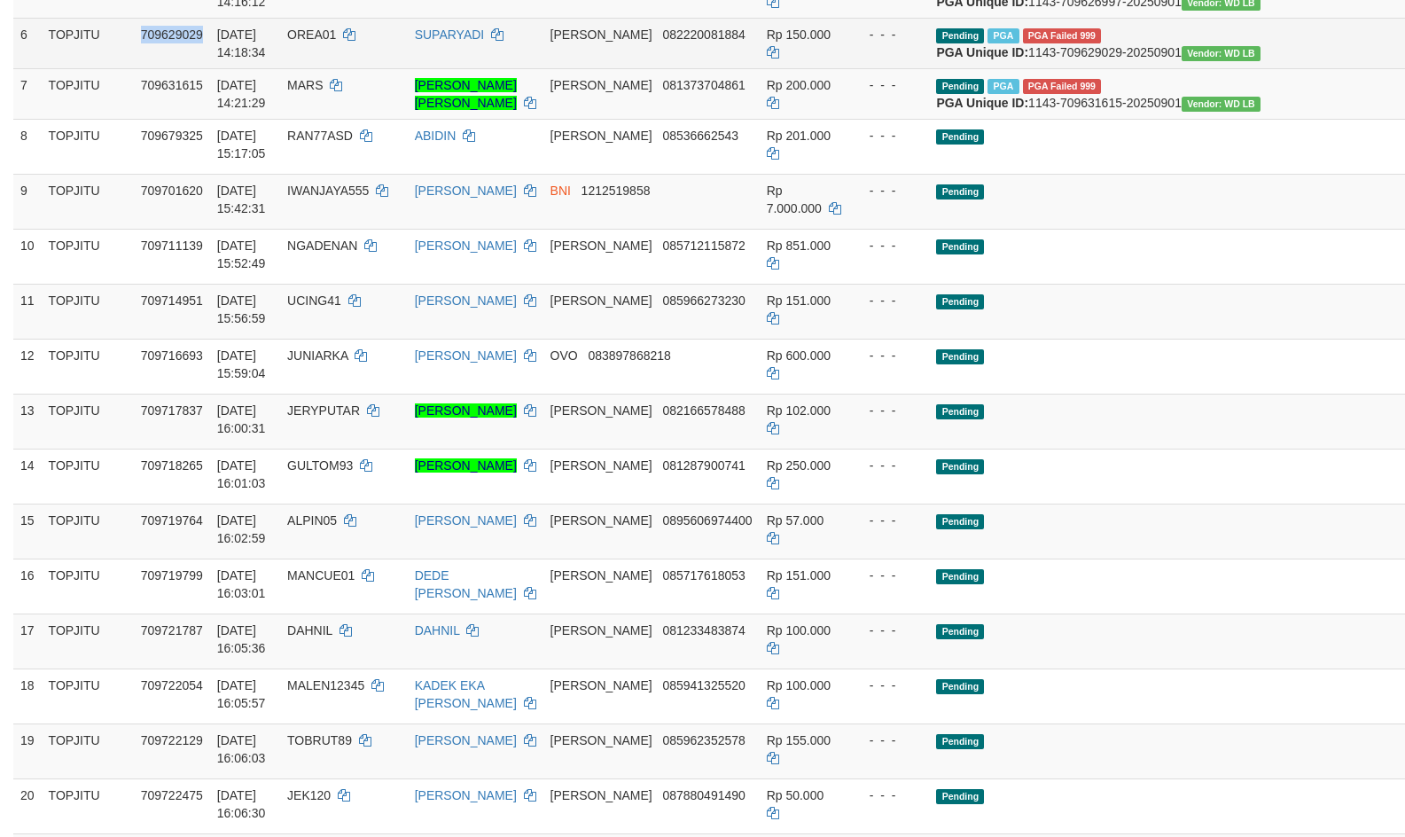
click at [266, 59] on span "[DATE] 14:18:34" at bounding box center [241, 43] width 49 height 32
click at [336, 42] on span "OREA01" at bounding box center [311, 34] width 49 height 14
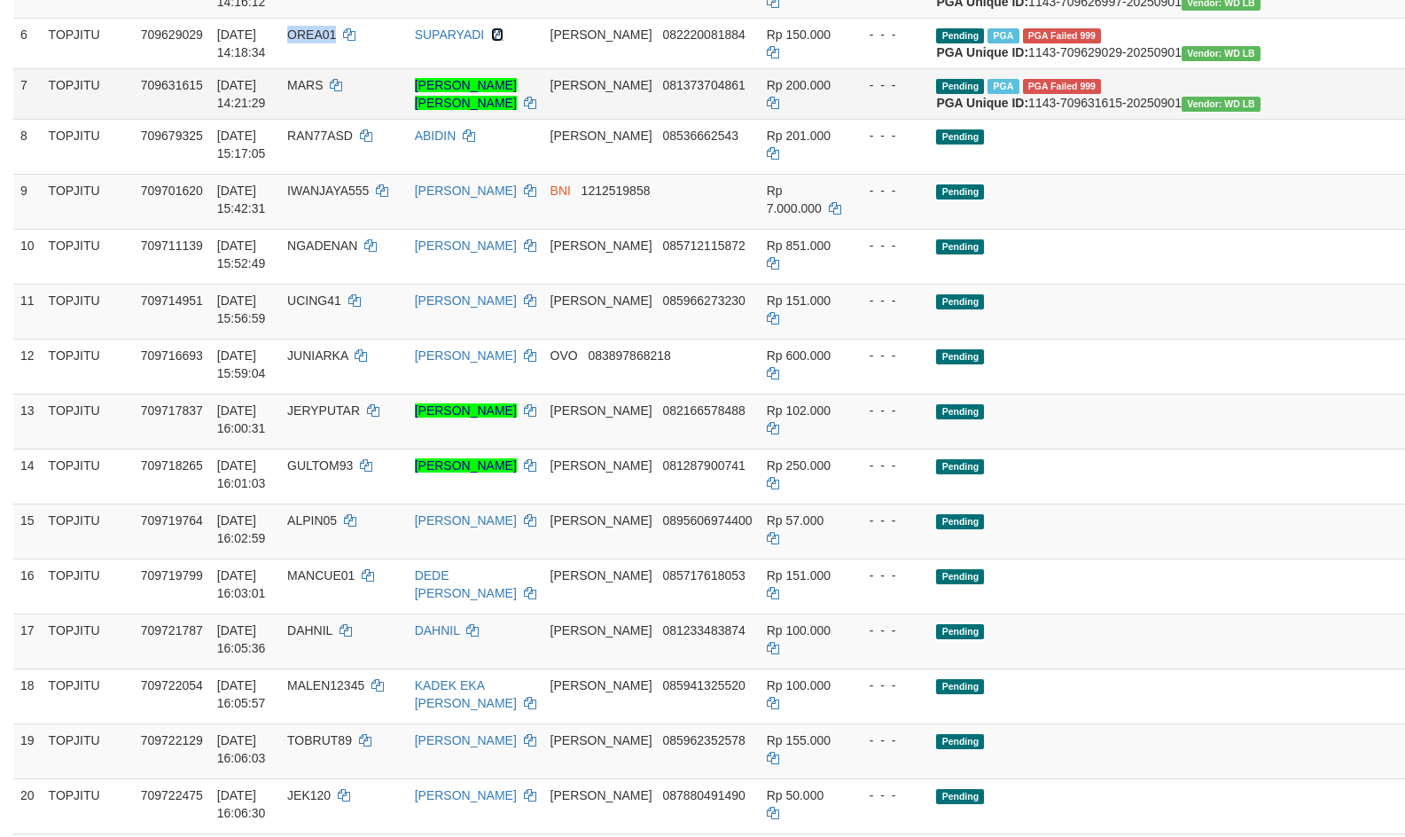
drag, startPoint x: 542, startPoint y: 137, endPoint x: 1057, endPoint y: 244, distance: 525.9
click at [504, 41] on icon at bounding box center [497, 34] width 12 height 12
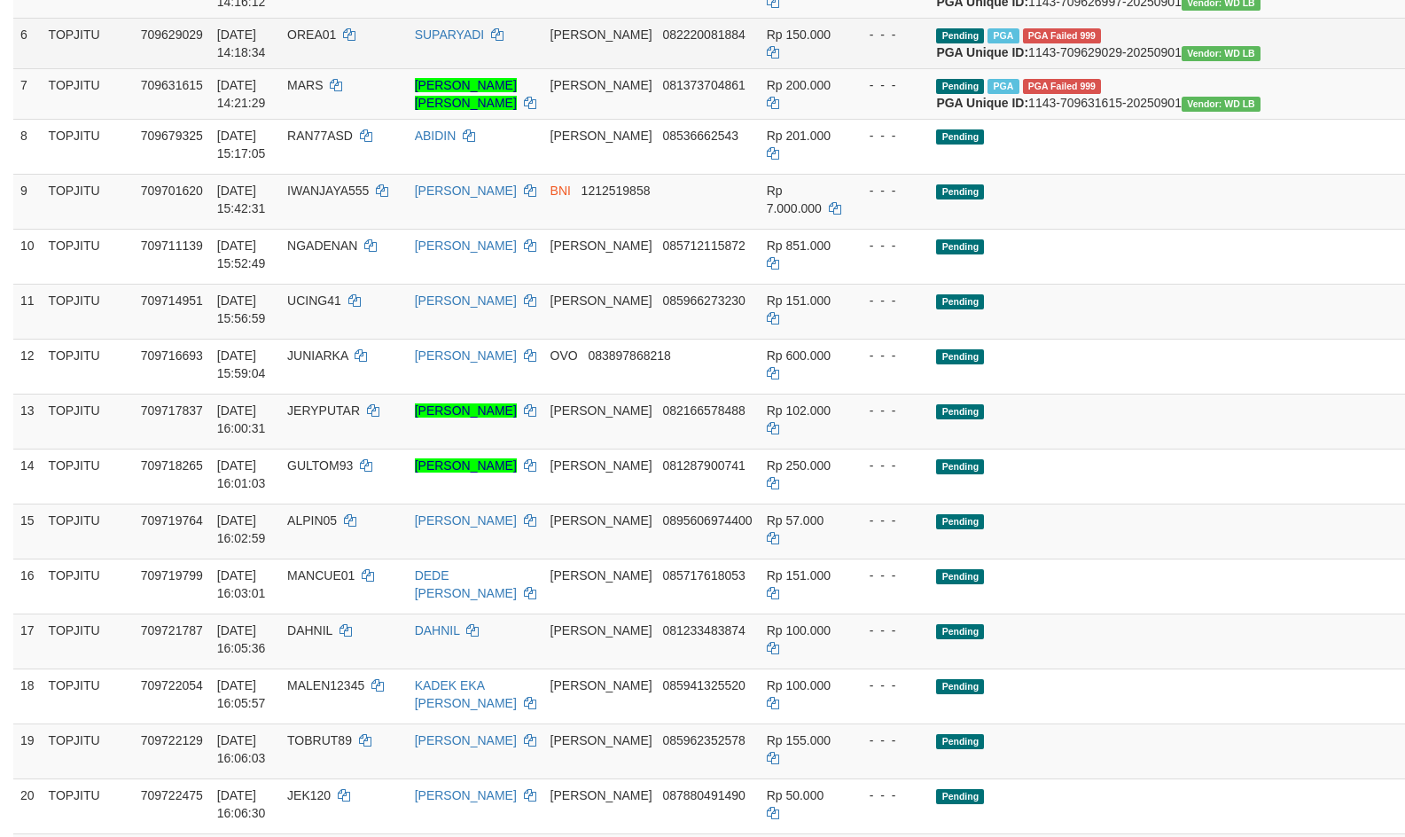
click at [672, 42] on span "082220081884" at bounding box center [703, 34] width 82 height 14
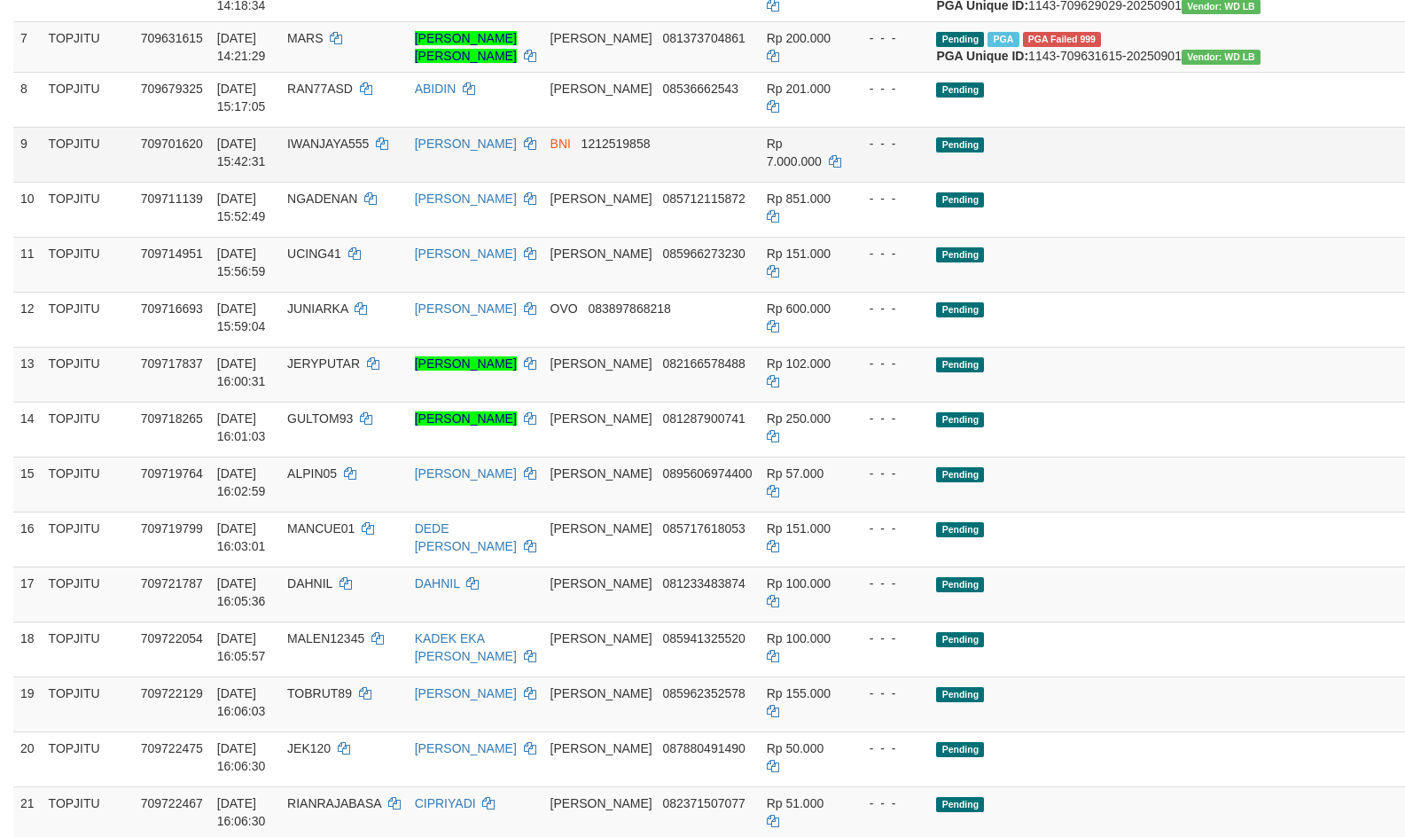
scroll to position [873, 0]
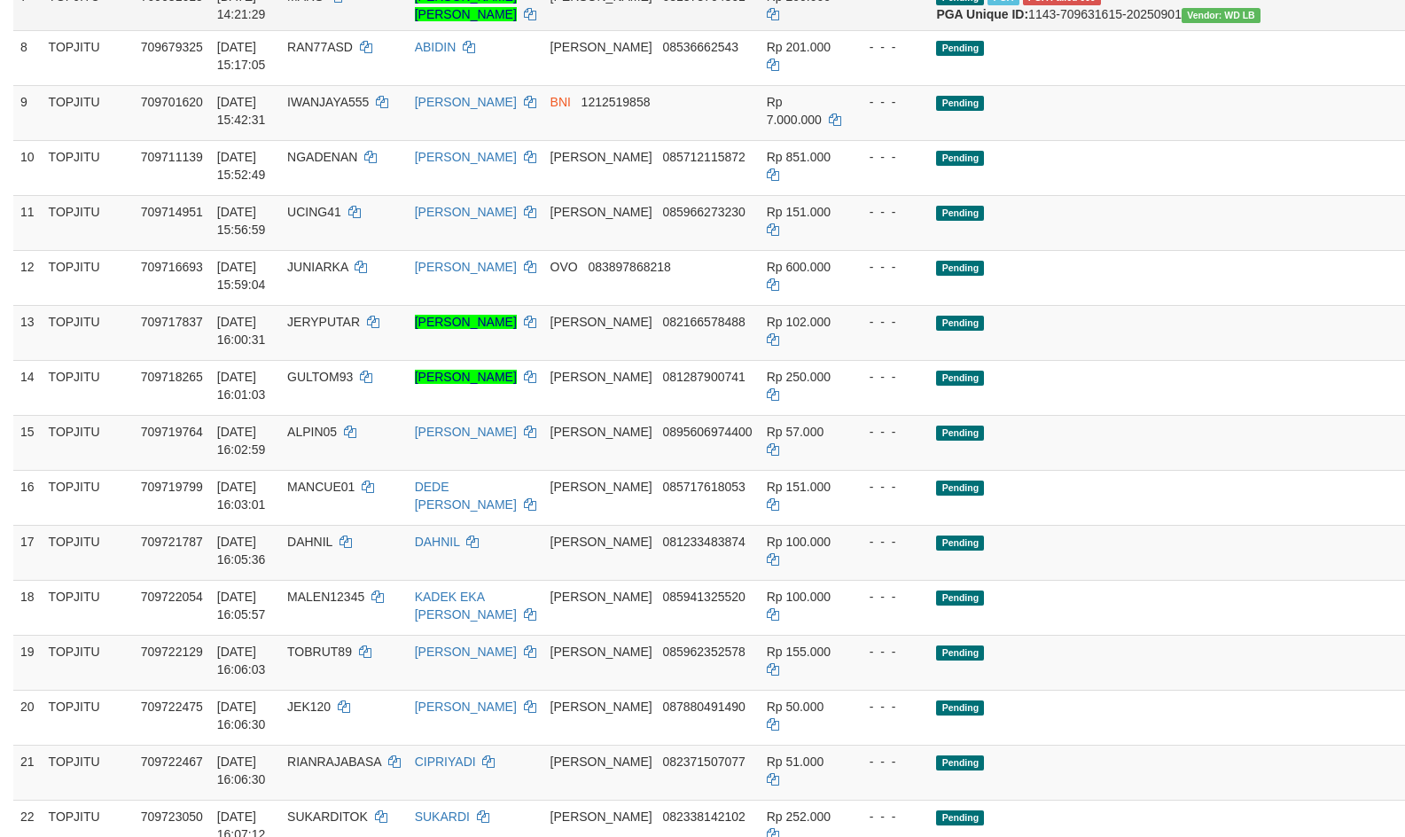
click at [176, 30] on td "709631615" at bounding box center [172, 5] width 76 height 51
drag, startPoint x: 176, startPoint y: 143, endPoint x: 188, endPoint y: 143, distance: 12.4
click at [188, 30] on td "709631615" at bounding box center [172, 5] width 76 height 51
click at [233, 21] on span "[DATE] 14:21:29" at bounding box center [241, 5] width 49 height 32
drag, startPoint x: 233, startPoint y: 120, endPoint x: 267, endPoint y: 137, distance: 38.1
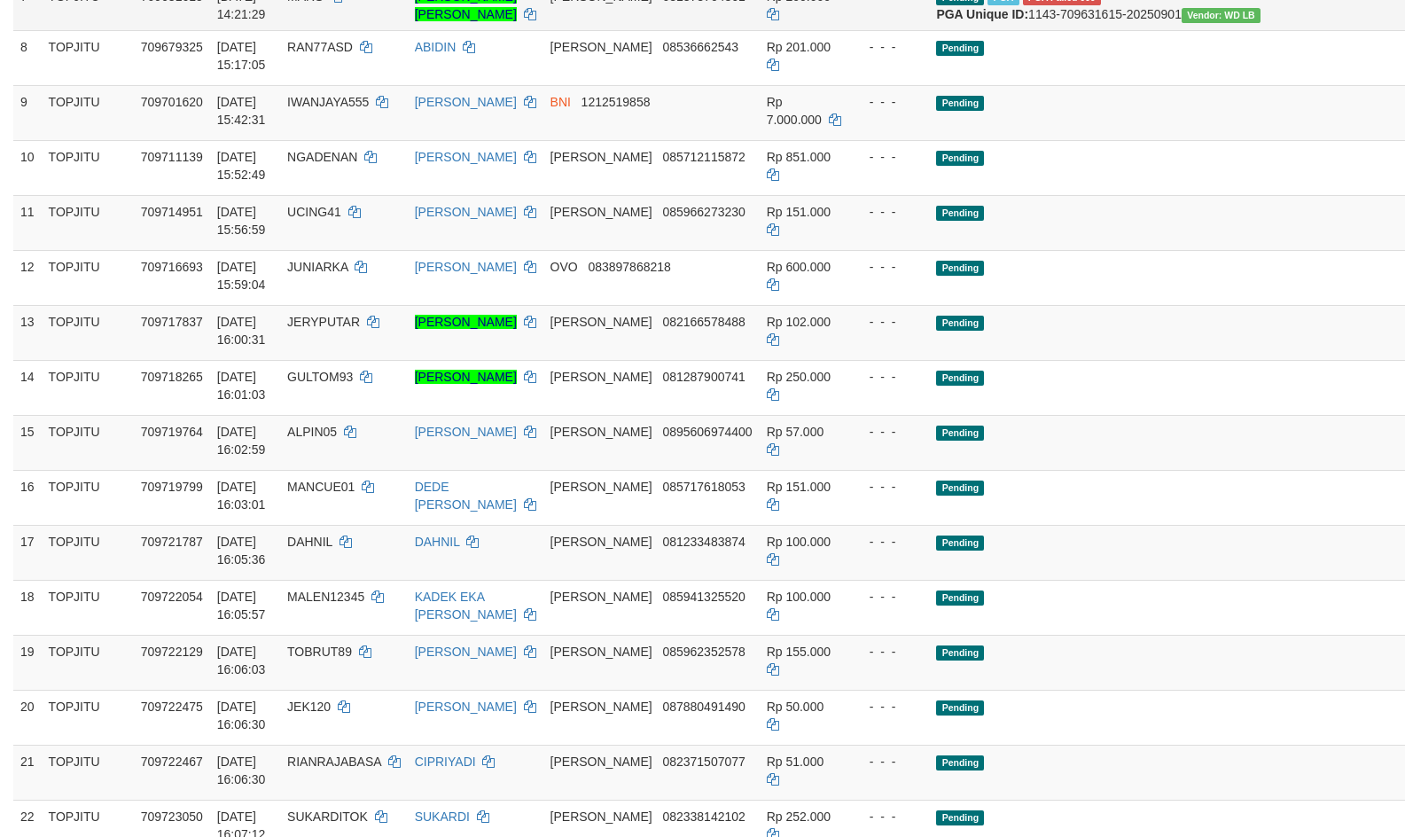
click at [266, 21] on span "[DATE] 14:21:29" at bounding box center [241, 5] width 49 height 32
click at [525, 20] on icon at bounding box center [530, 14] width 12 height 12
drag, startPoint x: 666, startPoint y: 123, endPoint x: 676, endPoint y: 125, distance: 9.9
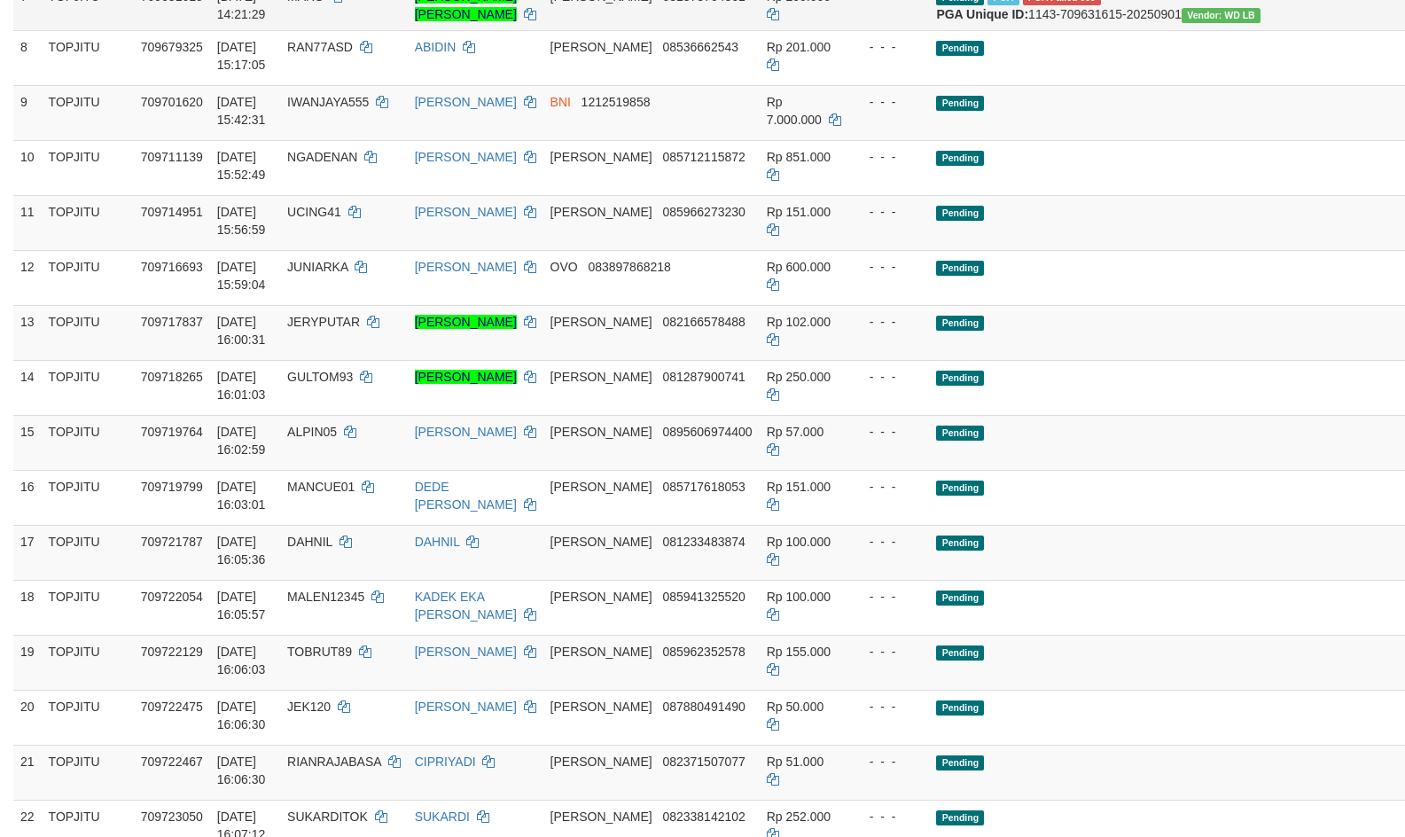
drag, startPoint x: 1154, startPoint y: 477, endPoint x: 1121, endPoint y: 475, distance: 32.8
click at [1154, 360] on td "Pending" at bounding box center [1145, 332] width 432 height 55
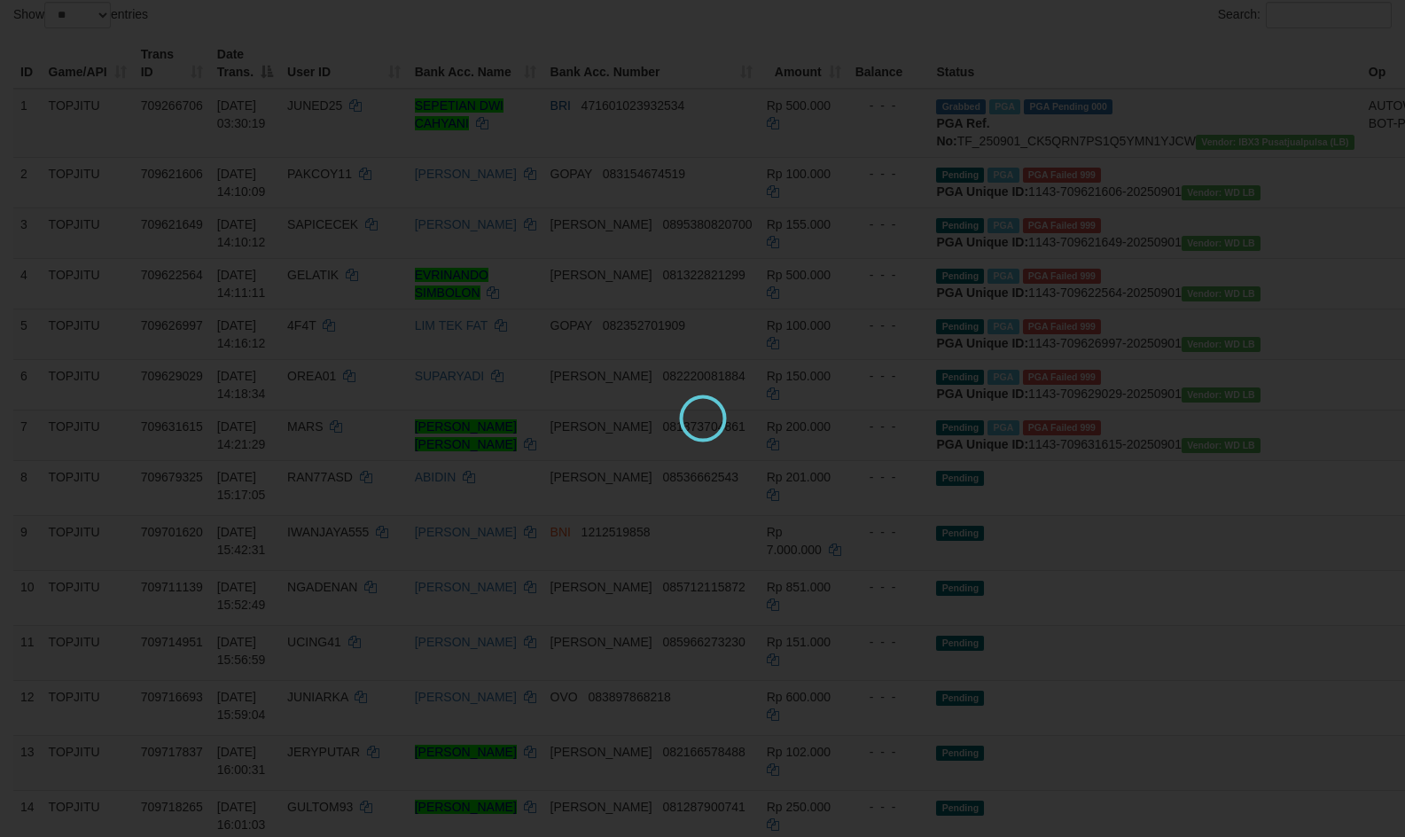
scroll to position [0, 0]
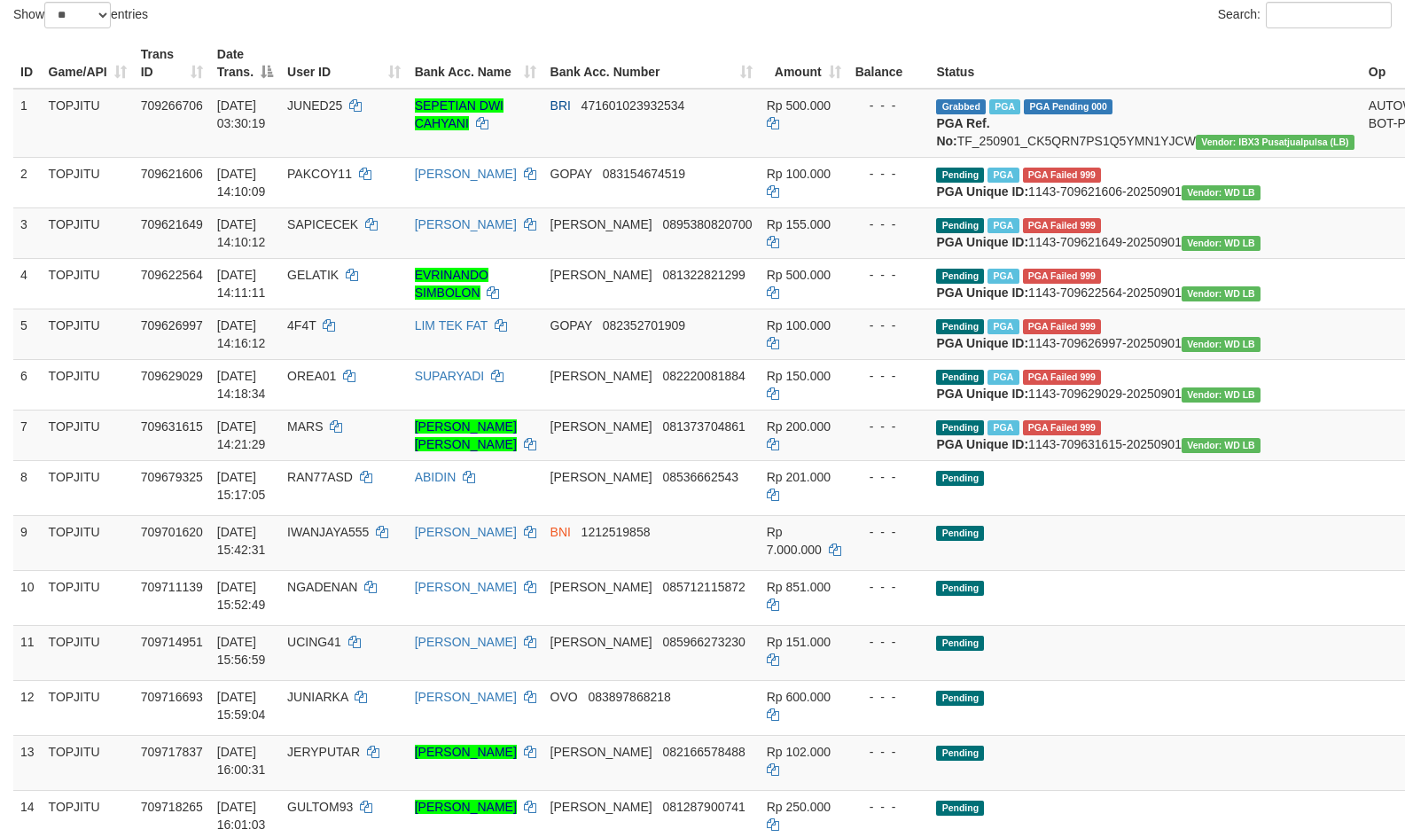
click at [1113, 33] on div "Search:" at bounding box center [1054, 17] width 676 height 31
drag, startPoint x: 980, startPoint y: 44, endPoint x: 1017, endPoint y: 55, distance: 37.9
click at [980, 33] on div "Search:" at bounding box center [1054, 17] width 676 height 31
